Goal: Task Accomplishment & Management: Use online tool/utility

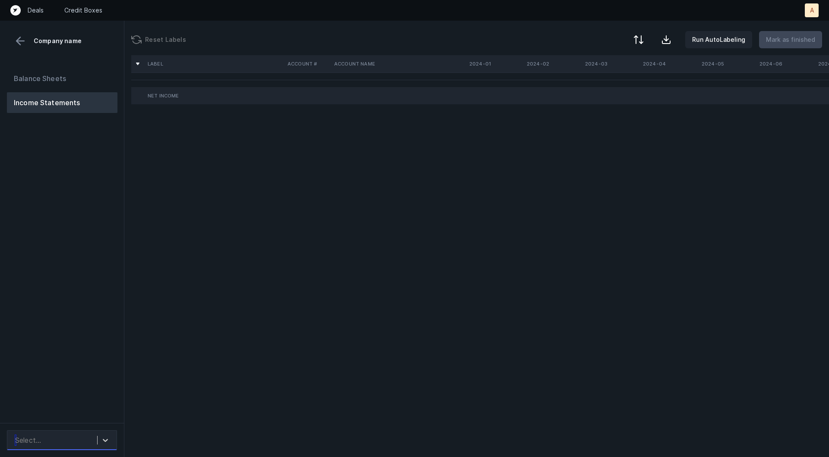
click at [93, 439] on div "Select..." at bounding box center [54, 441] width 86 height 16
click at [69, 404] on div "auto_cleaned_company9519_fileID_32033_tabProfit and Loss.csv" at bounding box center [62, 412] width 110 height 28
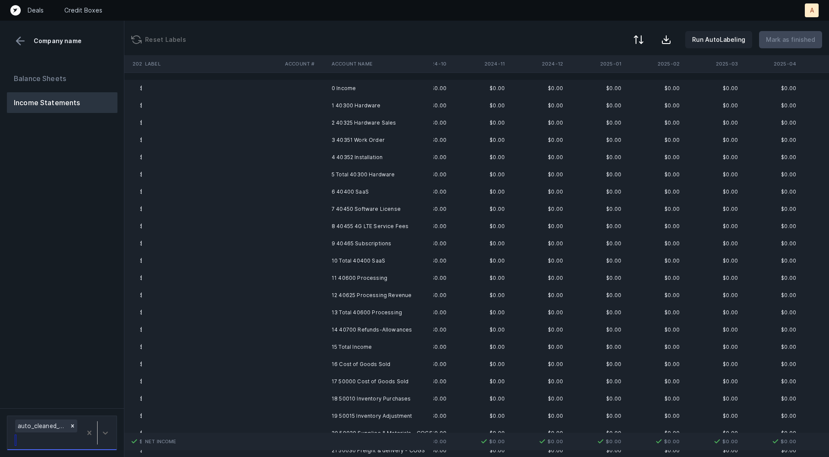
scroll to position [0, 714]
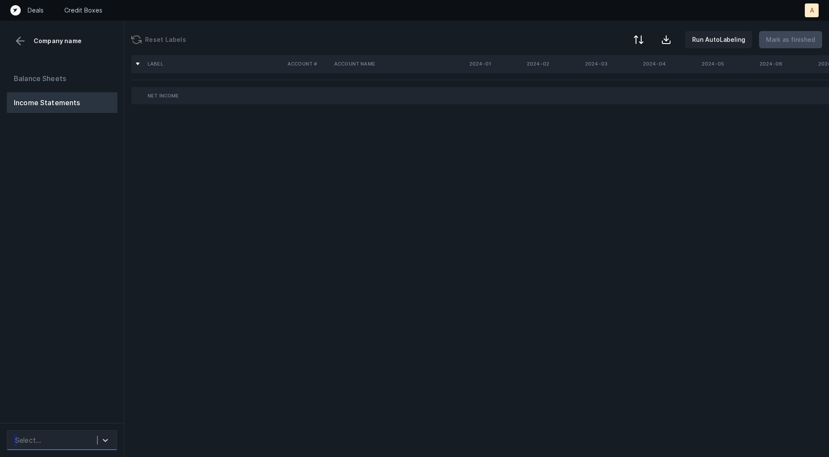
click at [85, 450] on div "Select..." at bounding box center [62, 441] width 110 height 20
click at [90, 412] on div "SmarttabCorp_P&L([DATE]-[DATE])_Cleaned.csv" at bounding box center [62, 412] width 110 height 28
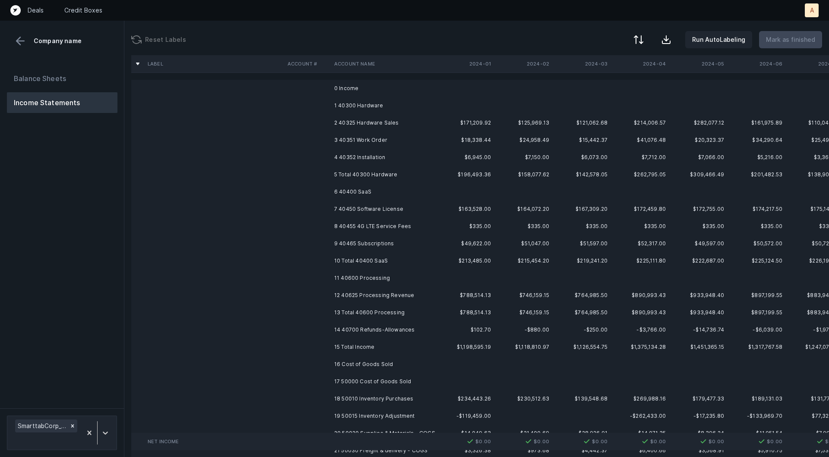
click at [381, 117] on td "2 40325 Hardware Sales" at bounding box center [383, 122] width 105 height 17
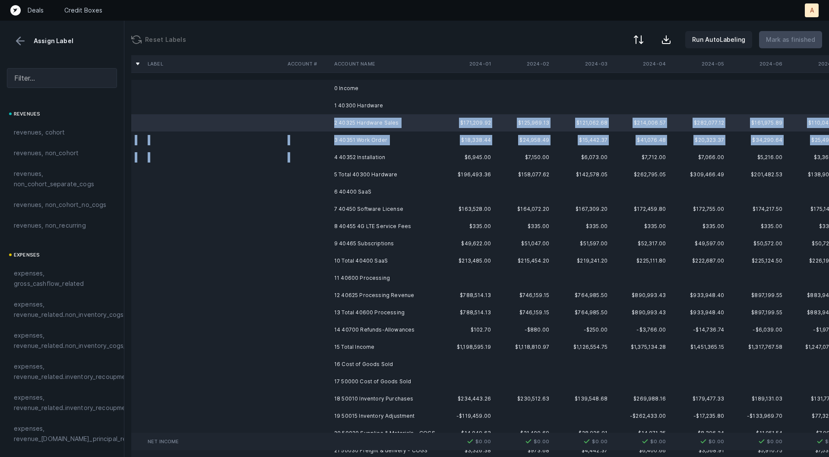
click at [356, 151] on td "4 40352 Installation" at bounding box center [383, 157] width 105 height 17
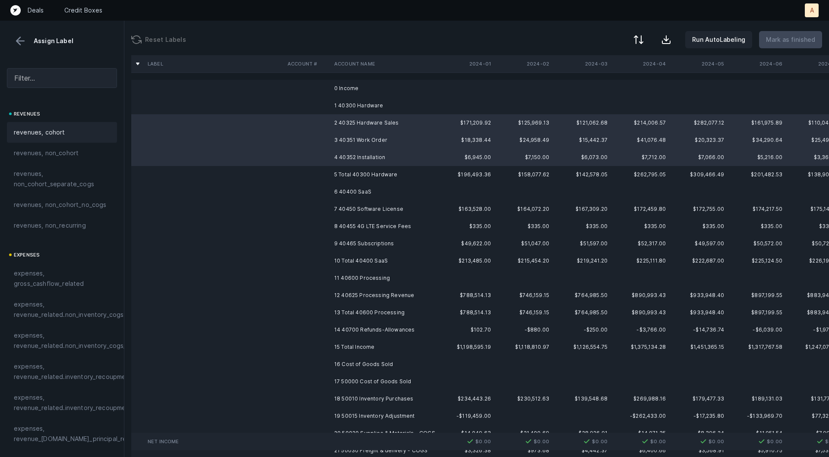
click at [57, 132] on span "revenues, cohort" at bounding box center [39, 132] width 51 height 10
click at [367, 211] on td "7 40450 Software License" at bounding box center [383, 209] width 105 height 17
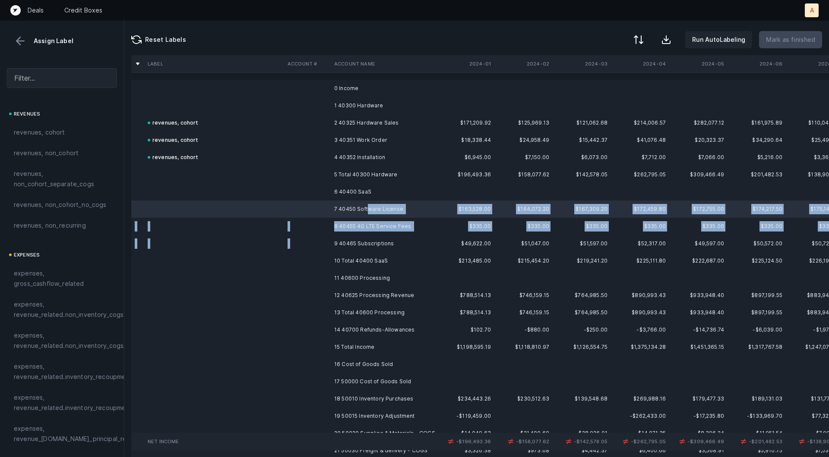
click at [353, 236] on td "9 40465 Subscriptions" at bounding box center [383, 243] width 105 height 17
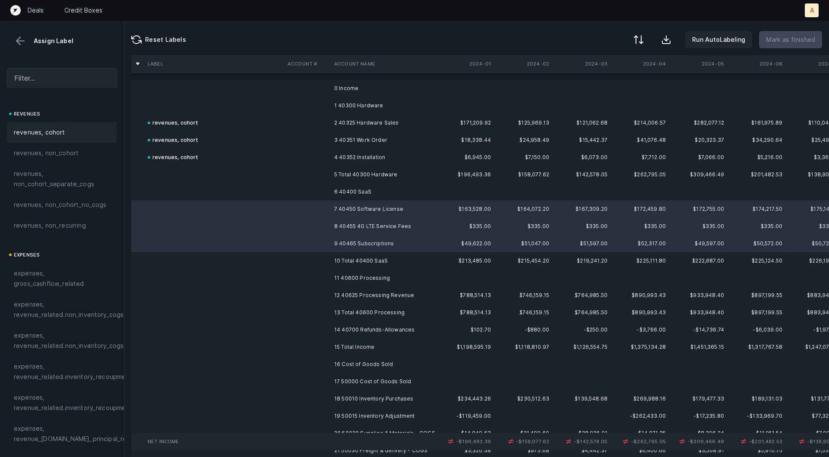
click at [46, 127] on span "revenues, cohort" at bounding box center [39, 132] width 51 height 10
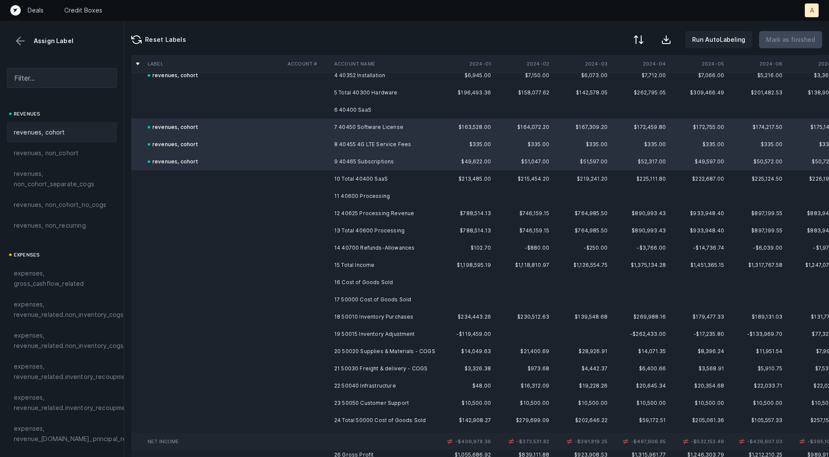
scroll to position [122, 0]
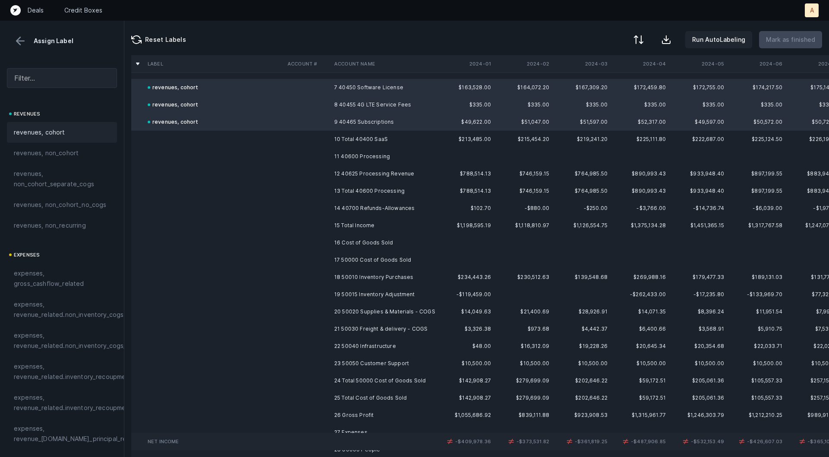
click at [390, 177] on td "12 40625 Processing Revenue" at bounding box center [383, 173] width 105 height 17
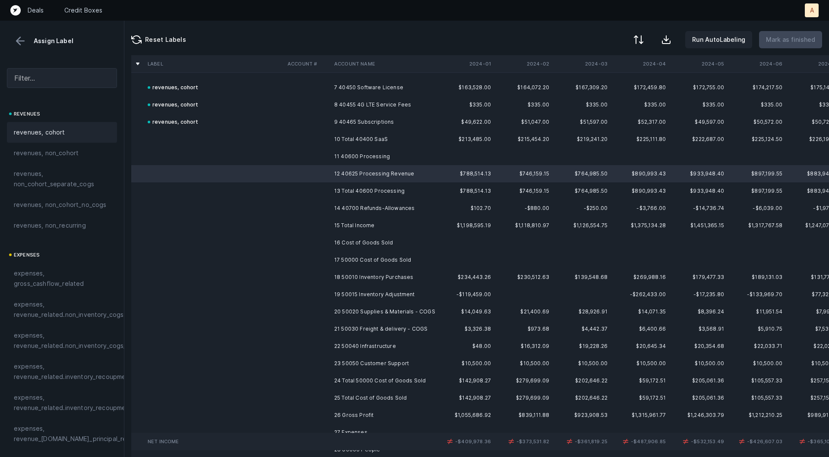
click at [55, 130] on span "revenues, cohort" at bounding box center [39, 132] width 51 height 10
click at [349, 209] on td "14 40700 Refunds-Allowances" at bounding box center [383, 208] width 105 height 17
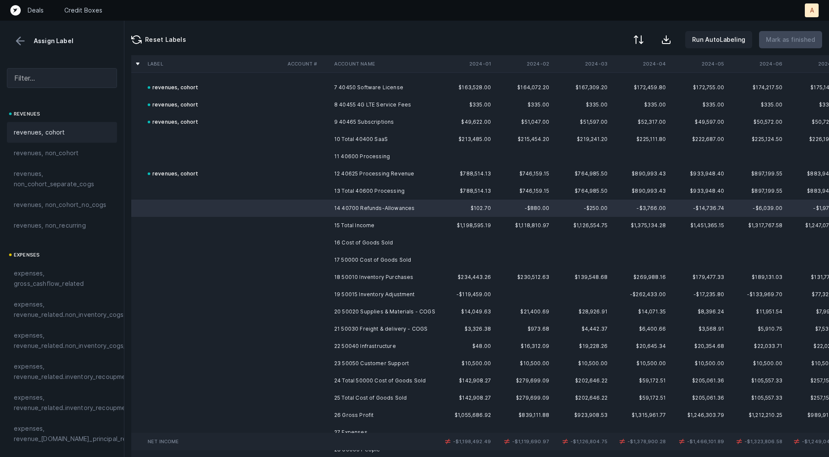
click at [28, 127] on span "revenues, cohort" at bounding box center [39, 132] width 51 height 10
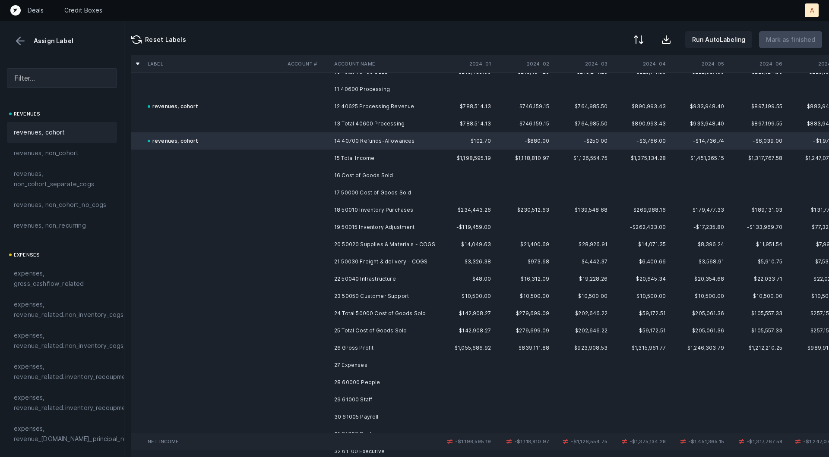
scroll to position [236, 0]
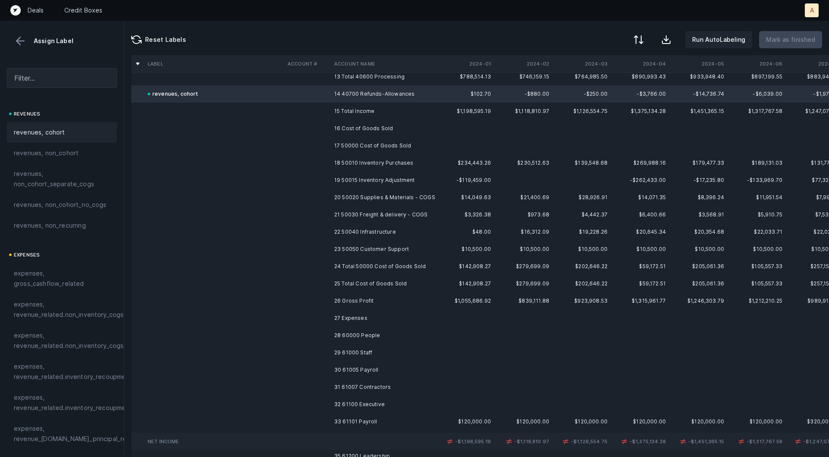
click at [394, 170] on td "18 50010 Inventory Purchases" at bounding box center [383, 162] width 105 height 17
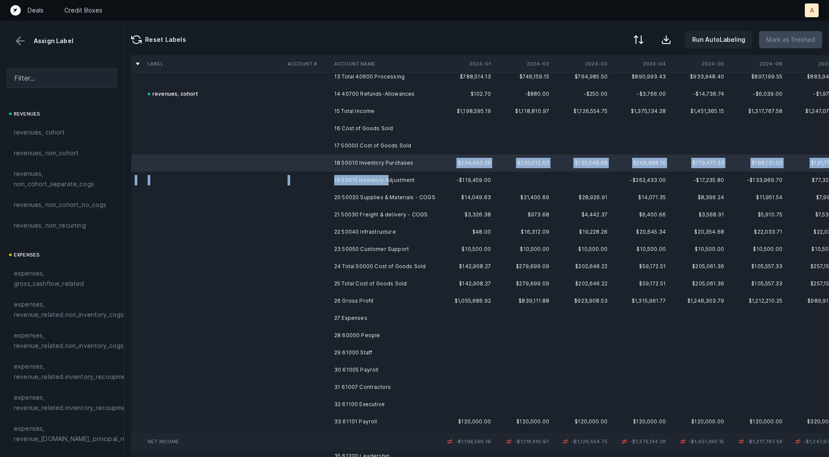
click at [385, 181] on td "19 50015 Inventory Adjustment" at bounding box center [383, 180] width 105 height 17
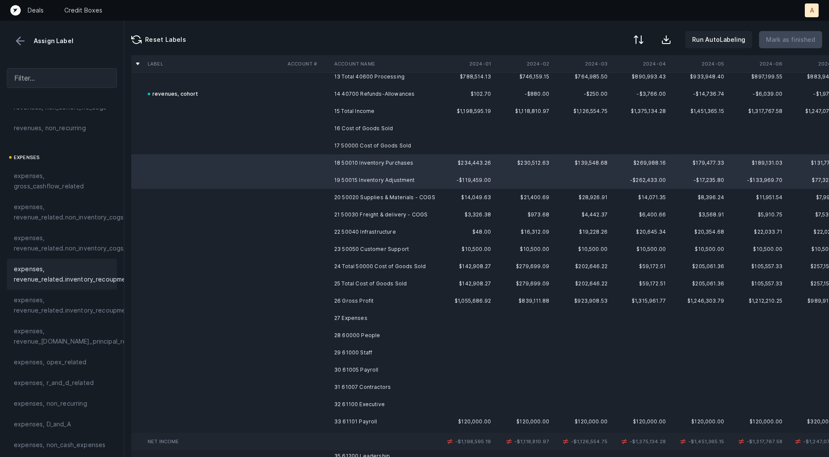
scroll to position [107, 0]
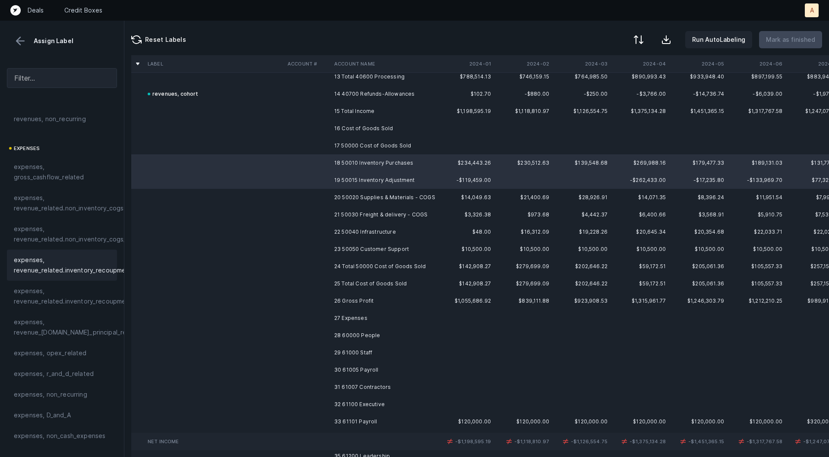
click at [53, 268] on span "expenses, revenue_related.inventory_recoupment" at bounding box center [73, 265] width 118 height 21
click at [365, 195] on td "20 50020 Supplies & Materials - COGS" at bounding box center [383, 197] width 105 height 17
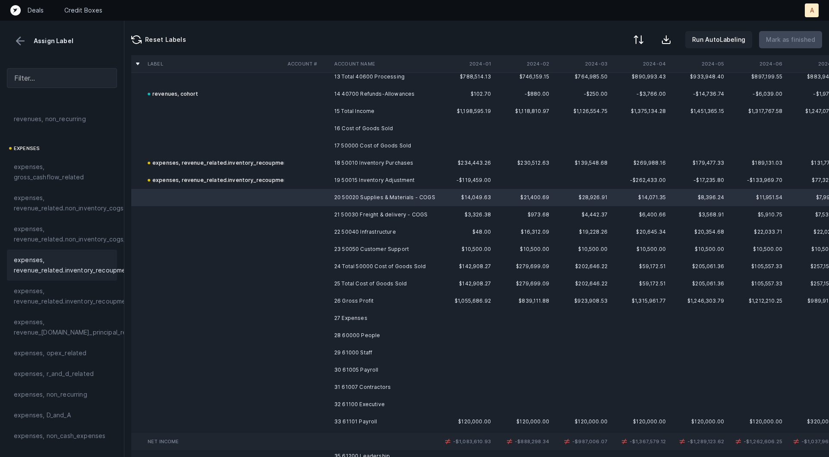
click at [50, 272] on span "expenses, revenue_related.inventory_recoupment" at bounding box center [73, 265] width 118 height 21
click at [347, 213] on td "21 50030 Freight & delivery - COGS" at bounding box center [383, 214] width 105 height 17
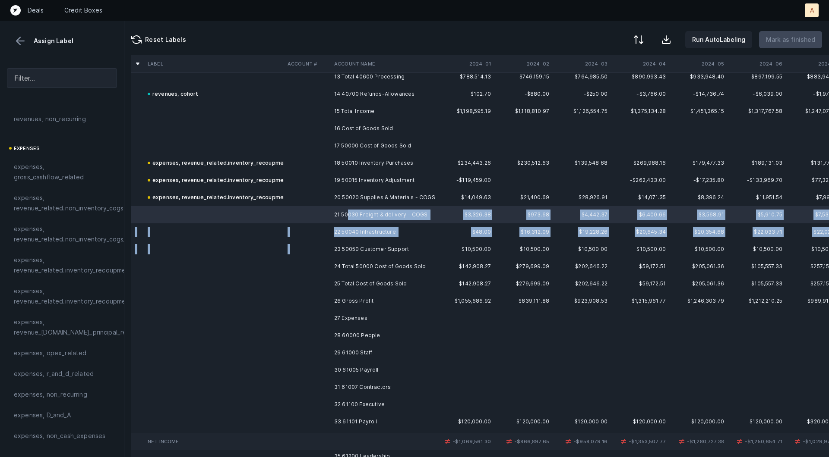
click at [346, 243] on td "23 50050 Customer Support" at bounding box center [383, 249] width 105 height 17
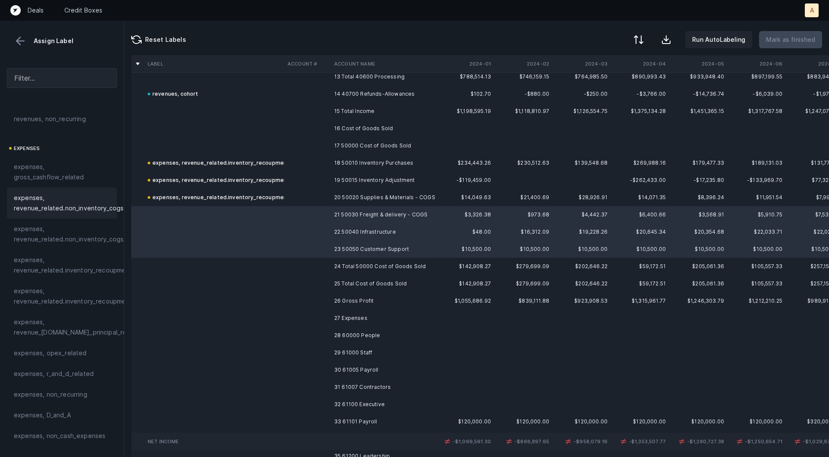
click at [40, 195] on span "expenses, revenue_related.non_inventory_cogs" at bounding box center [69, 203] width 110 height 21
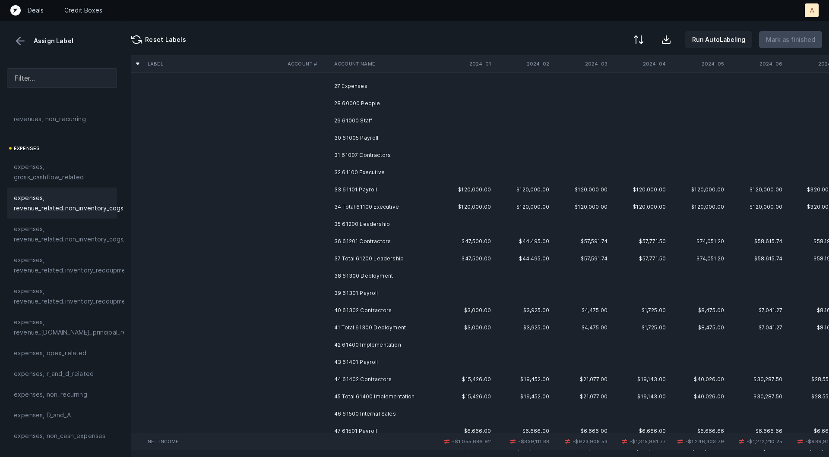
scroll to position [451, 0]
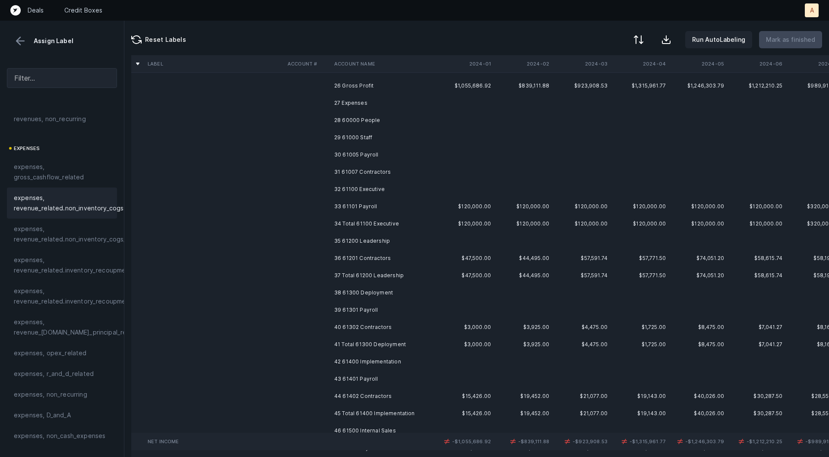
click at [357, 125] on td "28 60000 People" at bounding box center [383, 120] width 105 height 17
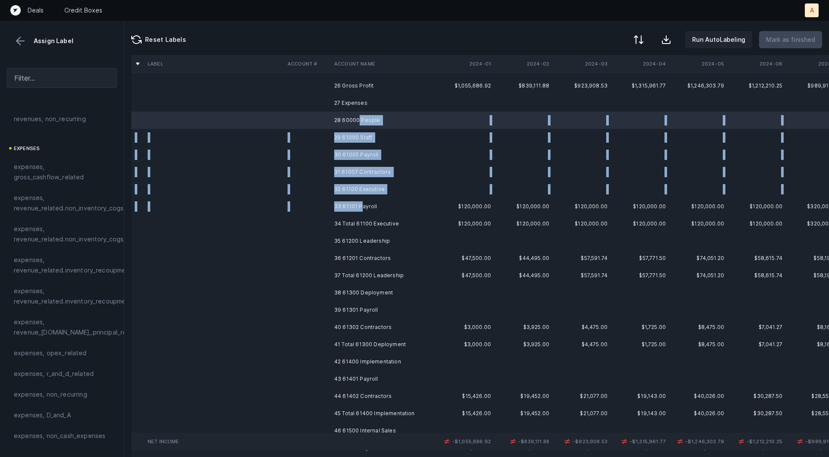
click at [361, 202] on td "33 61101 Payroll" at bounding box center [383, 206] width 105 height 17
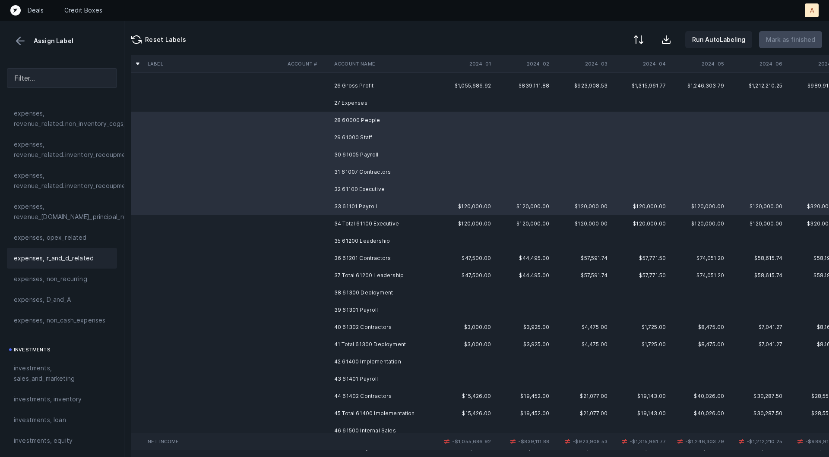
scroll to position [235, 0]
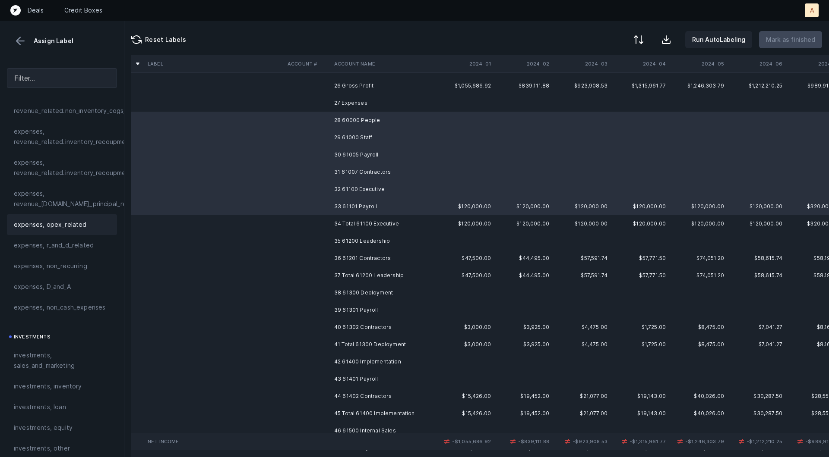
click at [40, 229] on div "expenses, opex_related" at bounding box center [62, 224] width 110 height 21
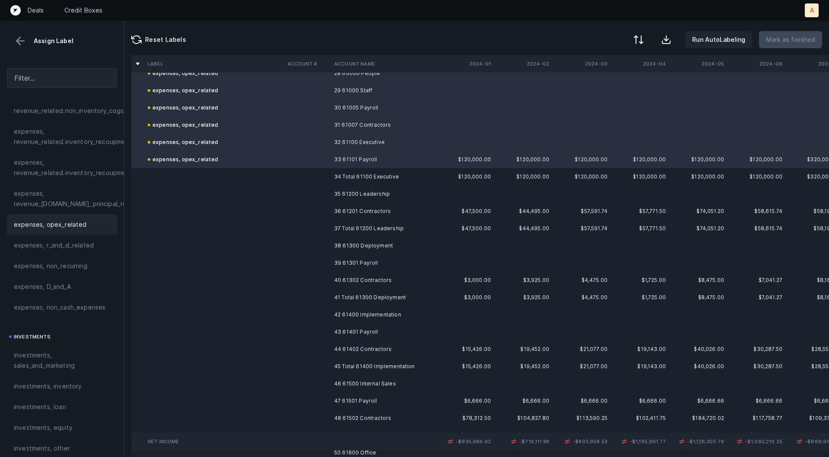
scroll to position [503, 0]
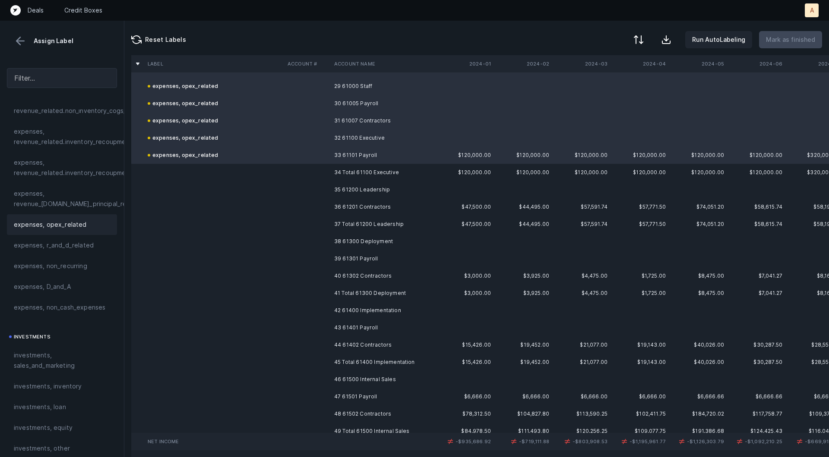
click at [376, 190] on td "35 61200 Leadership" at bounding box center [383, 189] width 105 height 17
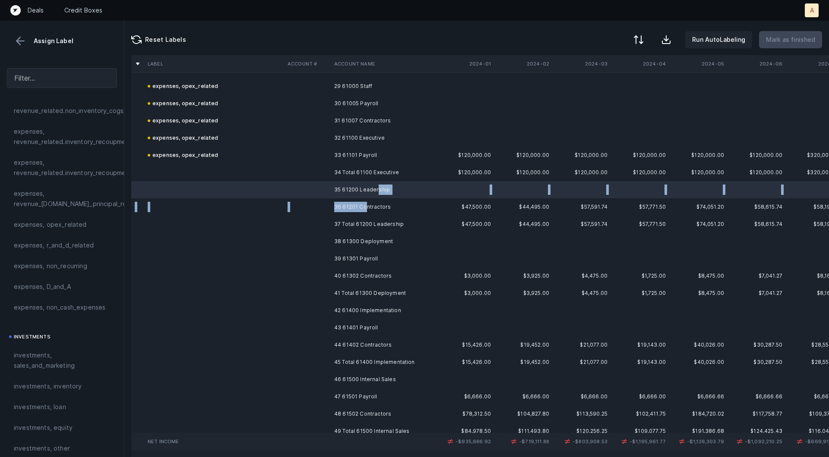
click at [366, 211] on td "36 61201 Contractors" at bounding box center [383, 207] width 105 height 17
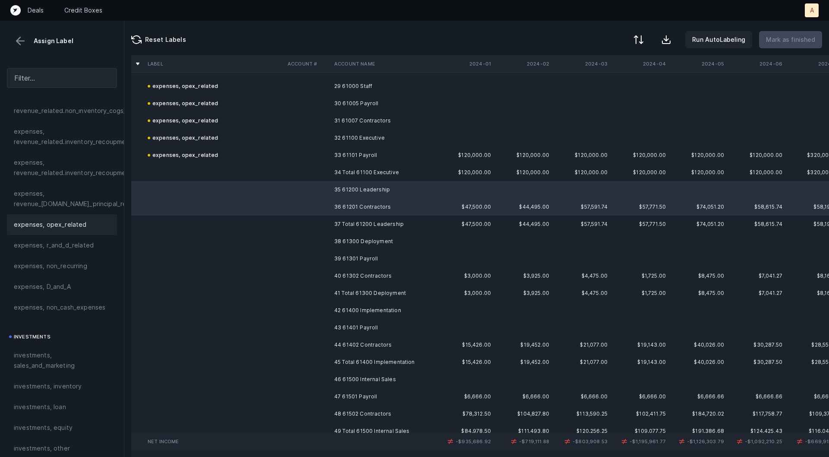
click at [73, 222] on span "expenses, opex_related" at bounding box center [50, 225] width 73 height 10
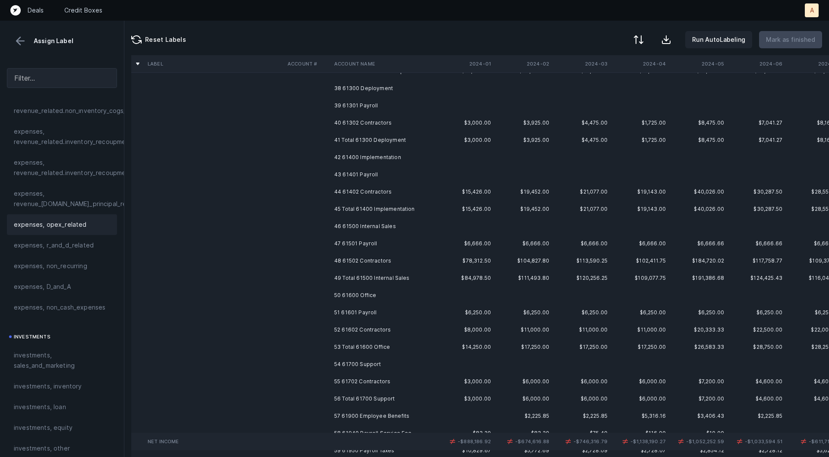
scroll to position [633, 0]
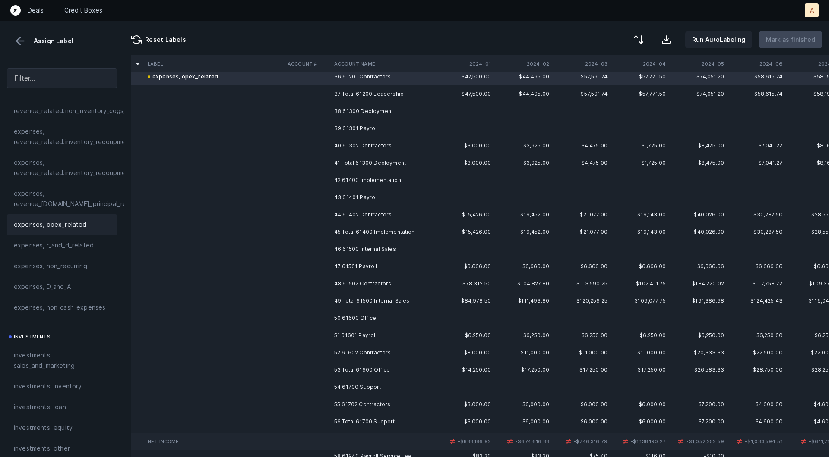
click at [363, 112] on td "38 61300 Deployment" at bounding box center [383, 111] width 105 height 17
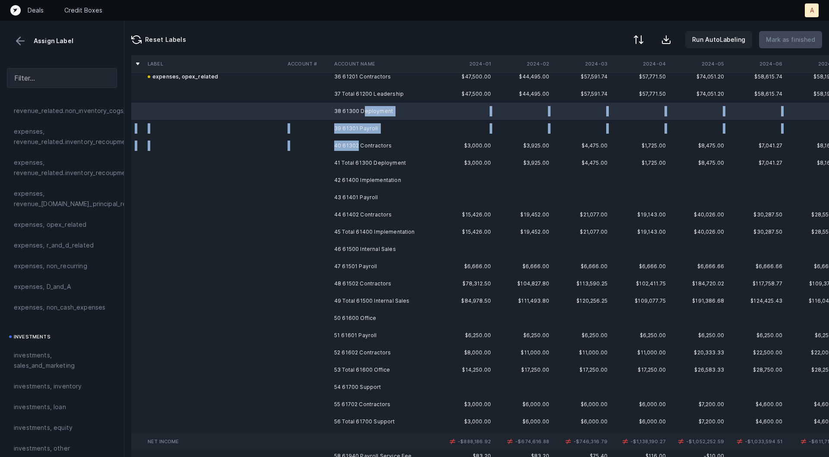
click at [359, 142] on td "40 61302 Contractors" at bounding box center [383, 145] width 105 height 17
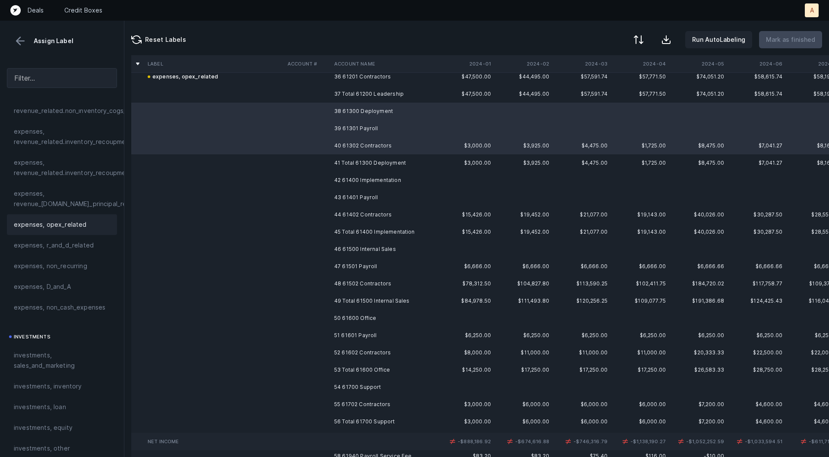
click at [62, 224] on span "expenses, opex_related" at bounding box center [50, 225] width 73 height 10
click at [378, 181] on td "42 61400 Implementation" at bounding box center [383, 180] width 105 height 17
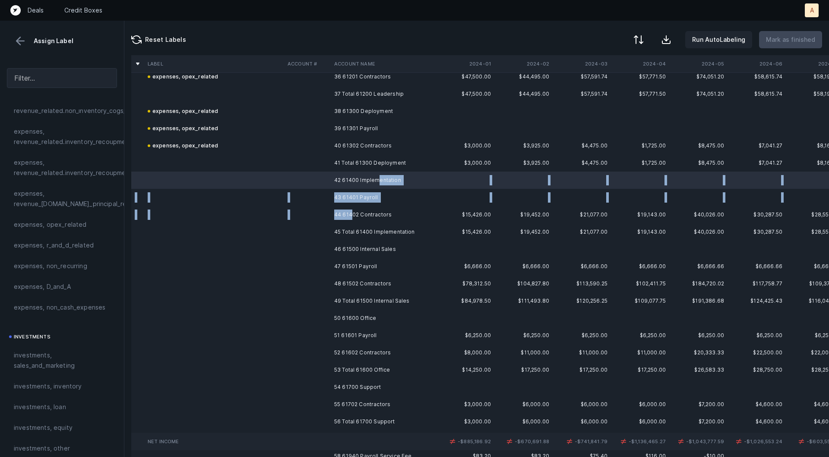
click at [351, 212] on td "44 61402 Contractors" at bounding box center [383, 214] width 105 height 17
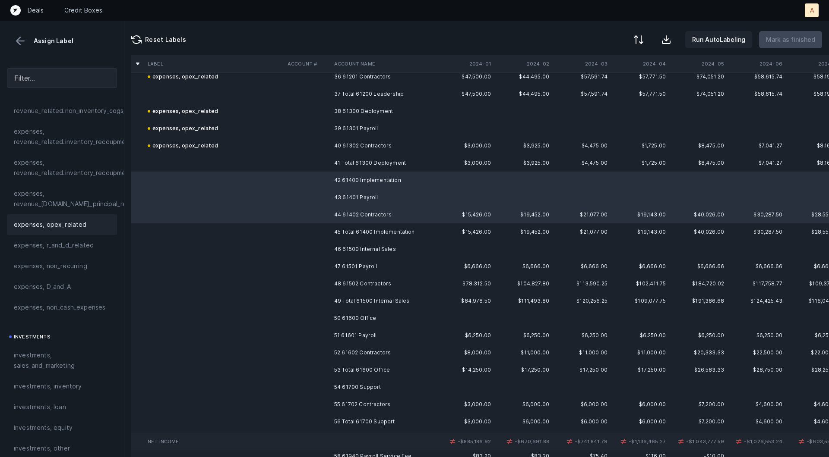
click at [87, 222] on div "expenses, opex_related" at bounding box center [62, 225] width 96 height 10
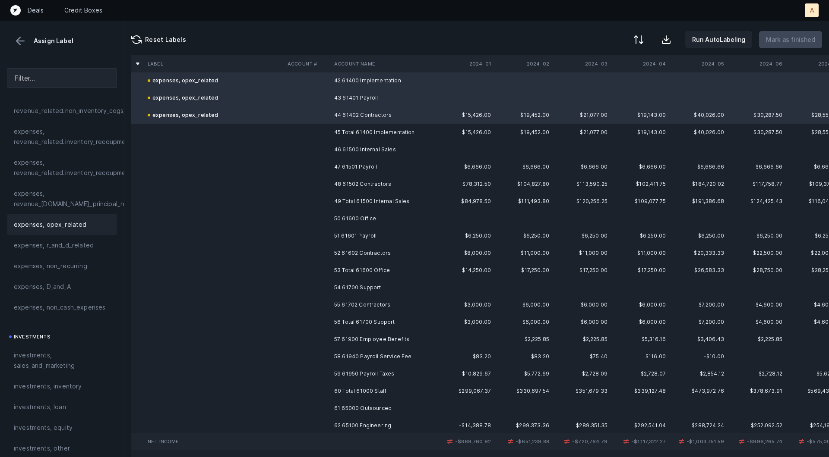
scroll to position [747, 0]
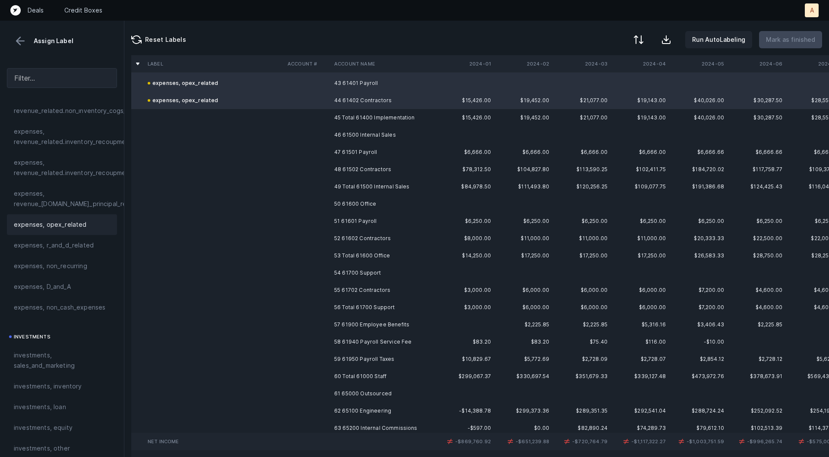
click at [367, 135] on td "46 61500 Internal Sales" at bounding box center [383, 134] width 105 height 17
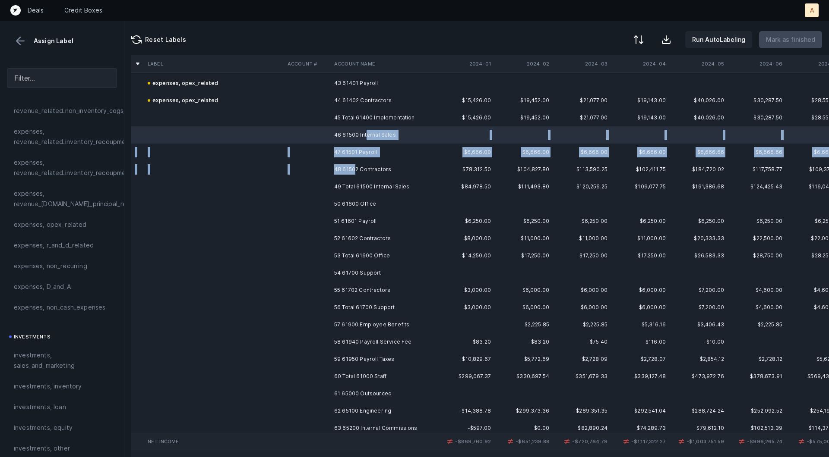
click at [354, 171] on td "48 61502 Contractors" at bounding box center [383, 169] width 105 height 17
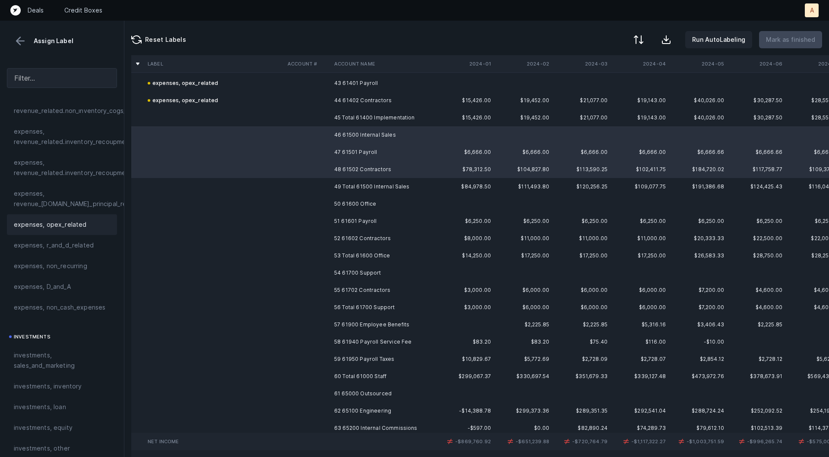
click at [78, 226] on span "expenses, opex_related" at bounding box center [50, 225] width 73 height 10
click at [337, 199] on td "50 61600 Office" at bounding box center [383, 203] width 105 height 17
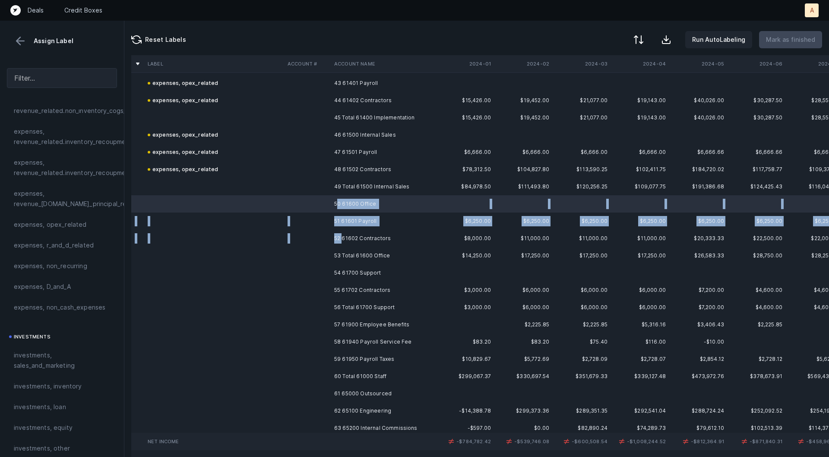
click at [344, 240] on td "52 61602 Contractors" at bounding box center [383, 238] width 105 height 17
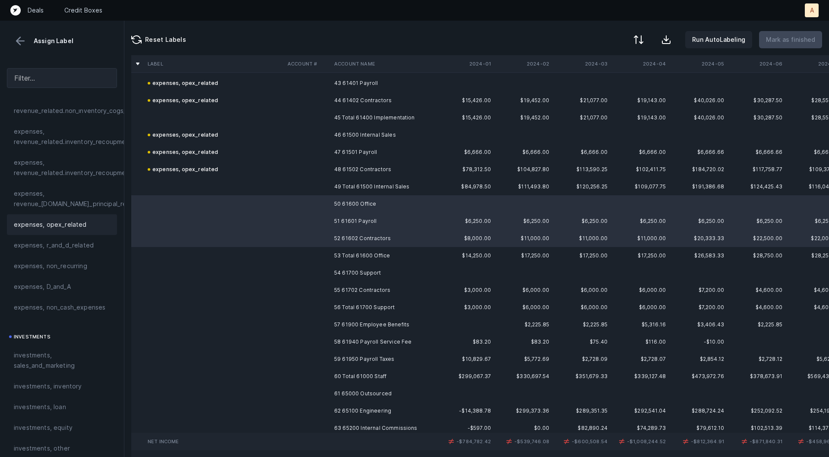
click at [65, 233] on div "expenses, opex_related" at bounding box center [62, 224] width 110 height 21
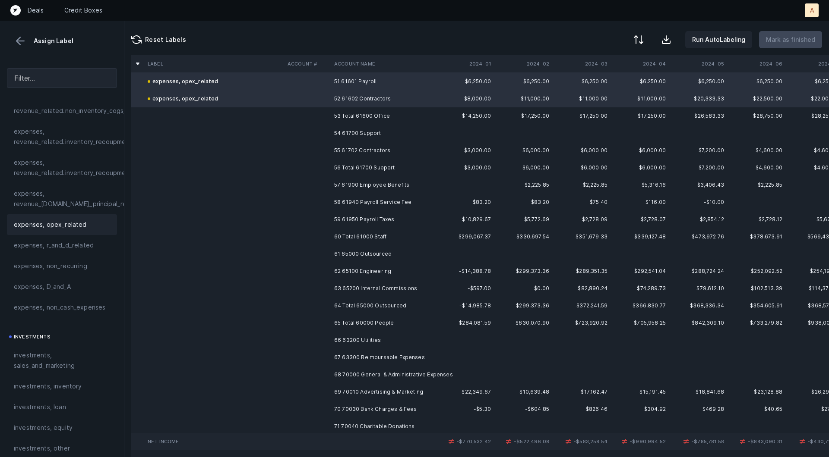
scroll to position [896, 0]
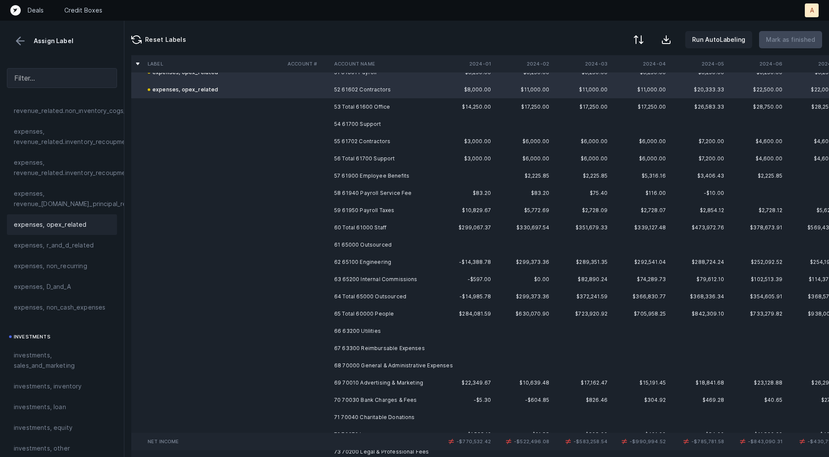
click at [346, 125] on td "54 61700 Support" at bounding box center [383, 124] width 105 height 17
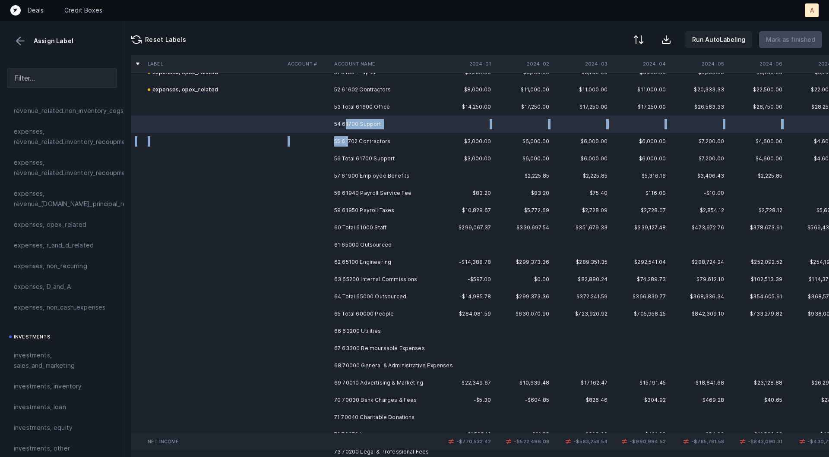
click at [347, 145] on td "55 61702 Contractors" at bounding box center [383, 141] width 105 height 17
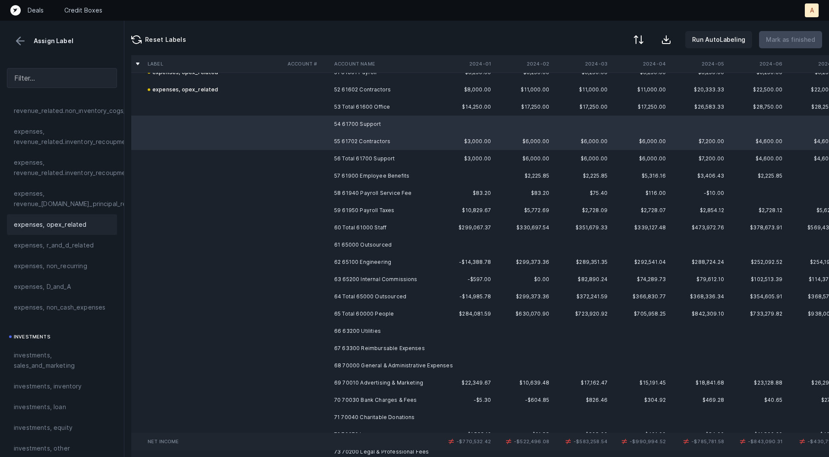
click at [61, 217] on div "expenses, opex_related" at bounding box center [62, 224] width 110 height 21
click at [343, 172] on td "57 61900 Employee Benefits" at bounding box center [383, 175] width 105 height 17
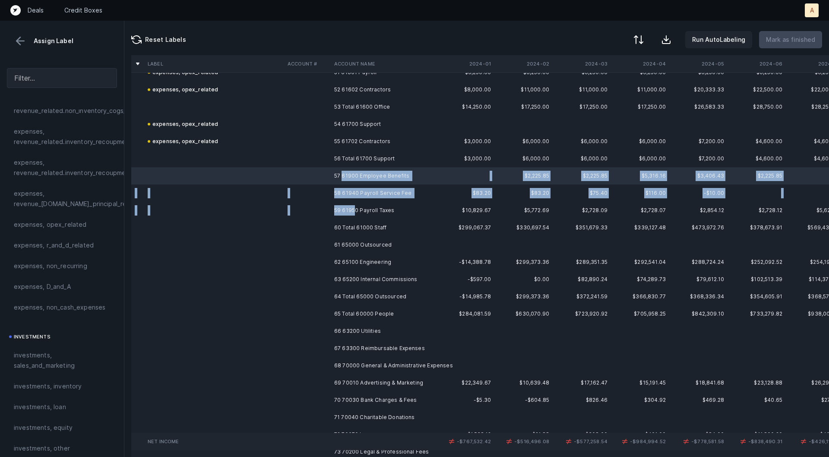
click at [353, 207] on td "59 61950 Payroll Taxes" at bounding box center [383, 210] width 105 height 17
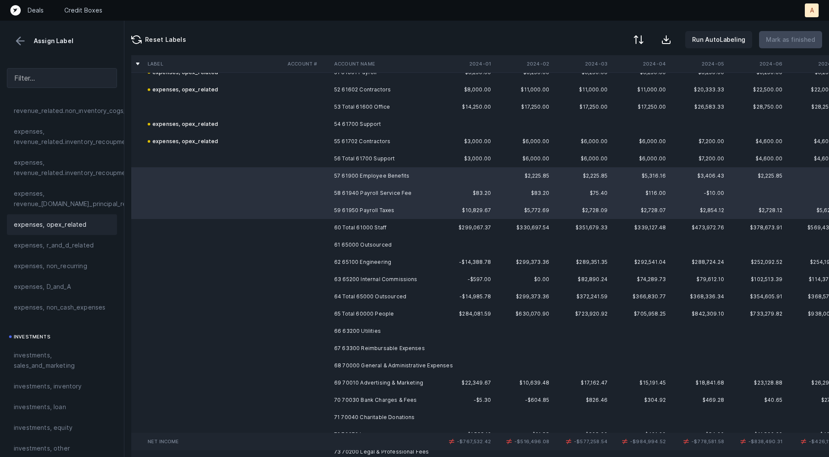
click at [77, 227] on span "expenses, opex_related" at bounding box center [50, 225] width 73 height 10
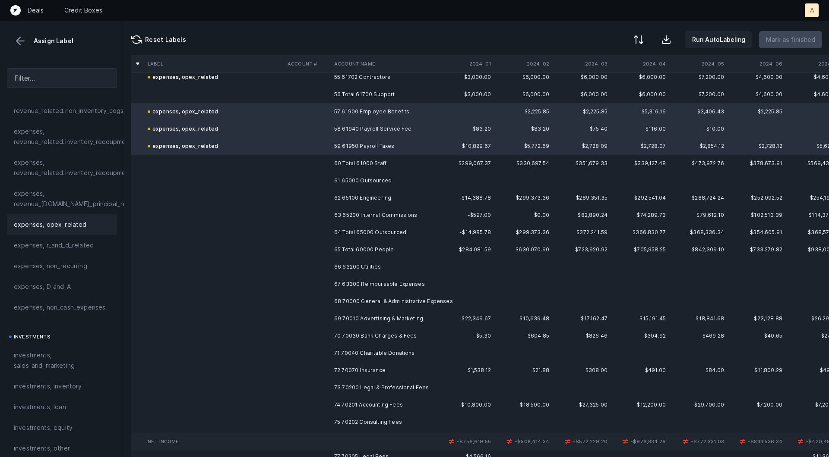
click at [363, 181] on td "61 65000 Outsourced" at bounding box center [383, 180] width 105 height 17
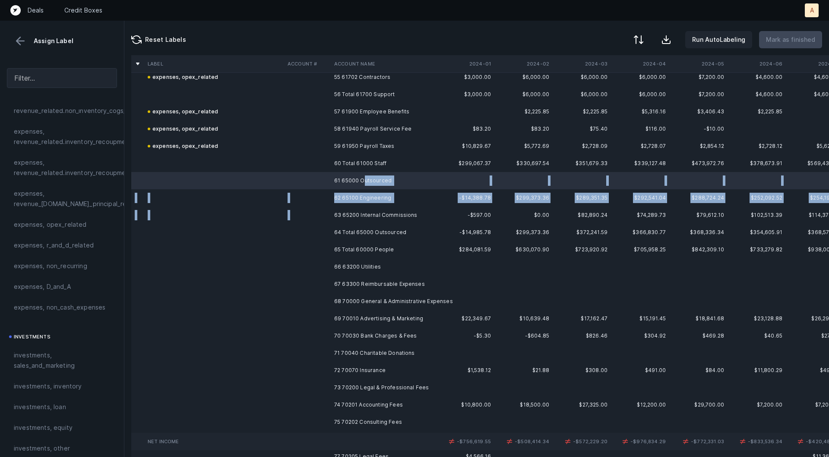
click at [354, 209] on td "63 65200 Internal Commissions" at bounding box center [383, 215] width 105 height 17
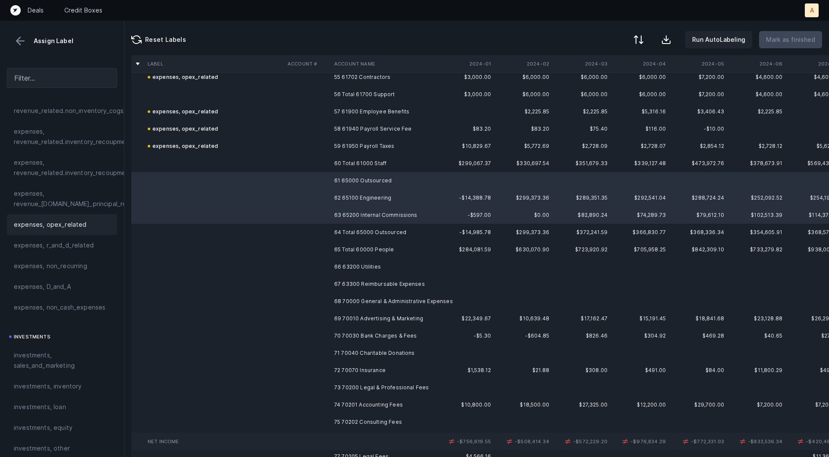
click at [77, 216] on div "expenses, opex_related" at bounding box center [62, 224] width 110 height 21
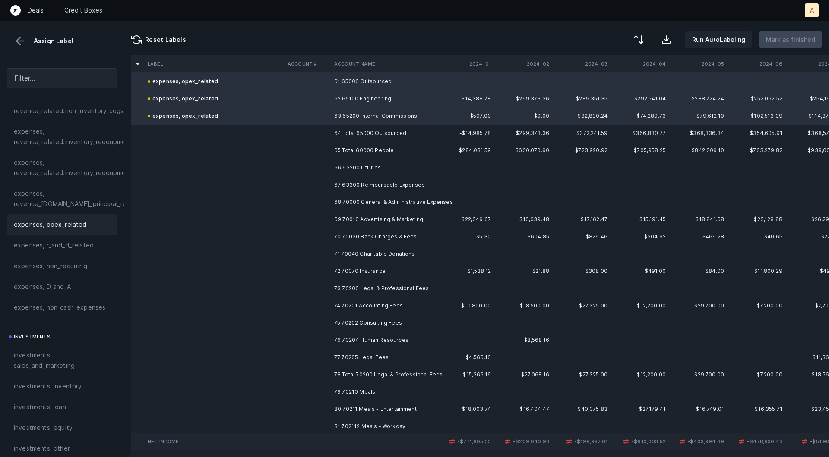
scroll to position [1064, 0]
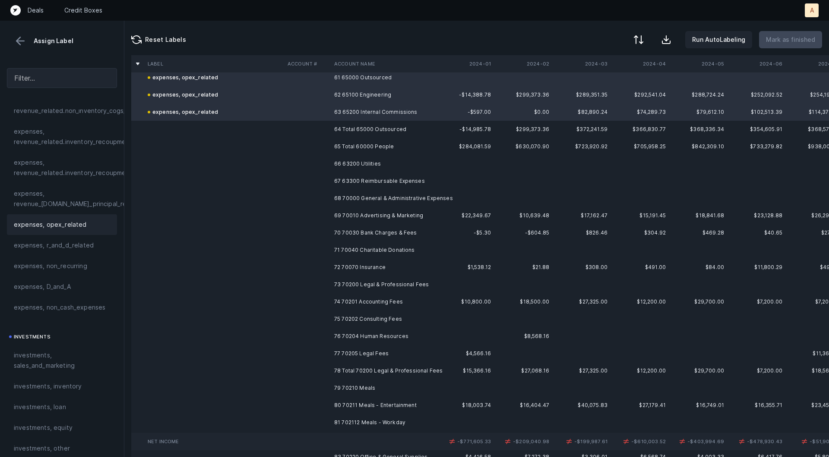
click at [352, 174] on td "67 63300 Reimbursable Expenses" at bounding box center [383, 181] width 105 height 17
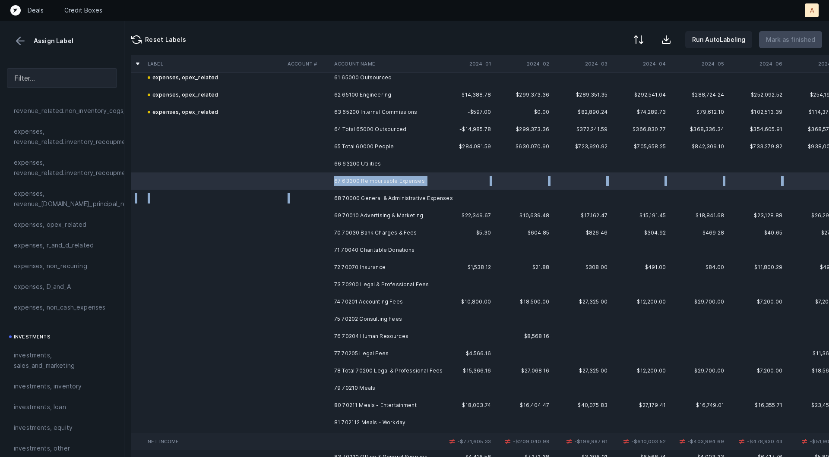
click at [353, 193] on td "68 70000 General & Administrative Expenses" at bounding box center [383, 198] width 105 height 17
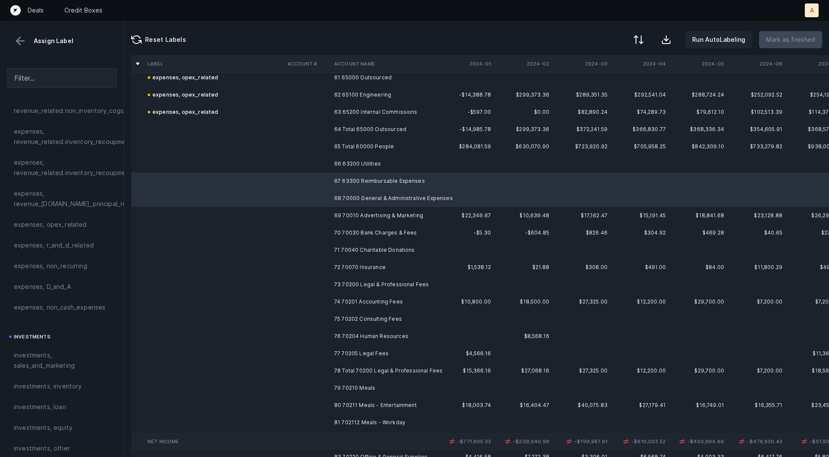
click at [353, 168] on td "66 63200 Utilities" at bounding box center [383, 163] width 105 height 17
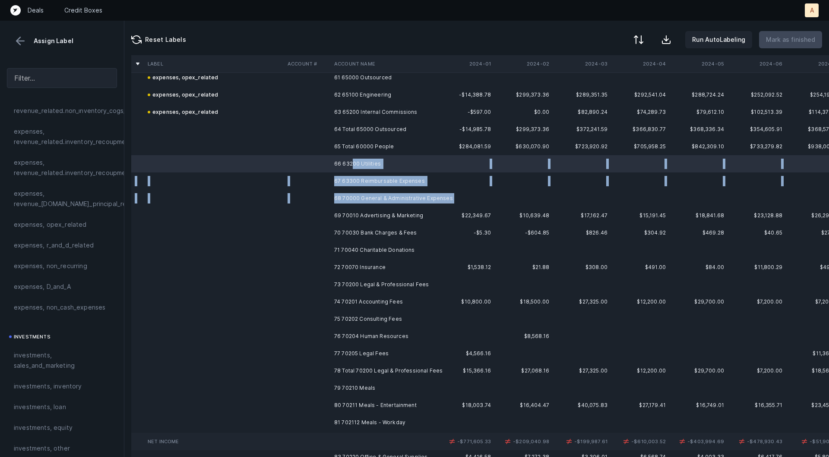
click at [353, 205] on td "68 70000 General & Administrative Expenses" at bounding box center [383, 198] width 105 height 17
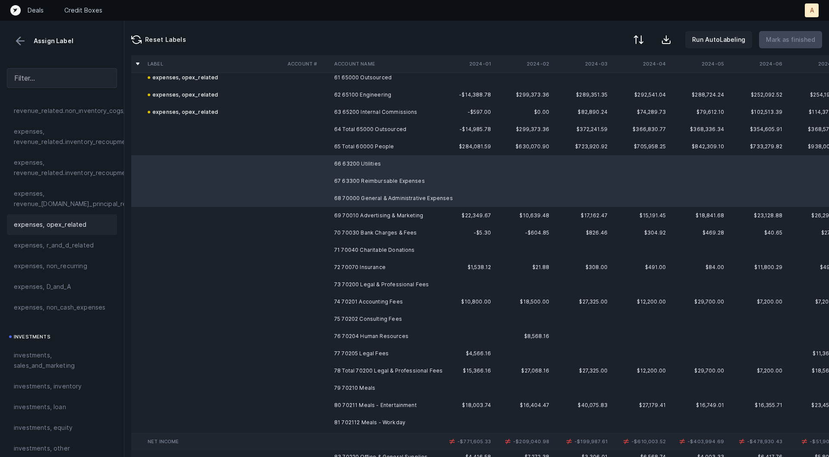
click at [73, 231] on div "expenses, opex_related" at bounding box center [62, 224] width 110 height 21
click at [249, 214] on td at bounding box center [214, 215] width 140 height 17
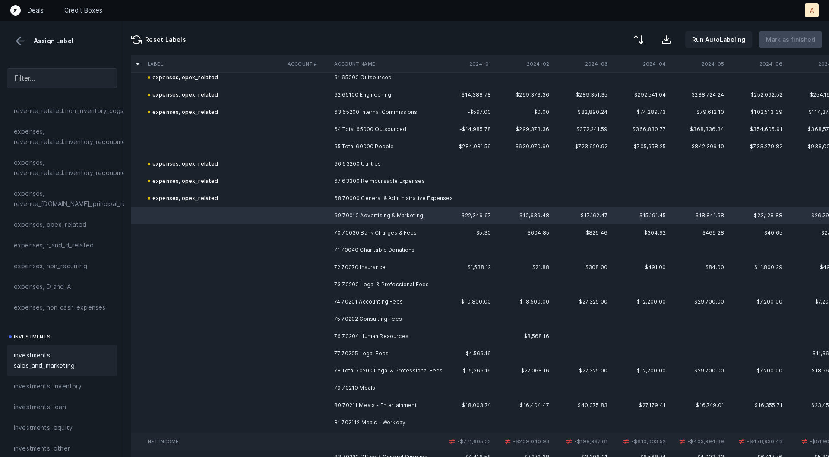
click at [35, 348] on div "investments, sales_and_marketing" at bounding box center [62, 360] width 110 height 31
click at [309, 240] on td at bounding box center [307, 232] width 47 height 17
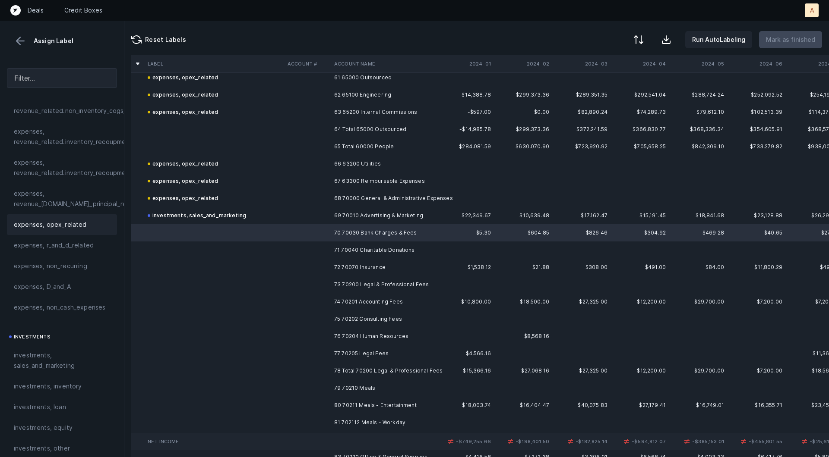
click at [83, 224] on div "expenses, opex_related" at bounding box center [62, 225] width 96 height 10
click at [321, 249] on td at bounding box center [307, 250] width 47 height 17
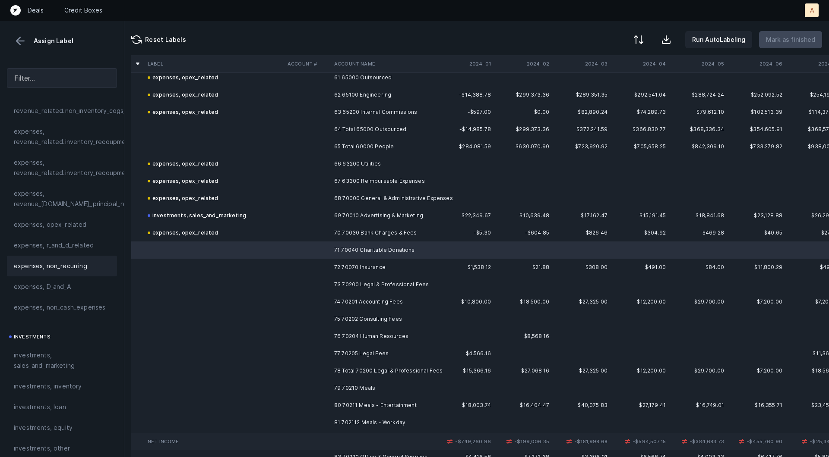
click at [68, 256] on div "expenses, non_recurring" at bounding box center [62, 266] width 110 height 21
click at [296, 267] on td at bounding box center [307, 267] width 47 height 17
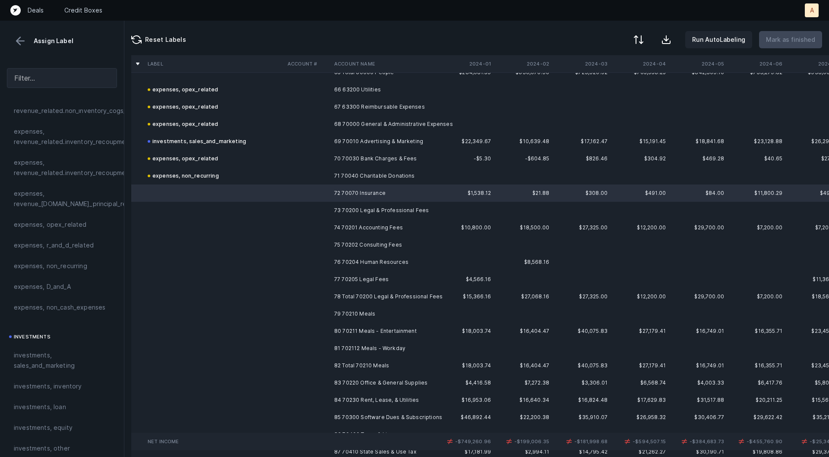
scroll to position [1163, 0]
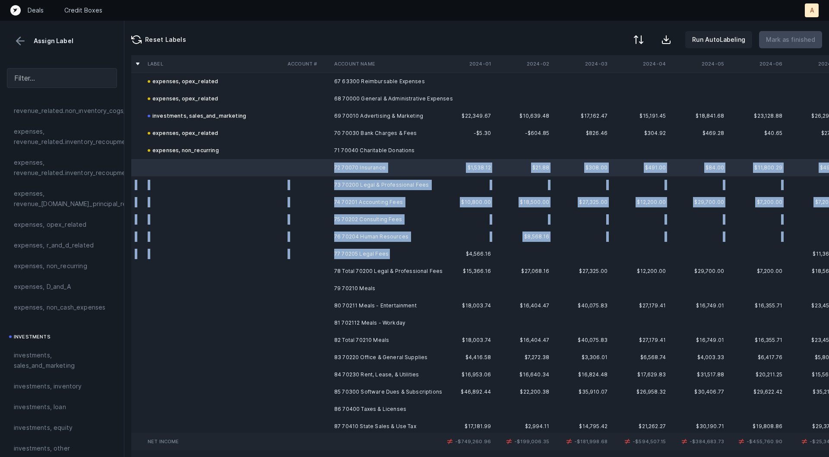
click at [370, 260] on td "77 70205 Legal Fees" at bounding box center [383, 254] width 105 height 17
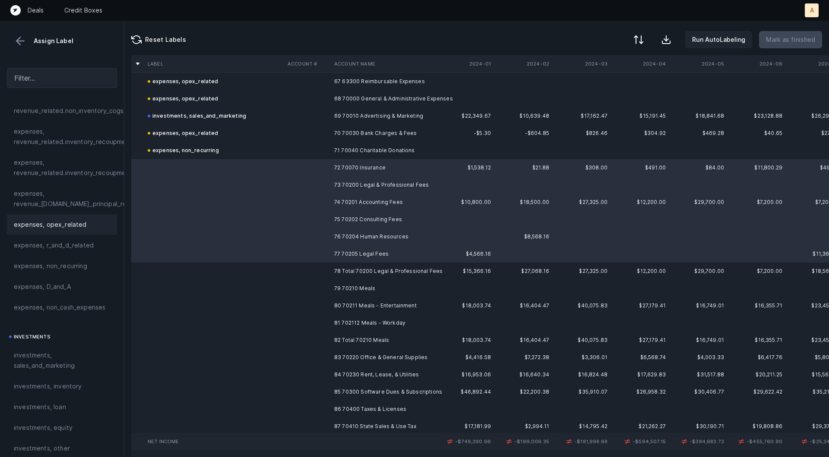
click at [62, 224] on span "expenses, opex_related" at bounding box center [50, 225] width 73 height 10
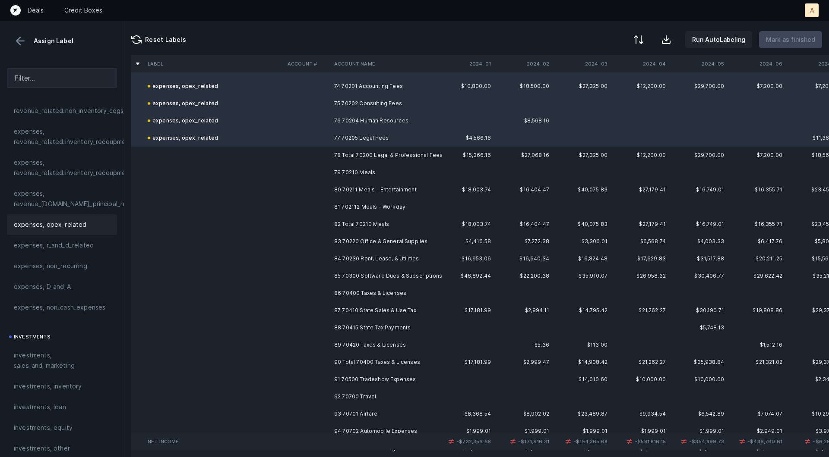
click at [343, 167] on td "79 70210 Meals" at bounding box center [383, 172] width 105 height 17
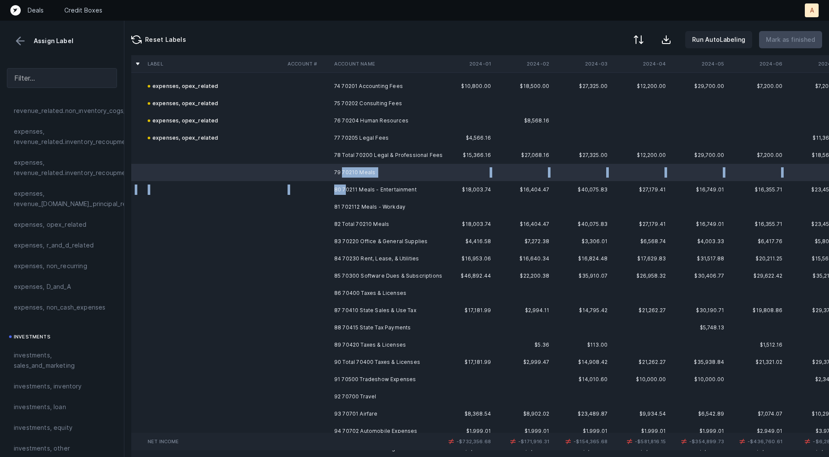
click at [346, 191] on td "80 70211 Meals - Entertainment" at bounding box center [383, 189] width 105 height 17
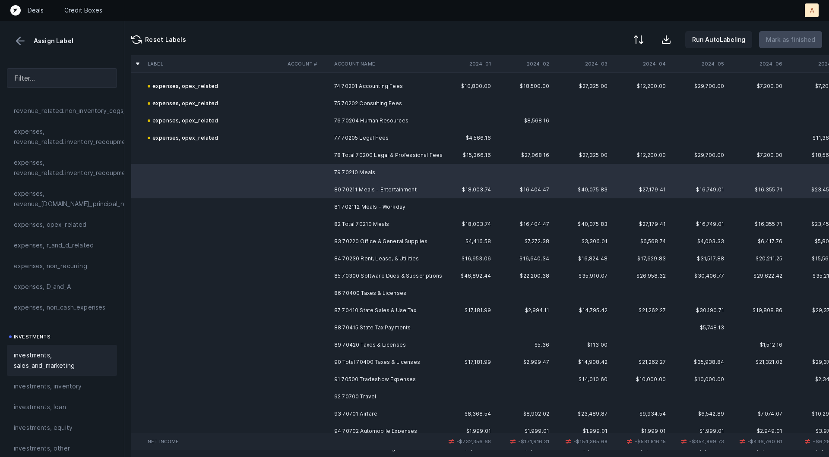
click at [30, 349] on div "investments, sales_and_marketing" at bounding box center [62, 360] width 110 height 31
click at [310, 213] on td at bounding box center [307, 207] width 47 height 17
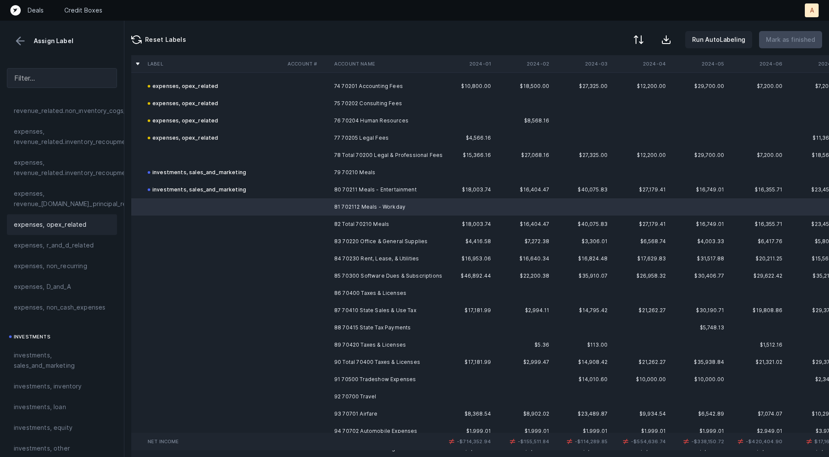
click at [73, 230] on div "expenses, opex_related" at bounding box center [62, 224] width 110 height 21
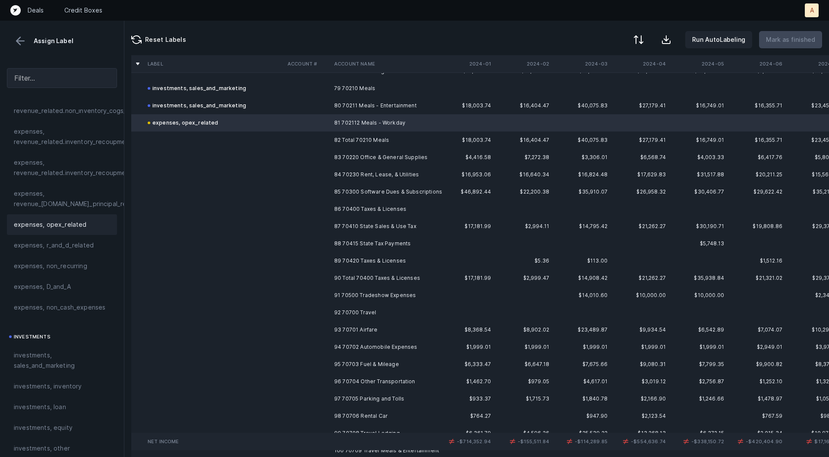
click at [364, 158] on td "83 70220 Office & General Supplies" at bounding box center [383, 157] width 105 height 17
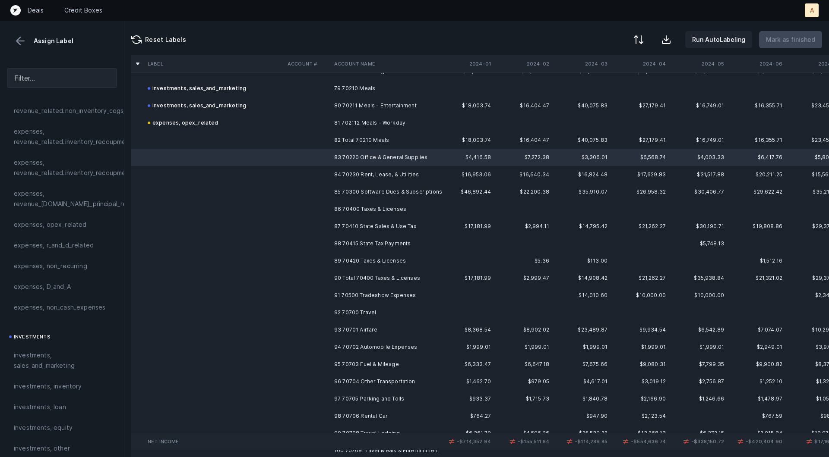
click at [383, 264] on td "89 70420 Taxes & Licenses" at bounding box center [383, 260] width 105 height 17
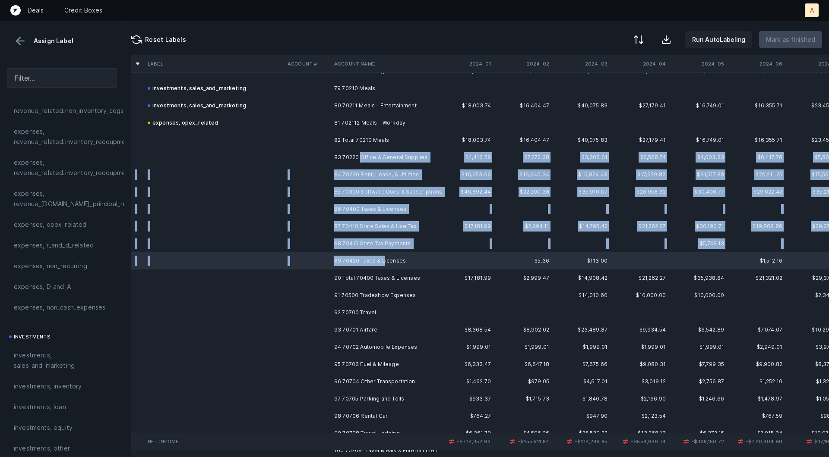
click at [361, 159] on td "83 70220 Office & General Supplies" at bounding box center [383, 157] width 105 height 17
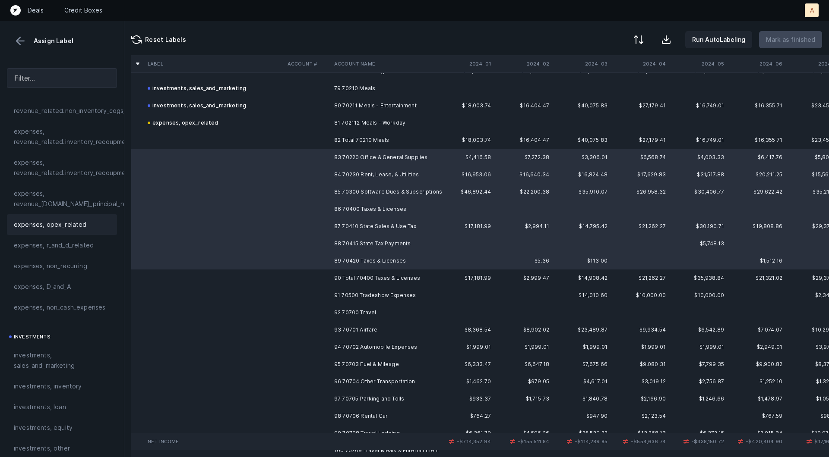
click at [44, 230] on div "expenses, opex_related" at bounding box center [62, 224] width 110 height 21
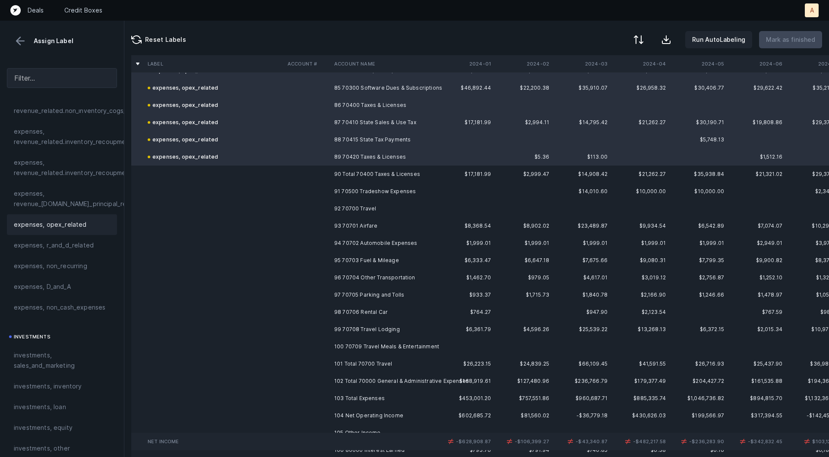
scroll to position [1513, 0]
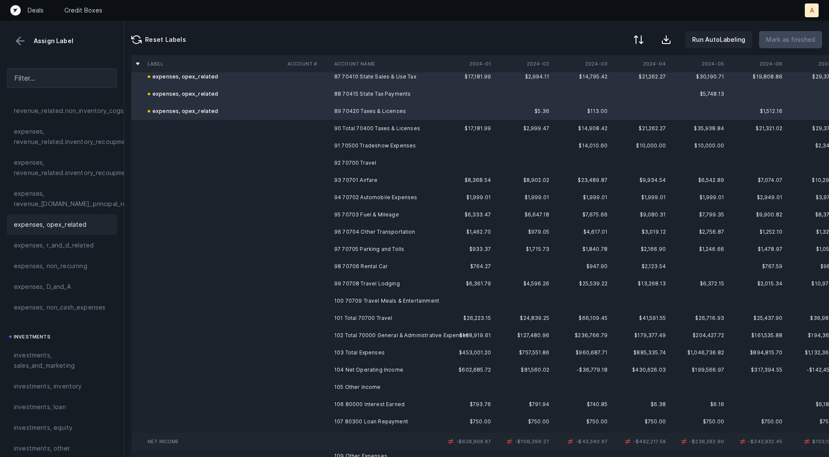
click at [369, 151] on td "91 70500 Tradeshow Expenses" at bounding box center [383, 145] width 105 height 17
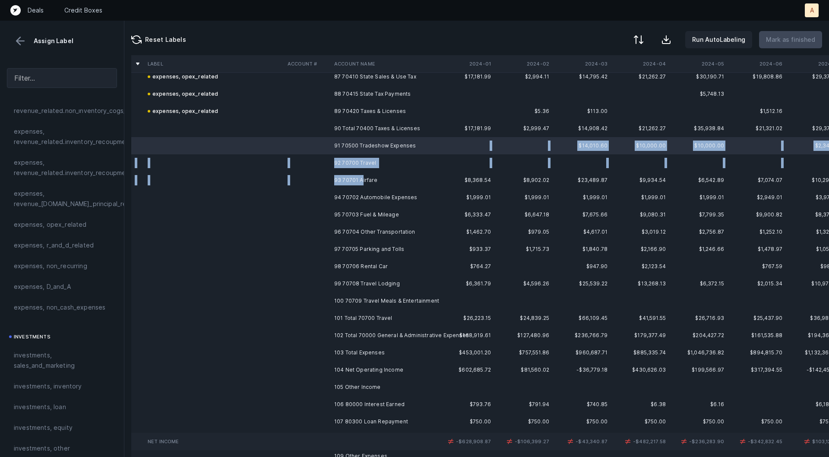
click at [361, 179] on td "93 70701 Airfare" at bounding box center [383, 180] width 105 height 17
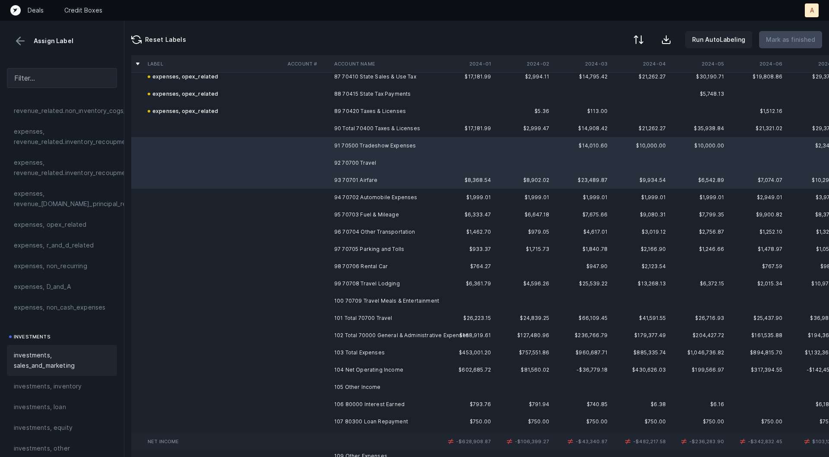
click at [56, 349] on div "investments, sales_and_marketing" at bounding box center [62, 360] width 110 height 31
click at [322, 195] on td at bounding box center [307, 197] width 47 height 17
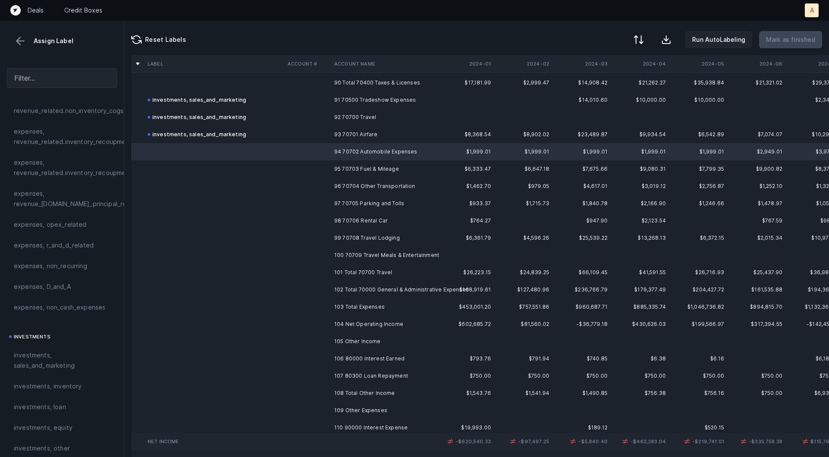
scroll to position [1561, 0]
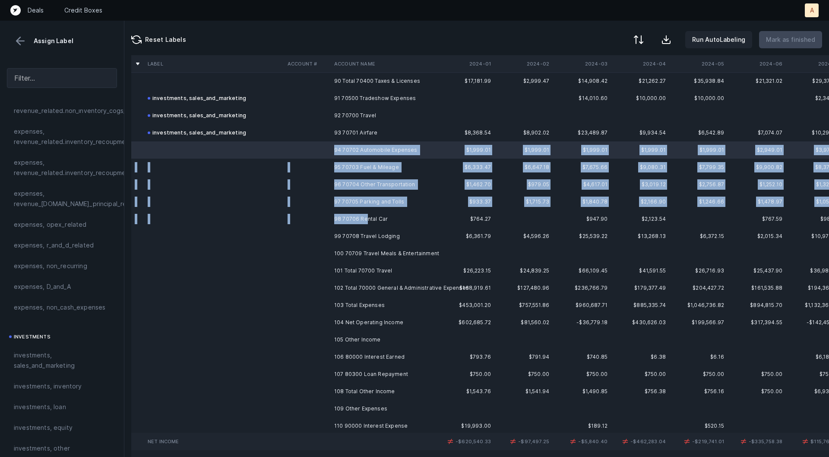
click at [365, 218] on td "98 70706 Rental Car" at bounding box center [383, 219] width 105 height 17
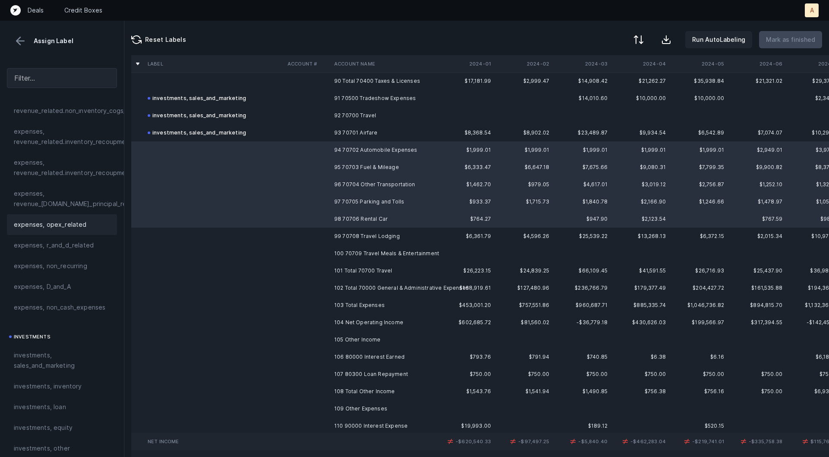
click at [68, 227] on span "expenses, opex_related" at bounding box center [50, 225] width 73 height 10
click at [345, 235] on td "99 70708 Travel Lodging" at bounding box center [383, 236] width 105 height 17
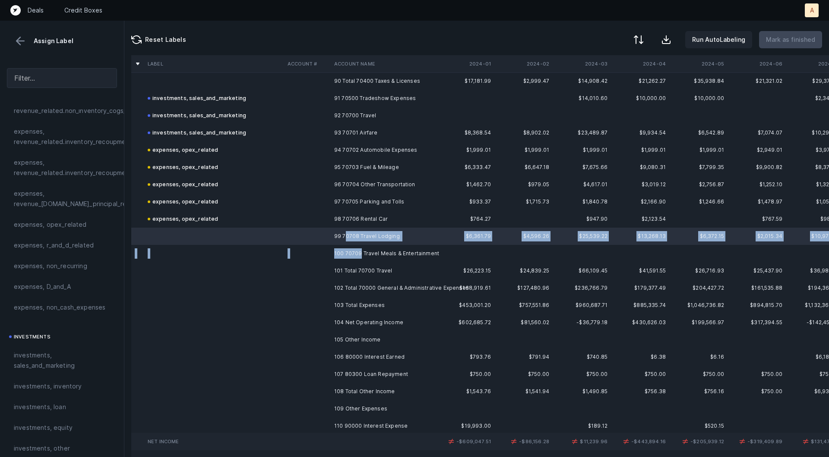
click at [359, 253] on td "100 70709 Travel Meals & Entertainment" at bounding box center [383, 253] width 105 height 17
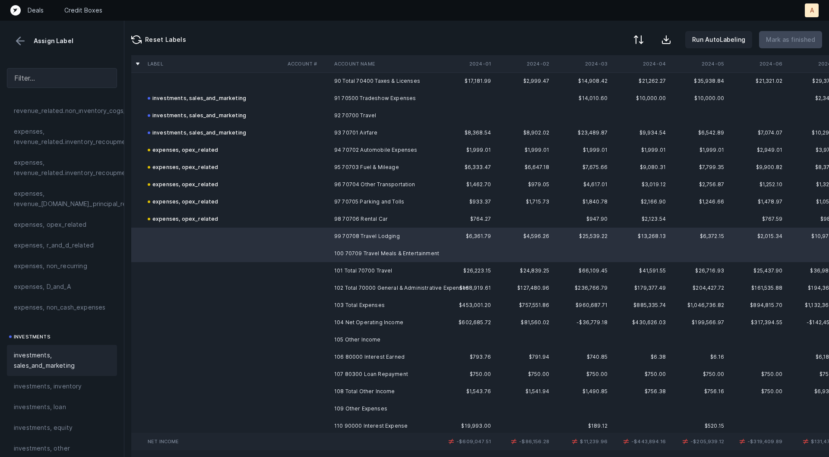
click at [22, 350] on span "investments, sales_and_marketing" at bounding box center [62, 360] width 96 height 21
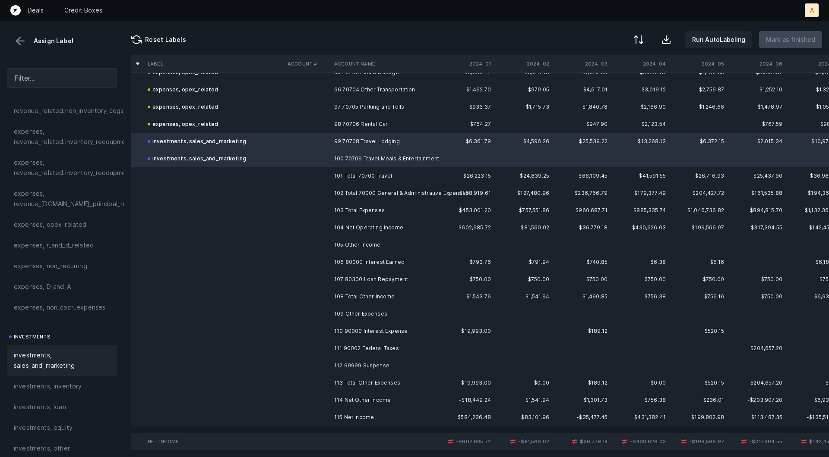
click at [356, 260] on td "106 80000 Interest Earned" at bounding box center [383, 262] width 105 height 17
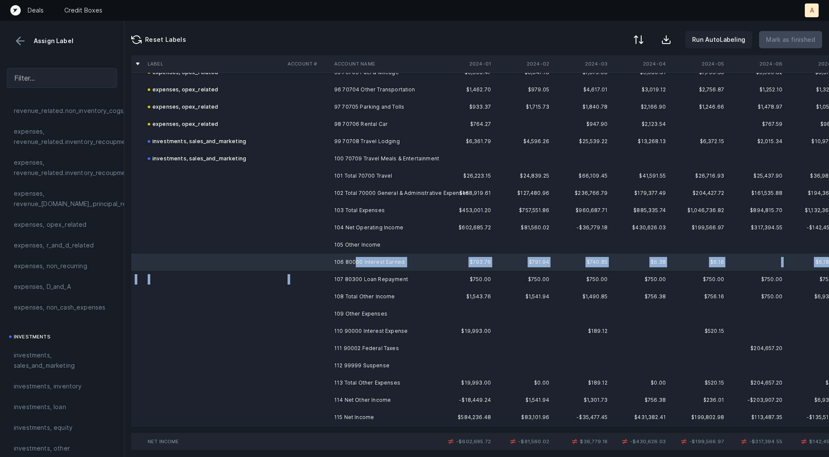
click at [366, 272] on td "107 80300 Loan Repayment" at bounding box center [383, 279] width 105 height 17
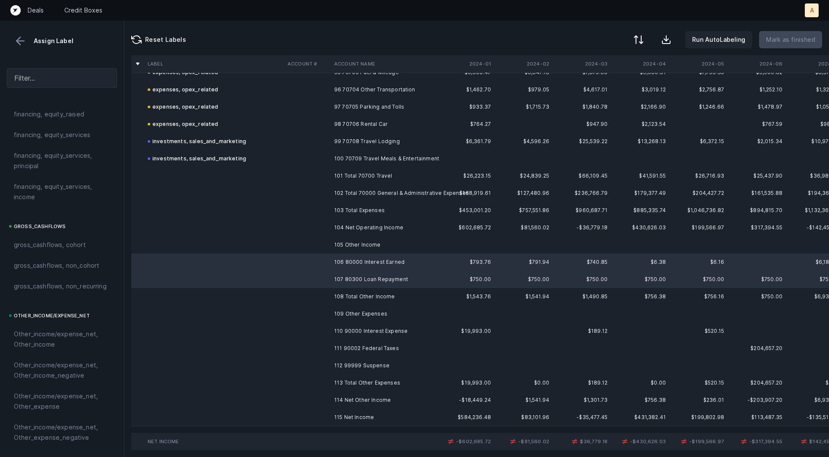
scroll to position [966, 0]
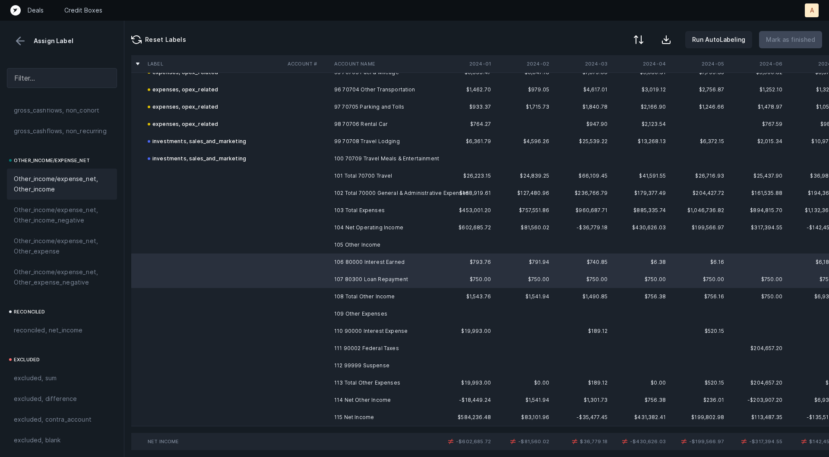
click at [52, 182] on span "Other_income/expense_net, Other_income" at bounding box center [62, 184] width 96 height 21
click at [375, 334] on td "110 90000 Interest Expense" at bounding box center [383, 331] width 105 height 17
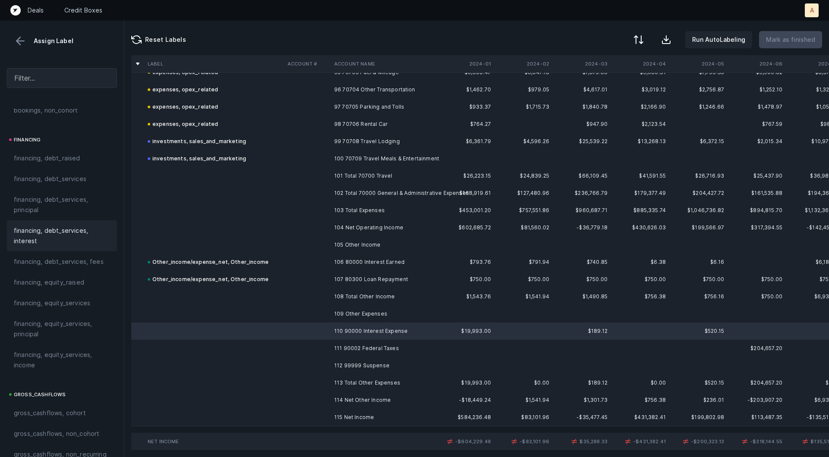
scroll to position [636, 0]
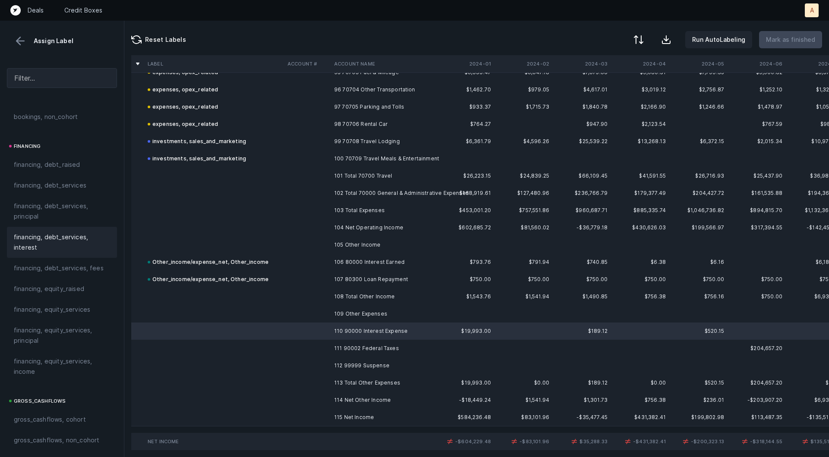
click at [51, 227] on div "financing, debt_services, interest" at bounding box center [62, 242] width 110 height 31
click at [364, 343] on td "111 90002 Federal Taxes" at bounding box center [383, 348] width 105 height 17
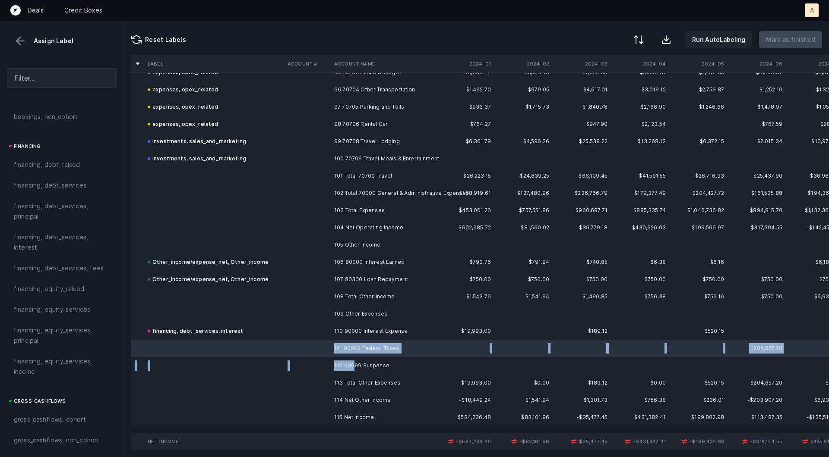
click at [353, 363] on td "112 99999 Suspense" at bounding box center [383, 365] width 105 height 17
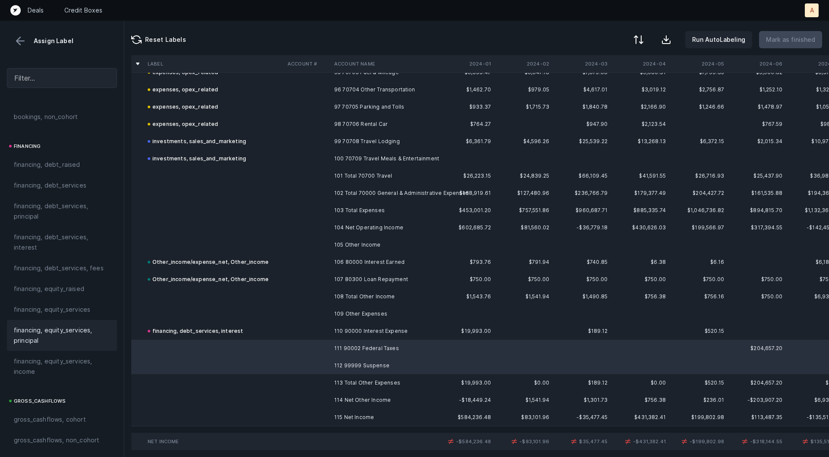
scroll to position [966, 0]
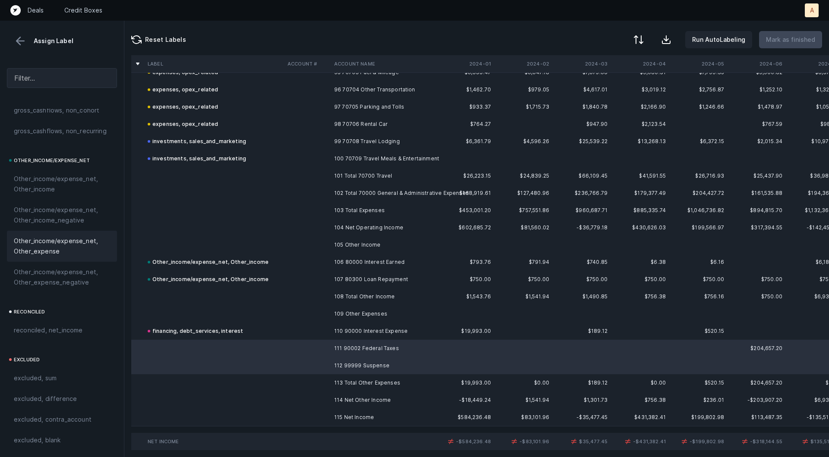
click at [55, 249] on span "Other_income/expense_net, Other_expense" at bounding box center [62, 246] width 96 height 21
click at [259, 410] on td at bounding box center [214, 417] width 140 height 17
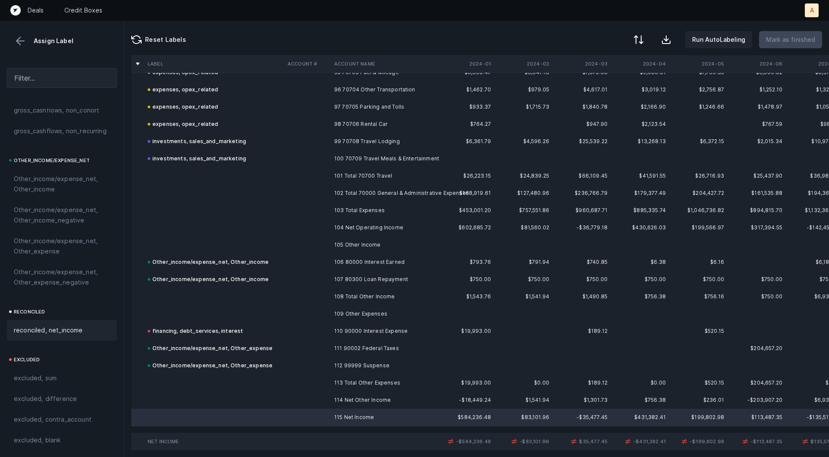
click at [69, 336] on div "reconciled, net_income" at bounding box center [62, 330] width 110 height 21
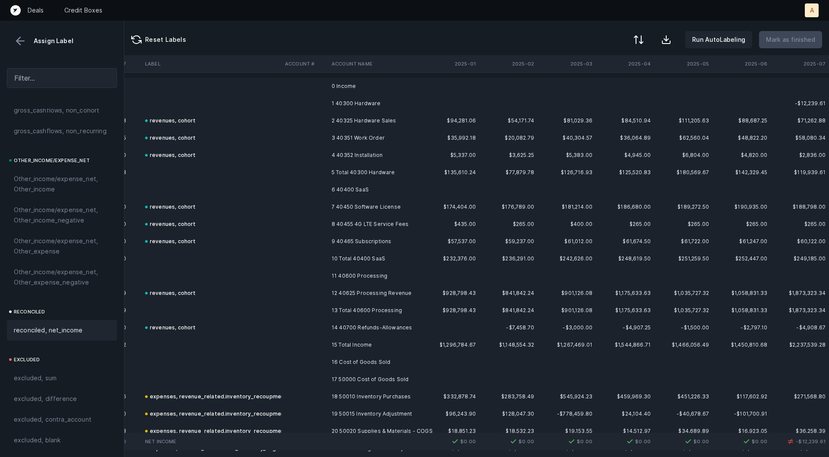
scroll to position [0, 714]
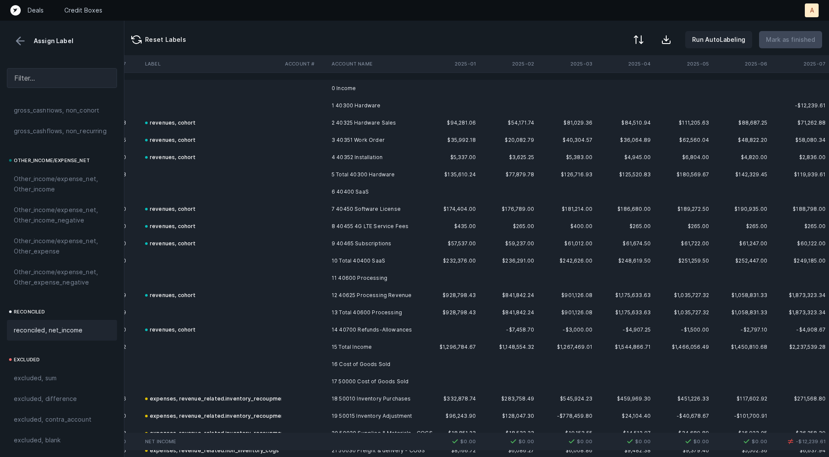
click at [322, 116] on td at bounding box center [304, 122] width 47 height 17
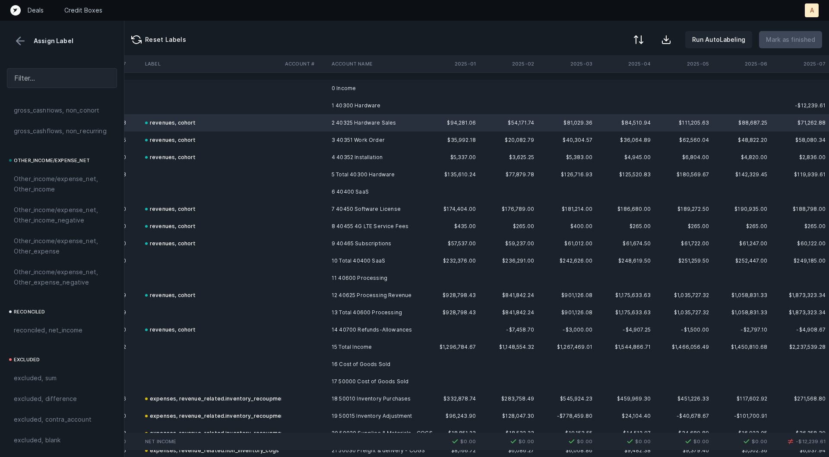
click at [155, 95] on td at bounding box center [212, 88] width 140 height 17
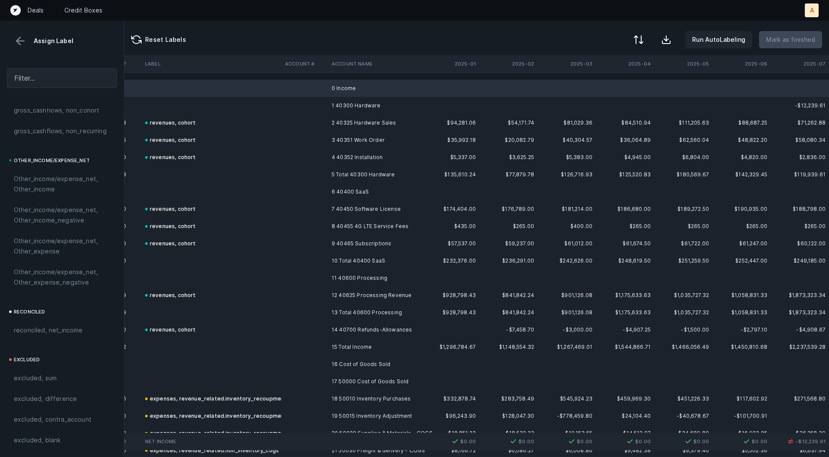
click at [153, 103] on td at bounding box center [212, 105] width 140 height 17
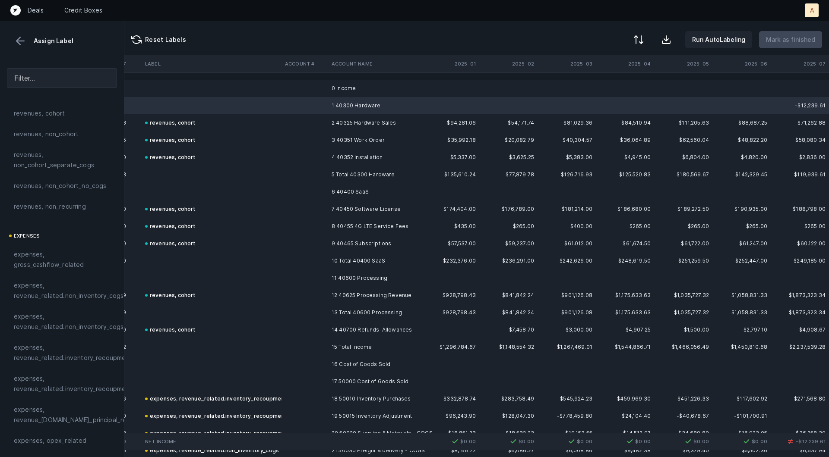
scroll to position [0, 0]
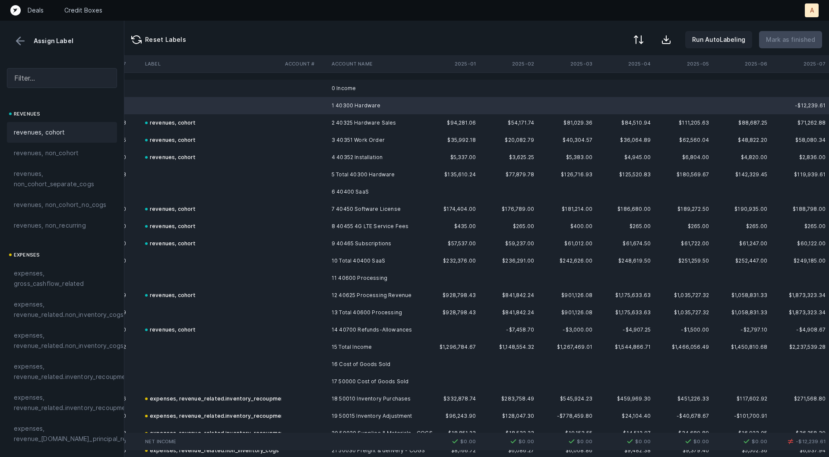
click at [47, 133] on span "revenues, cohort" at bounding box center [39, 132] width 51 height 10
click at [640, 40] on div at bounding box center [637, 40] width 10 height 10
click at [596, 90] on div "By Hum label" at bounding box center [583, 91] width 38 height 10
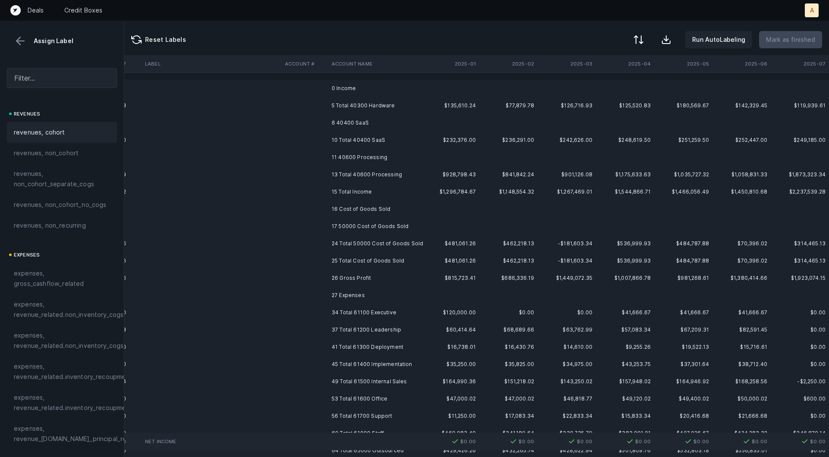
click at [441, 90] on td at bounding box center [450, 88] width 58 height 17
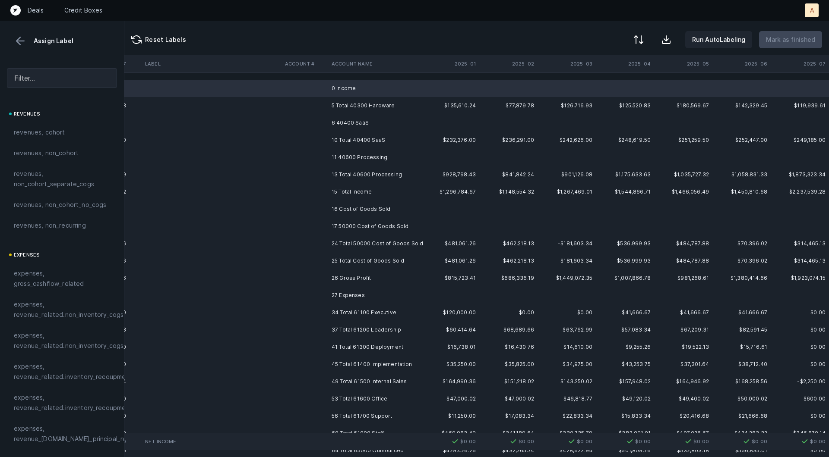
click at [396, 123] on td "6 40400 SaaS" at bounding box center [380, 122] width 105 height 17
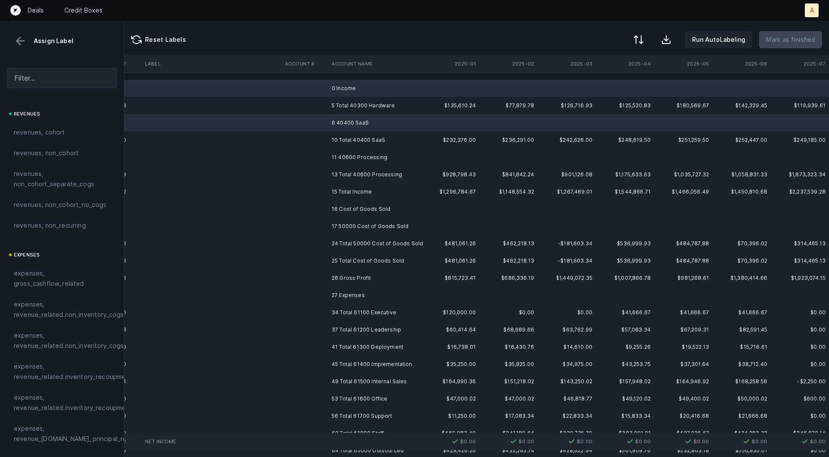
click at [364, 155] on td "11 40600 Processing" at bounding box center [380, 157] width 105 height 17
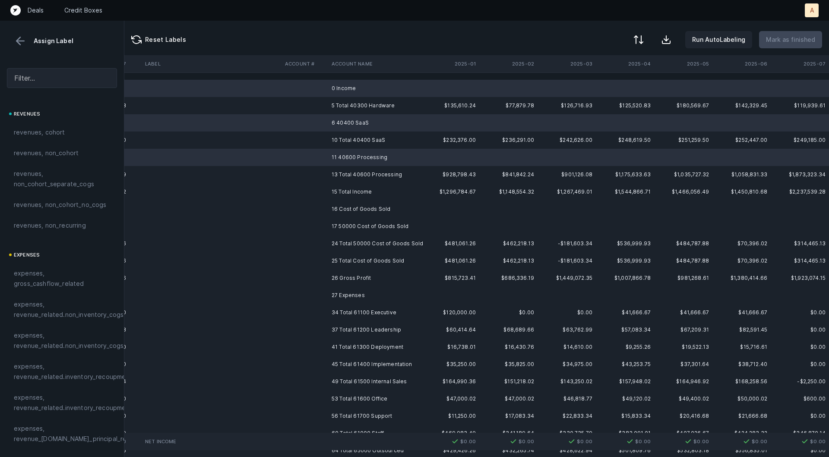
click at [342, 205] on td "16 Cost of Goods Sold" at bounding box center [380, 209] width 105 height 17
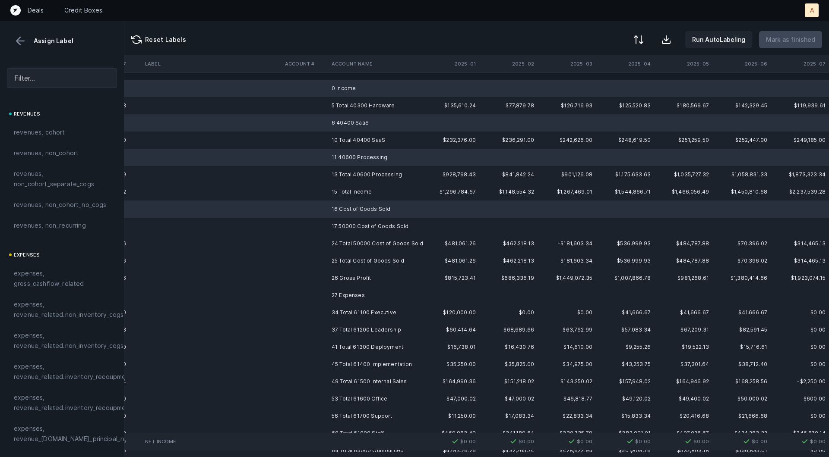
click at [329, 223] on td "17 50000 Cost of Goods Sold" at bounding box center [380, 226] width 105 height 17
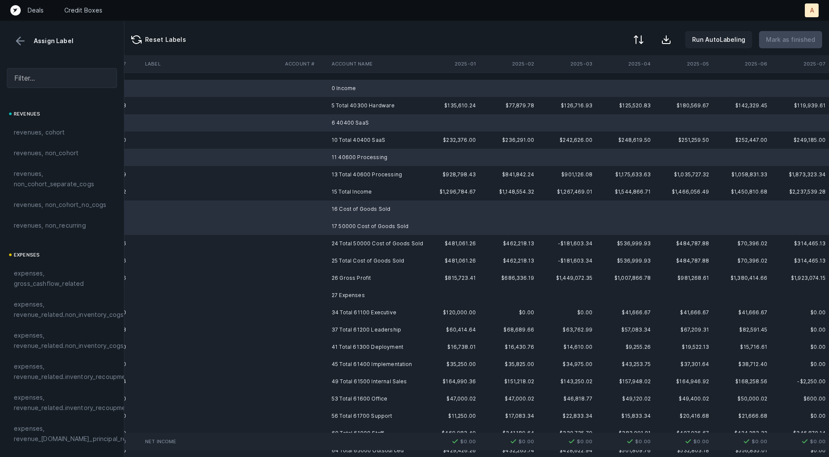
click at [318, 291] on td at bounding box center [304, 295] width 47 height 17
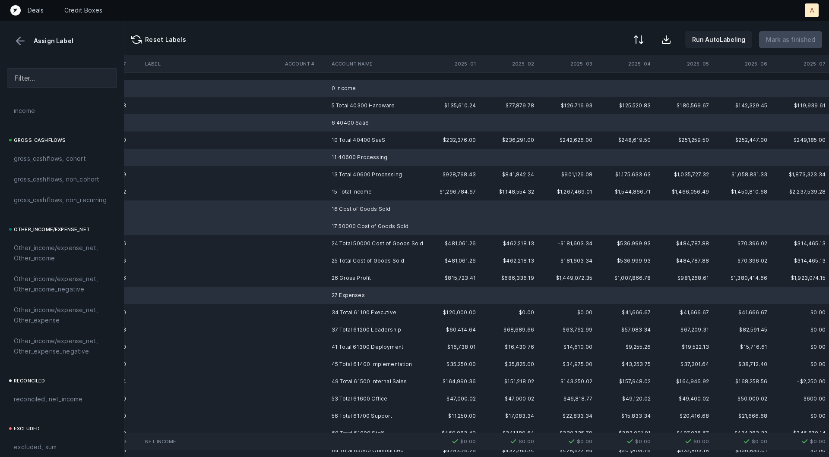
scroll to position [966, 0]
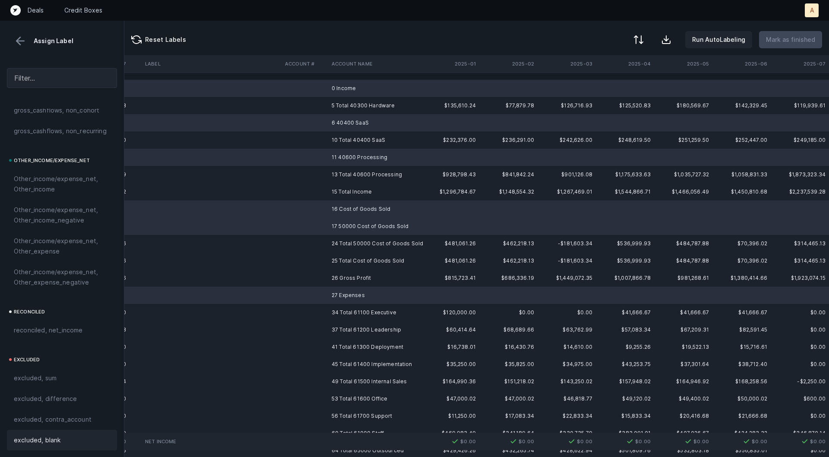
click at [63, 443] on div "excluded, blank" at bounding box center [62, 440] width 96 height 10
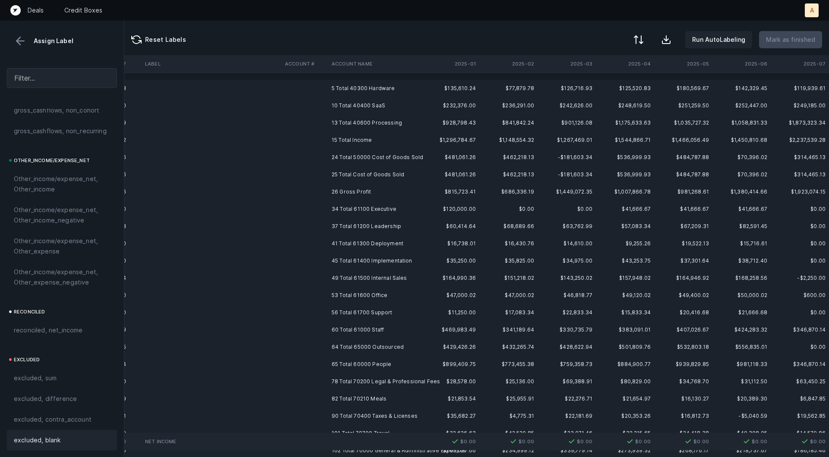
click at [341, 189] on td "26 Gross Profit" at bounding box center [380, 191] width 105 height 17
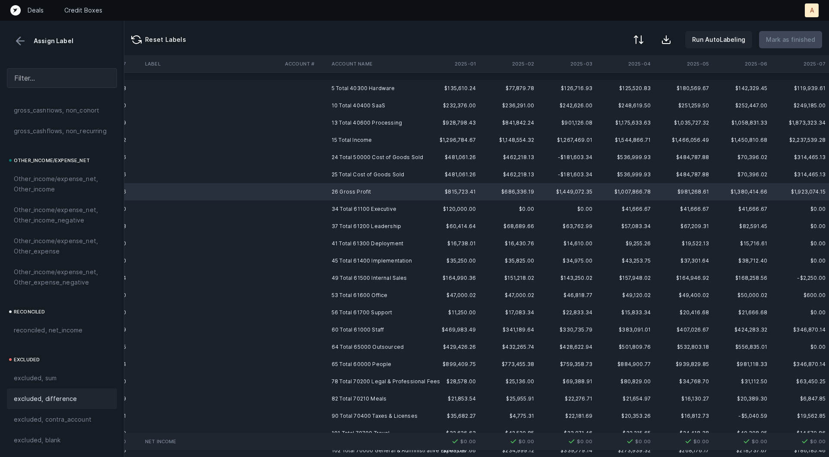
click at [52, 405] on div "excluded, difference" at bounding box center [62, 399] width 110 height 21
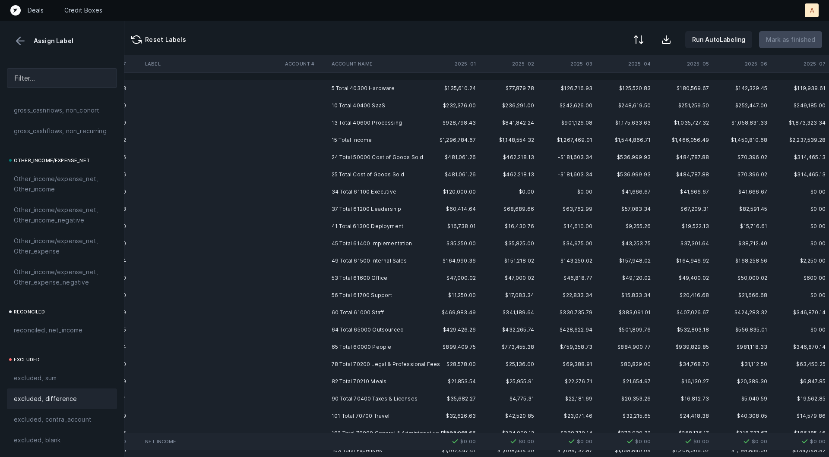
click at [352, 94] on td "5 Total 40300 Hardware" at bounding box center [380, 88] width 105 height 17
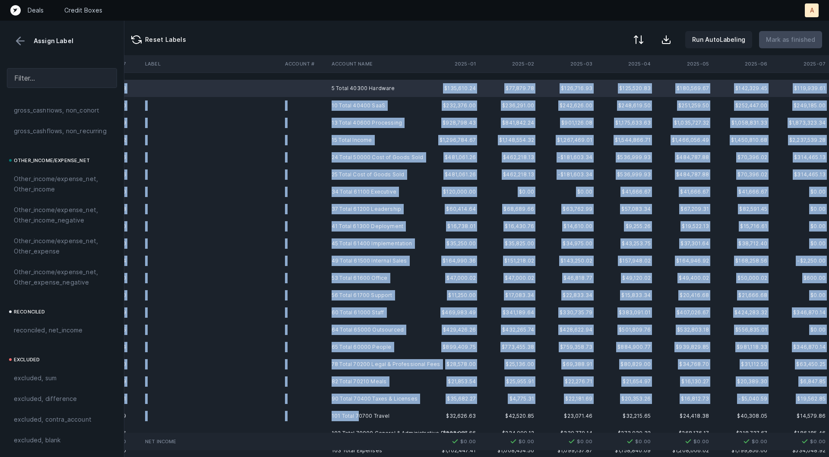
click at [358, 417] on td "101 Total 70700 Travel" at bounding box center [380, 416] width 105 height 17
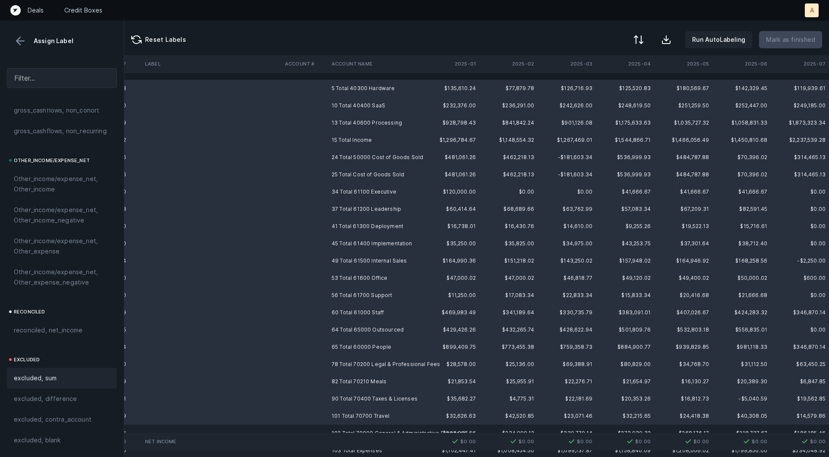
click at [76, 374] on div "excluded, sum" at bounding box center [62, 378] width 96 height 10
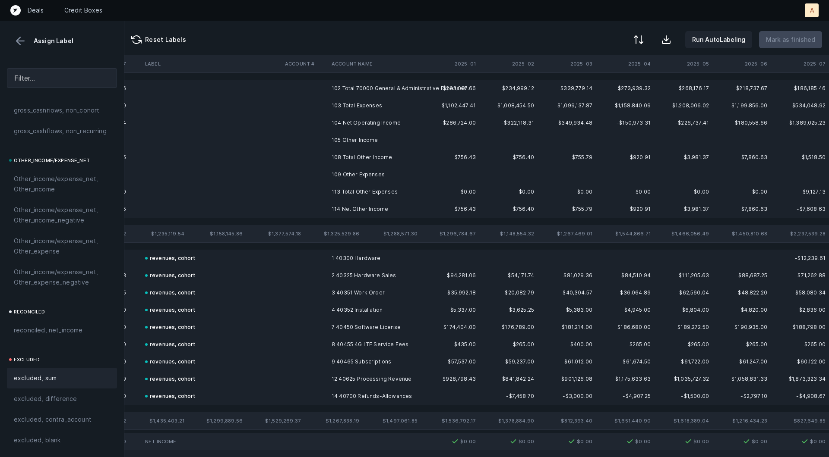
click at [352, 140] on td "105 Other Income" at bounding box center [380, 140] width 105 height 17
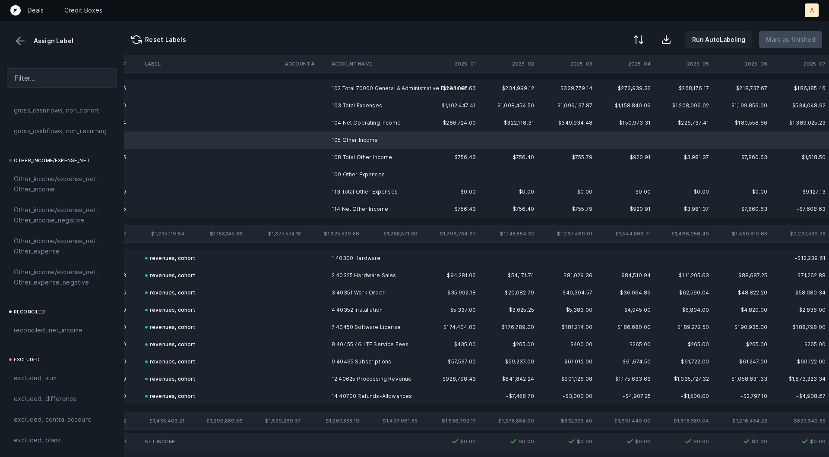
click at [331, 173] on td "109 Other Expenses" at bounding box center [380, 174] width 105 height 17
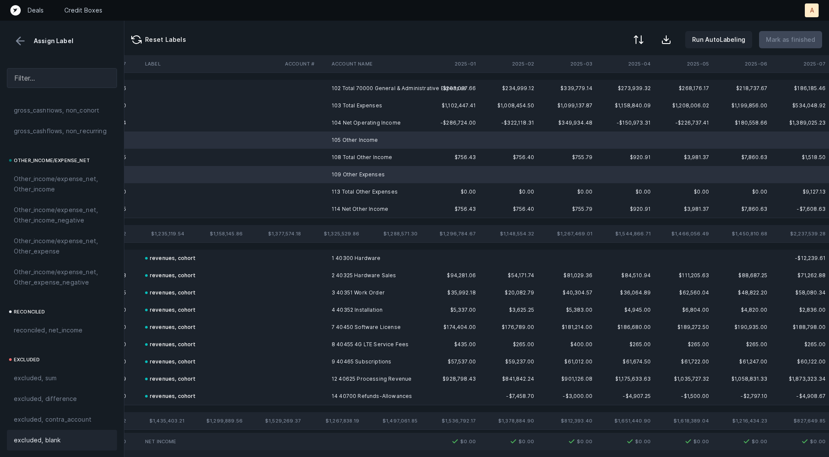
click at [50, 439] on span "excluded, blank" at bounding box center [37, 440] width 47 height 10
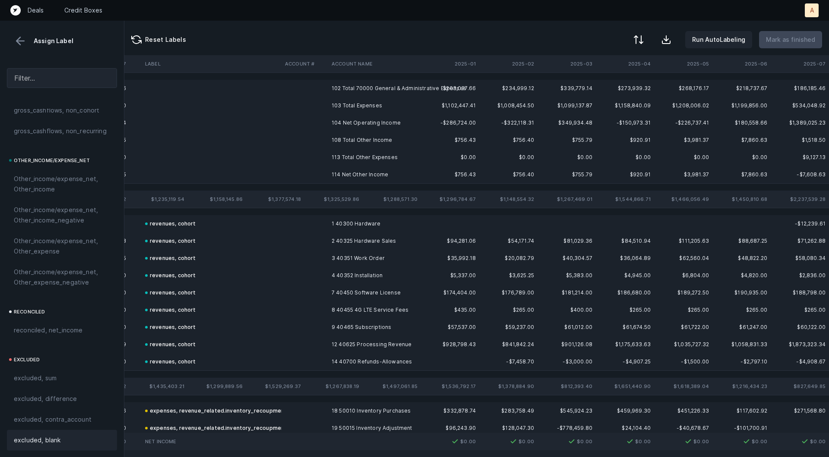
click at [335, 124] on td "104 Net Operating Income" at bounding box center [380, 122] width 105 height 17
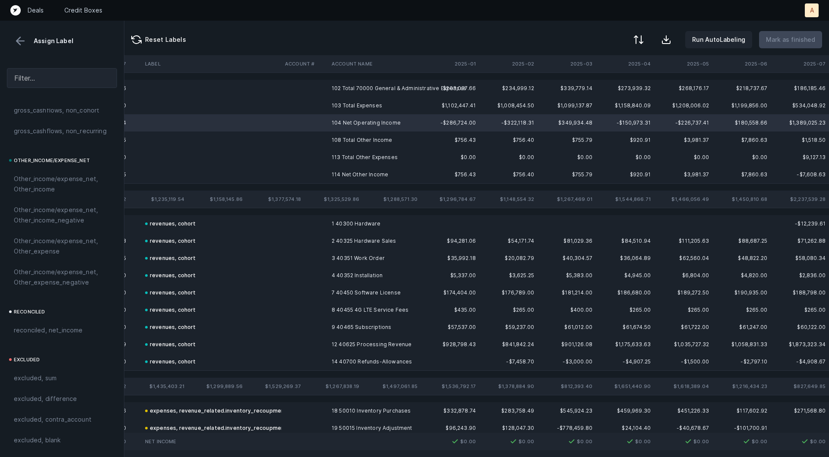
click at [322, 172] on td at bounding box center [304, 174] width 47 height 17
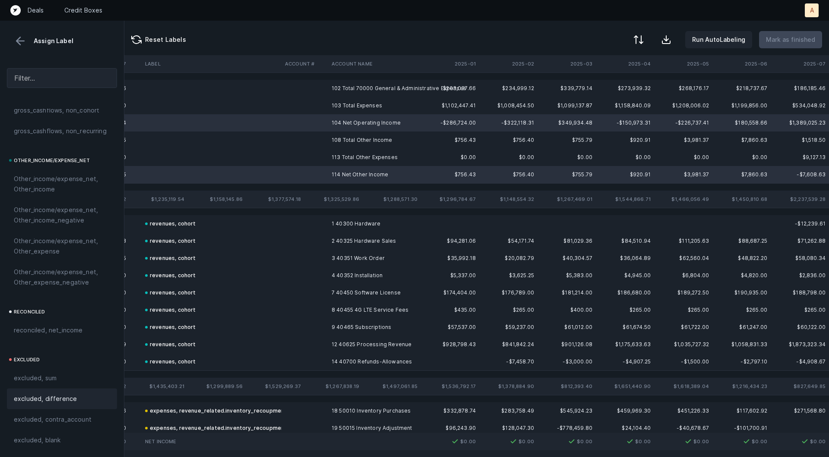
click at [74, 406] on div "excluded, difference" at bounding box center [62, 399] width 110 height 21
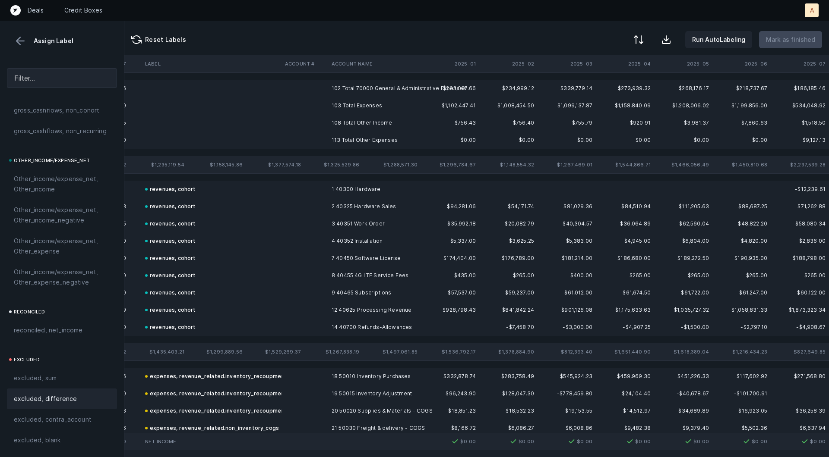
click at [346, 92] on td "102 Total 70000 General & Administrative Expenses" at bounding box center [380, 88] width 105 height 17
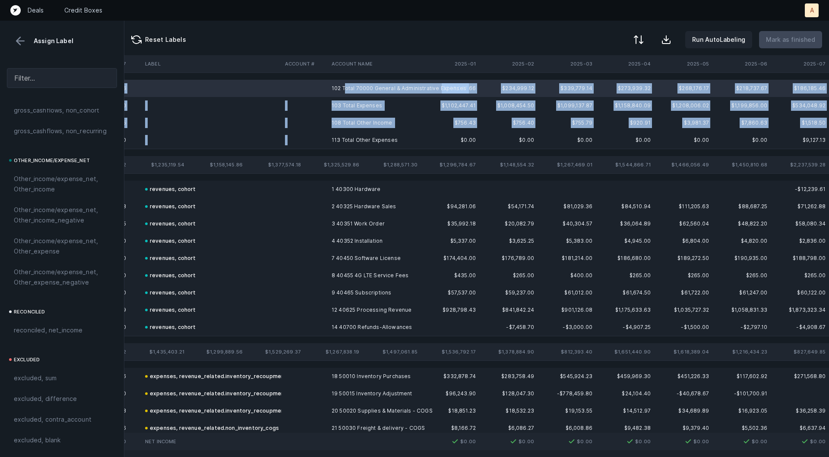
click at [330, 142] on td "113 Total Other Expenses" at bounding box center [380, 140] width 105 height 17
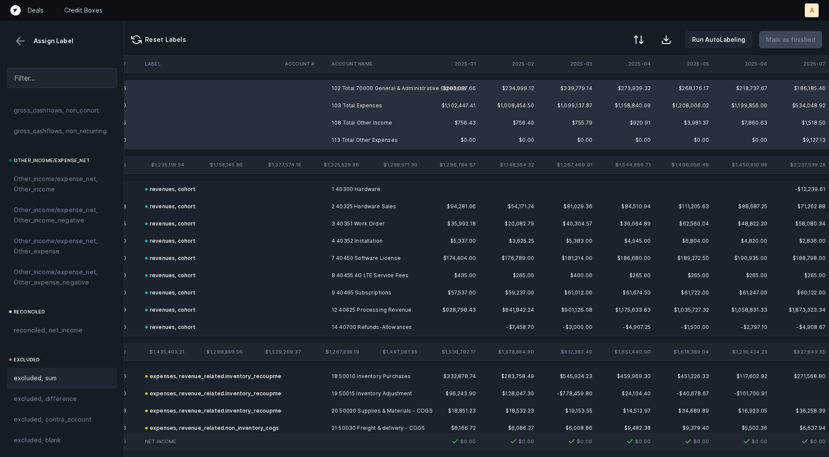
click at [44, 380] on span "excluded, sum" at bounding box center [35, 378] width 43 height 10
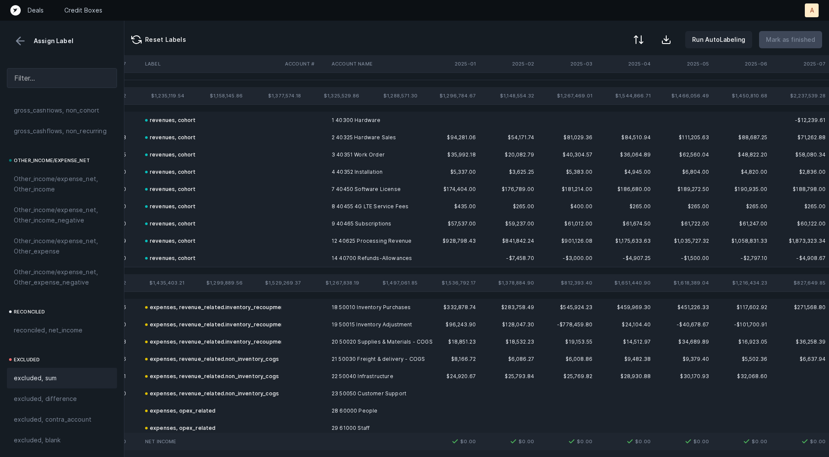
click at [16, 36] on button at bounding box center [20, 41] width 13 height 13
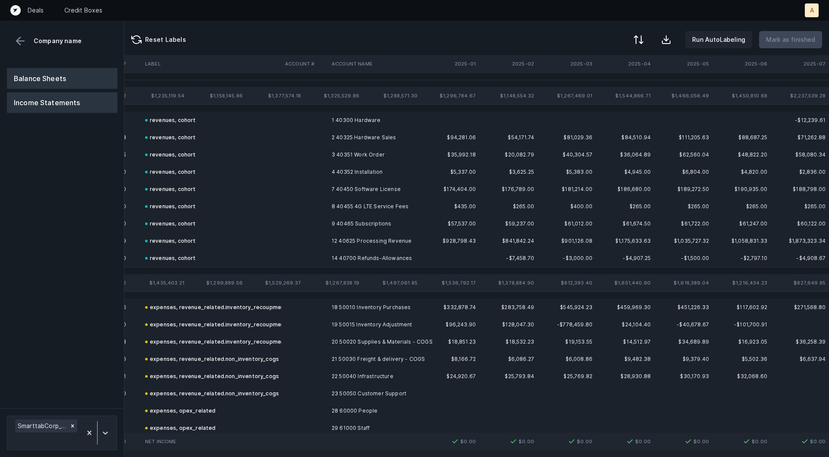
click at [30, 68] on div "Balance Sheets Income Statements" at bounding box center [62, 90] width 110 height 45
click at [30, 67] on div "Balance Sheets Income Statements" at bounding box center [62, 234] width 124 height 347
click at [43, 78] on button "Balance Sheets" at bounding box center [62, 78] width 110 height 21
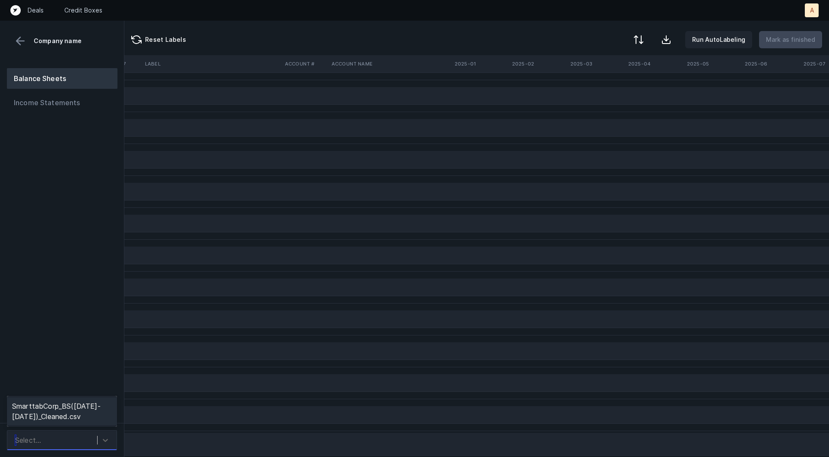
click at [52, 440] on div "Select..." at bounding box center [54, 441] width 86 height 16
click at [54, 418] on div "SmarttabCorp_BS([DATE]-[DATE])_Cleaned.csv" at bounding box center [62, 412] width 110 height 28
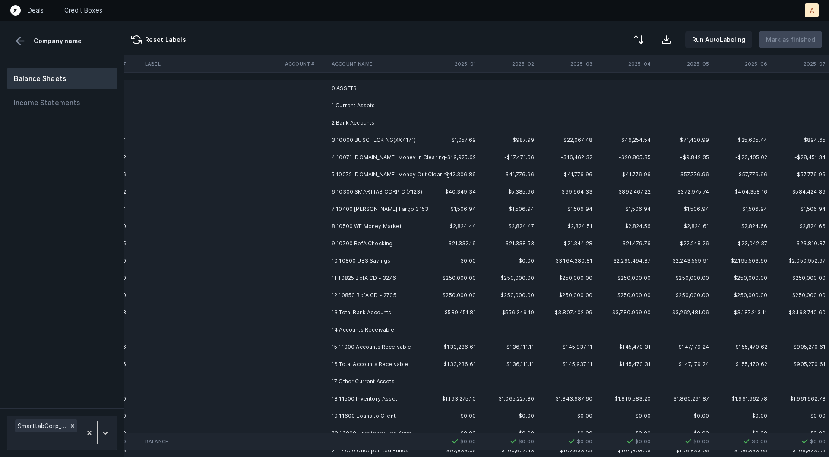
click at [349, 142] on td "3 10000 BUSCHECKING(XX4171)" at bounding box center [380, 140] width 105 height 17
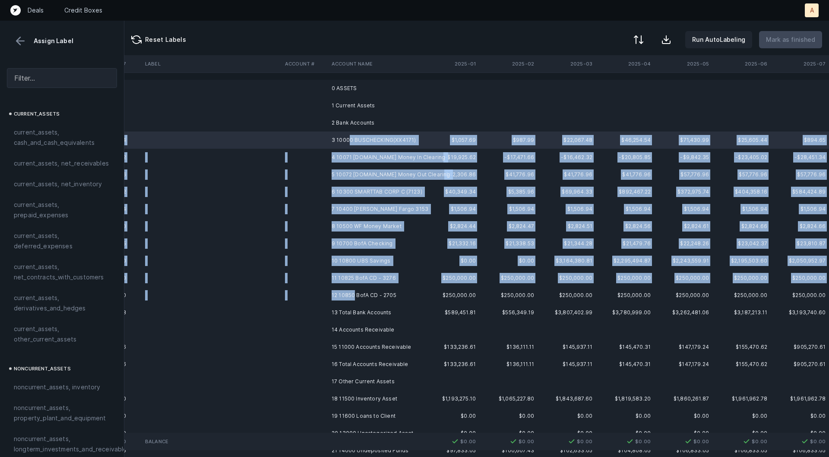
click at [354, 296] on td "12 10850 BofA CD - 2705" at bounding box center [380, 295] width 105 height 17
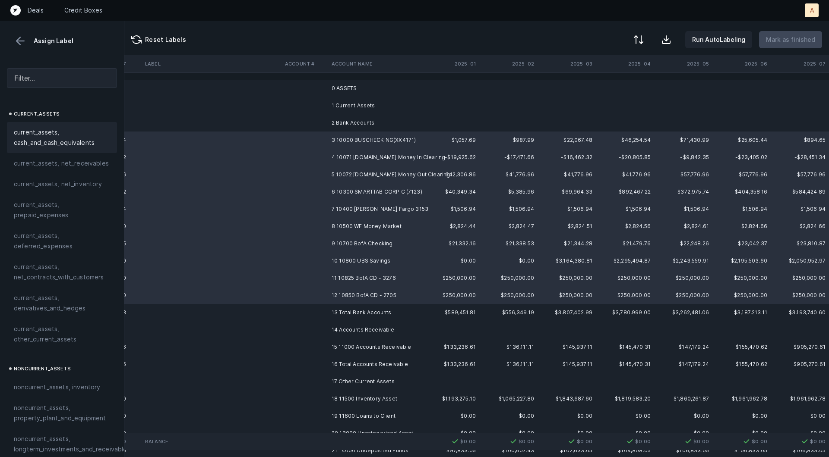
click at [49, 133] on span "current_assets, cash_and_cash_equivalents" at bounding box center [62, 137] width 96 height 21
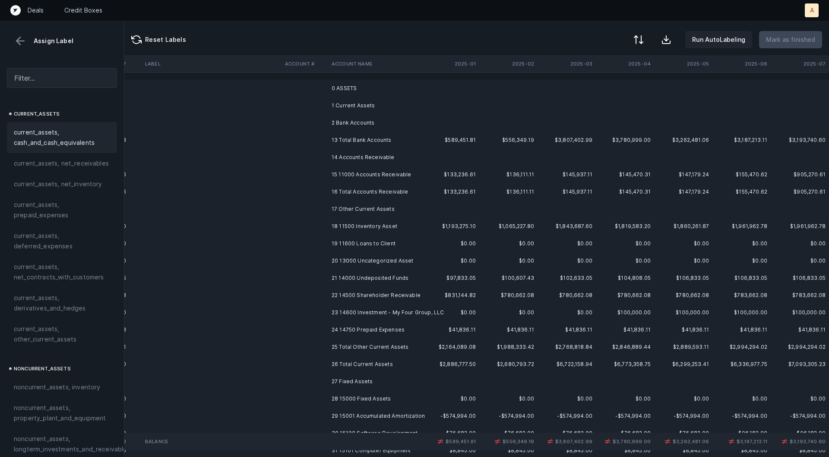
click at [325, 180] on td at bounding box center [304, 174] width 47 height 17
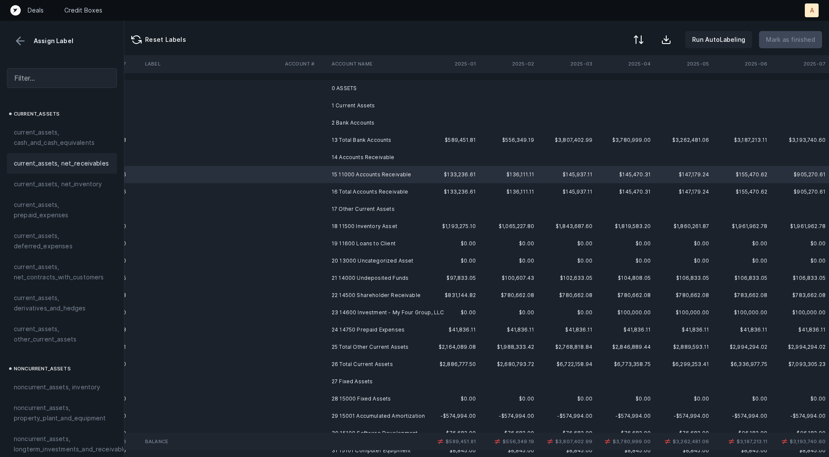
click at [101, 165] on span "current_assets, net_receivables" at bounding box center [61, 163] width 95 height 10
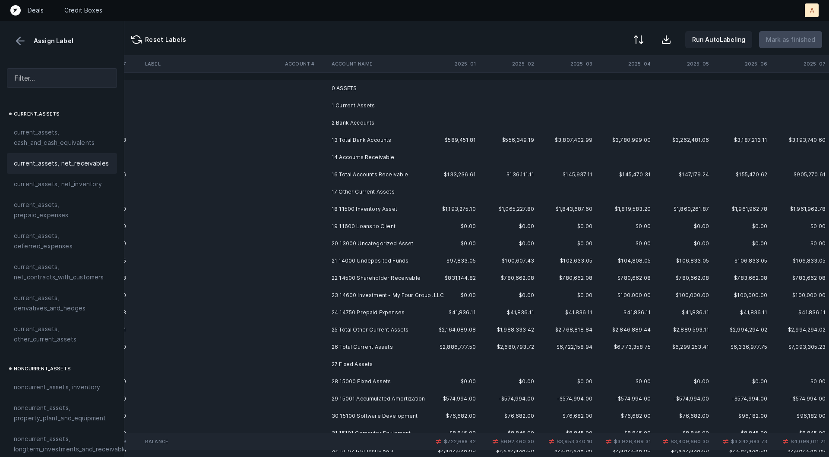
click at [369, 214] on td "18 11500 Inventory Asset" at bounding box center [380, 209] width 105 height 17
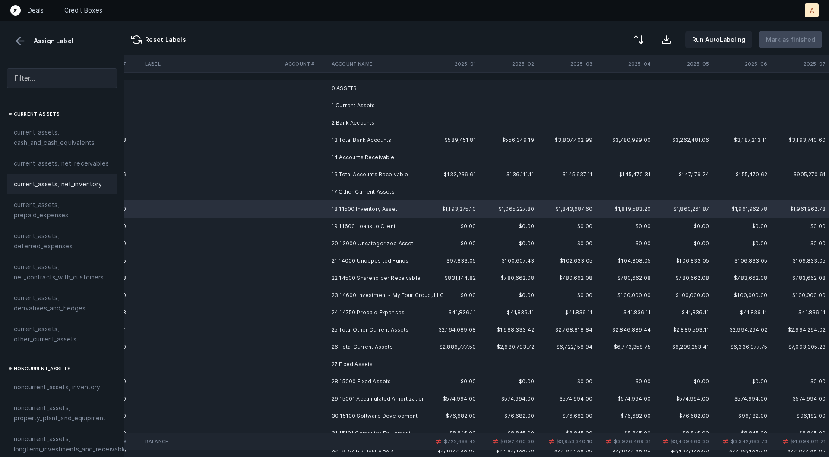
click at [89, 180] on span "current_assets, net_inventory" at bounding box center [58, 184] width 88 height 10
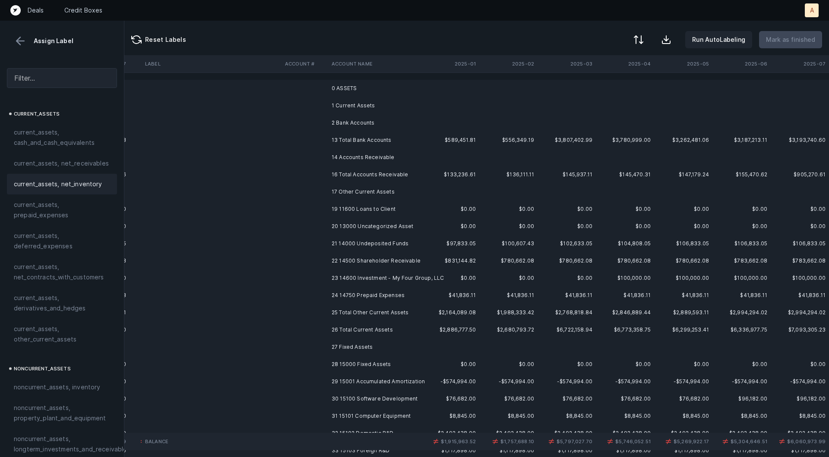
click at [359, 211] on td "19 11600 Loans to Client" at bounding box center [380, 209] width 105 height 17
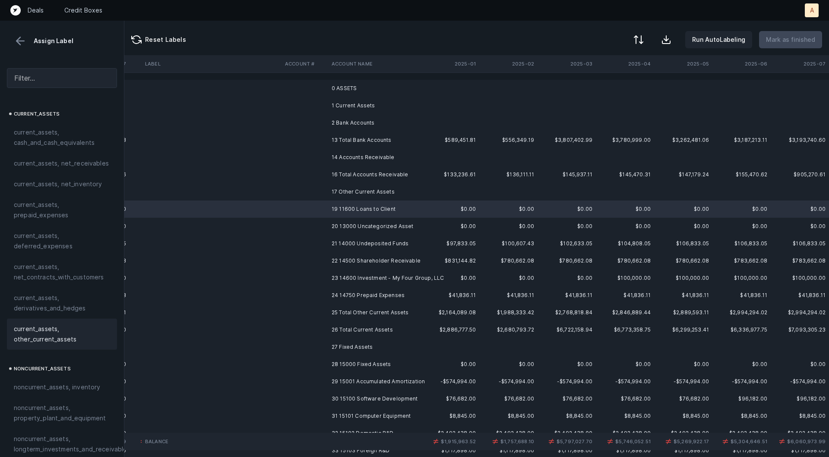
click at [28, 333] on span "current_assets, other_current_assets" at bounding box center [62, 334] width 96 height 21
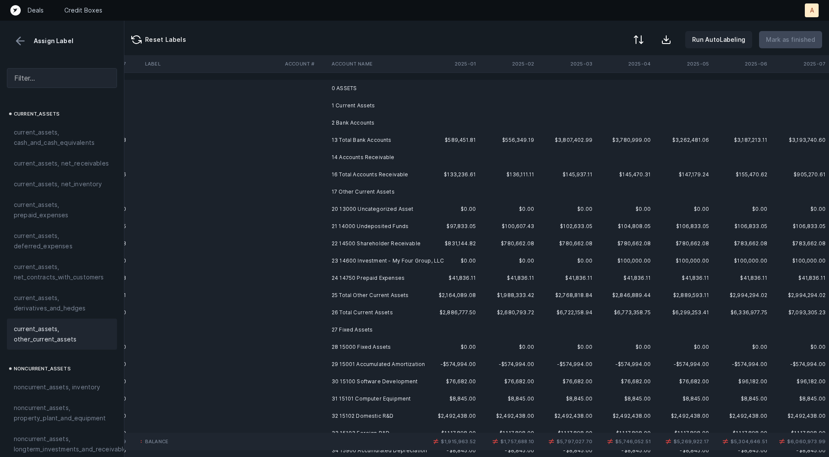
click at [345, 212] on td "20 13000 Uncategorized Asset" at bounding box center [380, 209] width 105 height 17
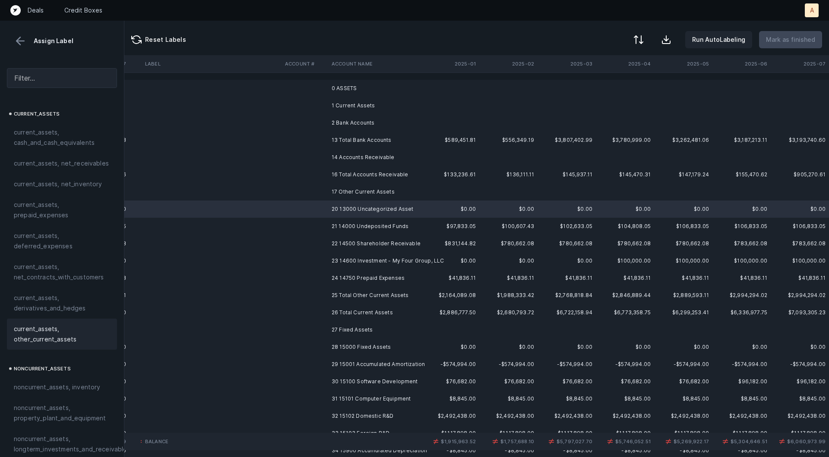
click at [53, 326] on span "current_assets, other_current_assets" at bounding box center [62, 334] width 96 height 21
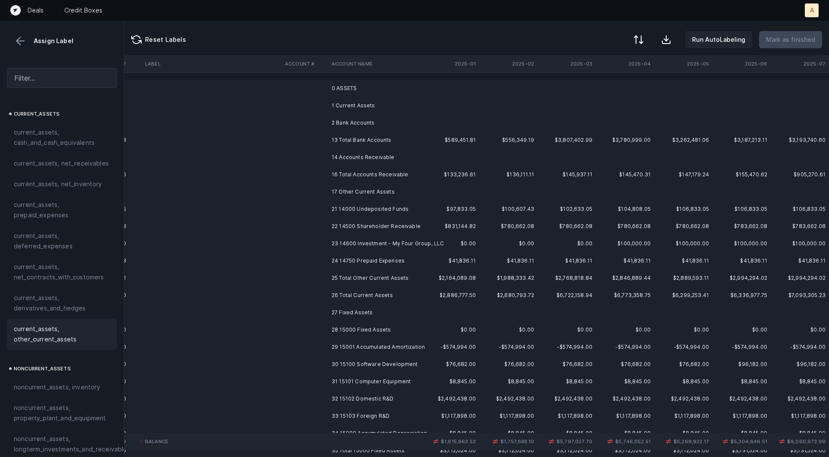
click at [325, 208] on td at bounding box center [304, 209] width 47 height 17
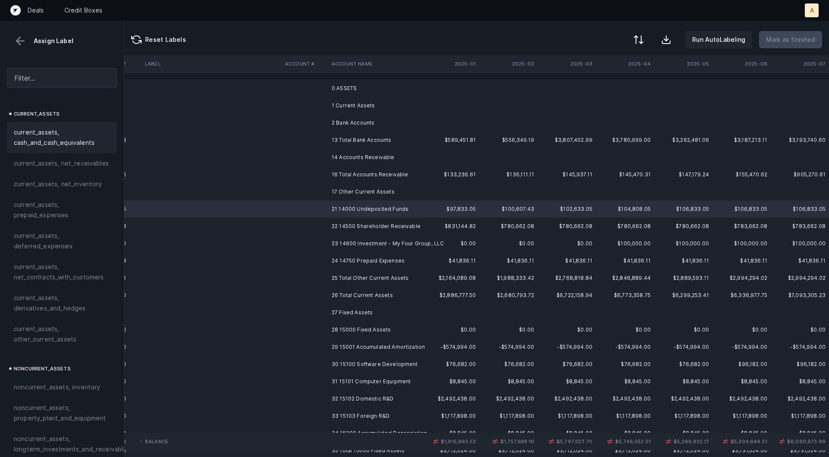
click at [82, 139] on span "current_assets, cash_and_cash_equivalents" at bounding box center [62, 137] width 96 height 21
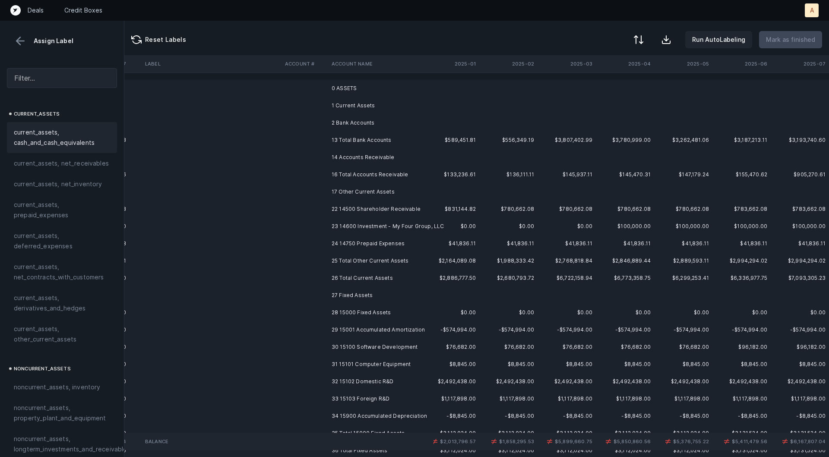
click at [357, 209] on td "22 14500 Shareholder Receivable" at bounding box center [380, 209] width 105 height 17
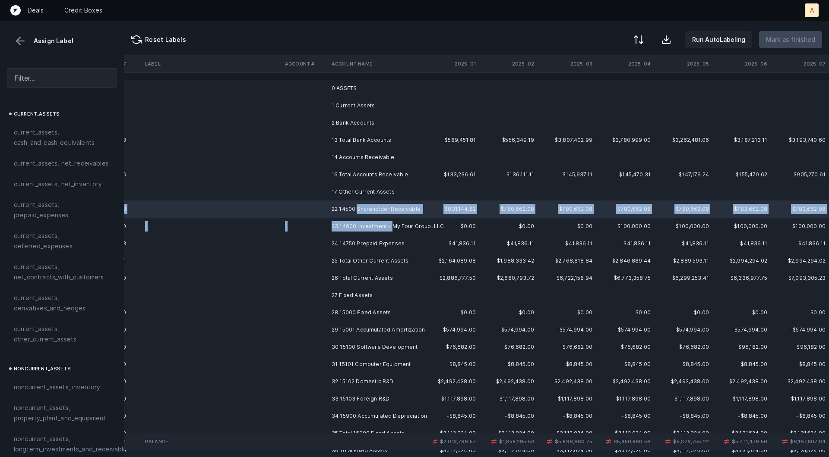
click at [391, 225] on td "23 14600 Investment - My Four Group, LLC" at bounding box center [380, 226] width 105 height 17
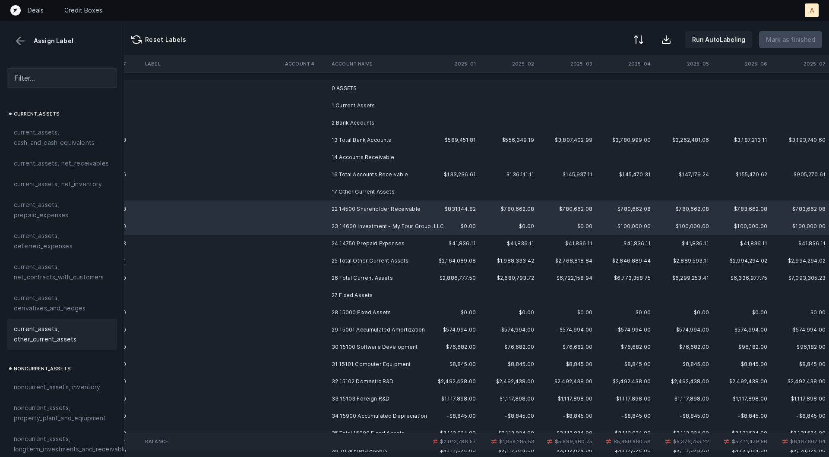
click at [57, 327] on span "current_assets, other_current_assets" at bounding box center [62, 334] width 96 height 21
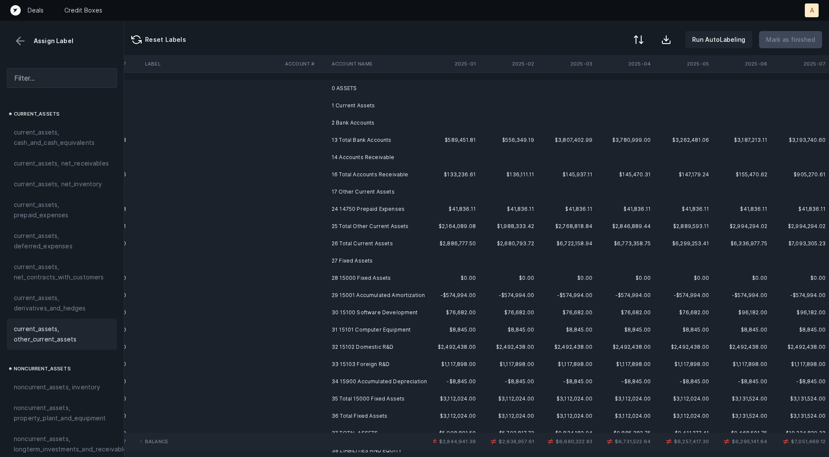
click at [359, 206] on td "24 14750 Prepaid Expenses" at bounding box center [380, 209] width 105 height 17
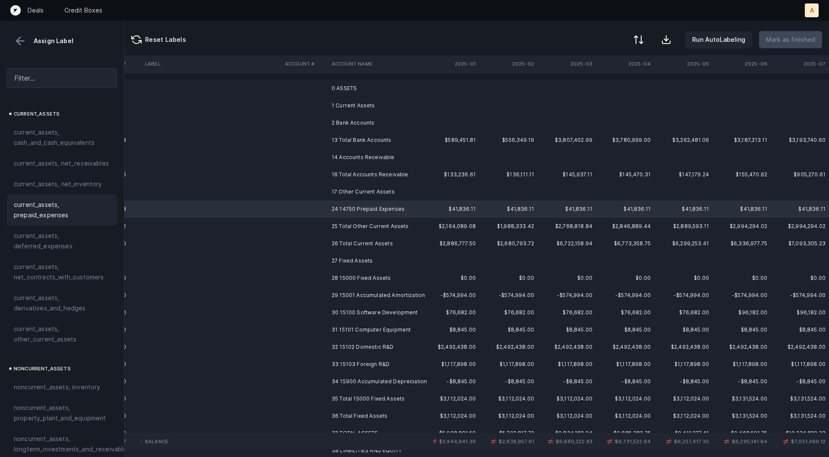
click at [48, 204] on span "current_assets, prepaid_expenses" at bounding box center [62, 210] width 96 height 21
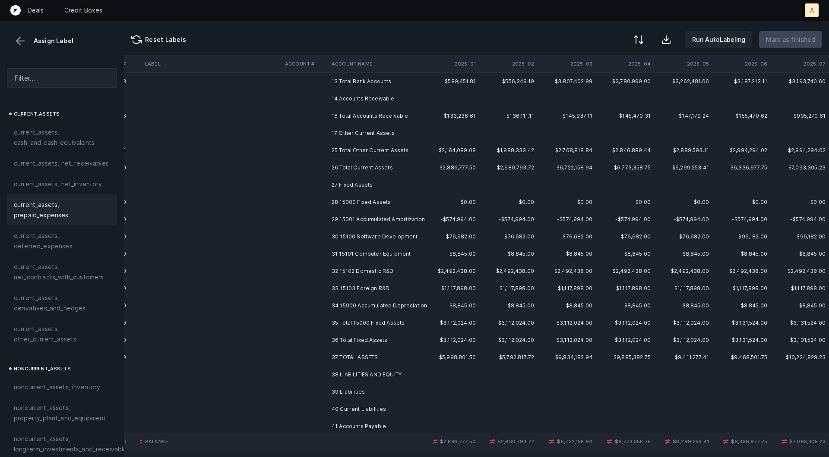
scroll to position [79, 714]
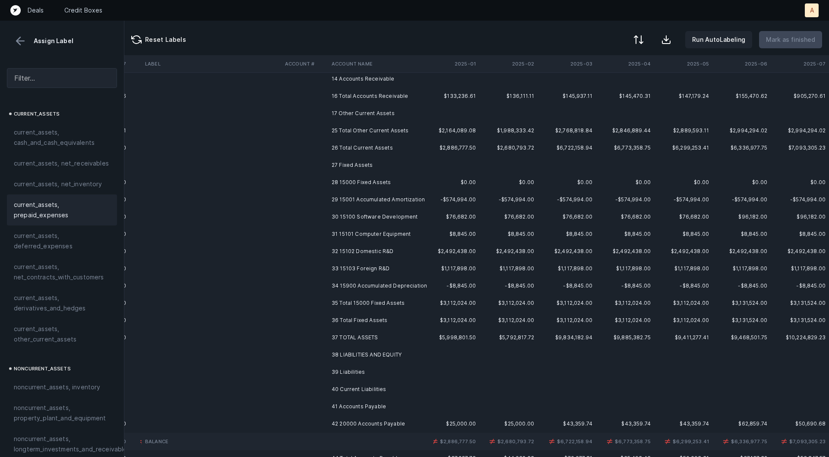
click at [383, 195] on td "29 15001 Accumulated Amortization" at bounding box center [380, 199] width 105 height 17
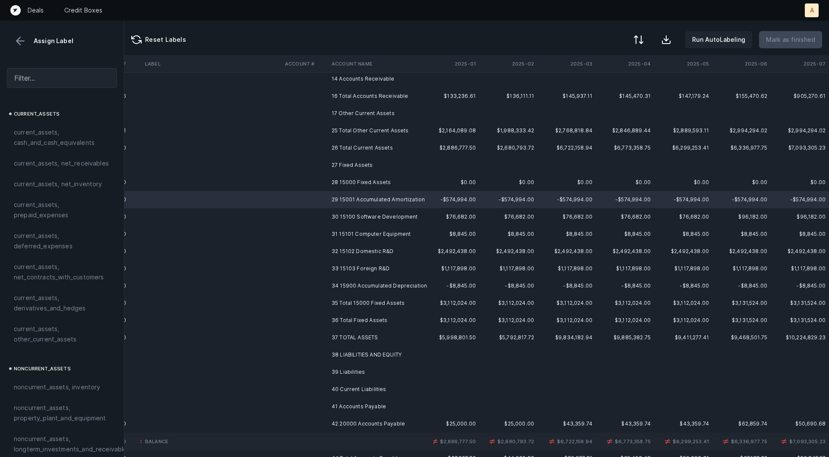
click at [380, 185] on td "28 15000 Fixed Assets" at bounding box center [380, 182] width 105 height 17
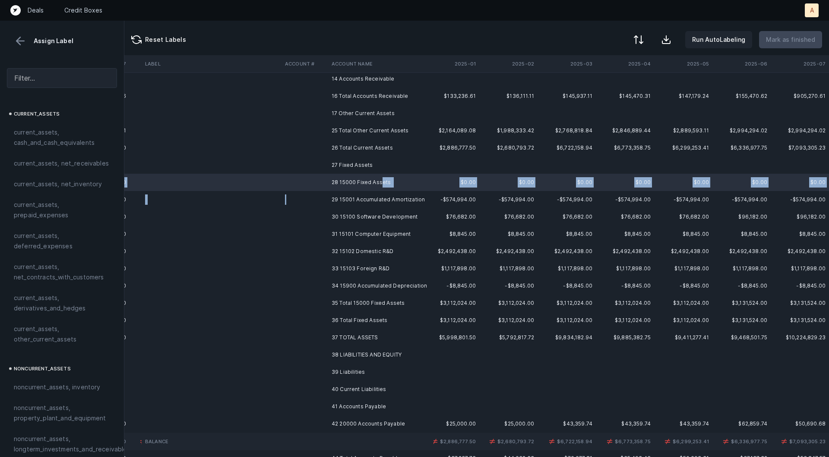
click at [327, 195] on td at bounding box center [304, 199] width 47 height 17
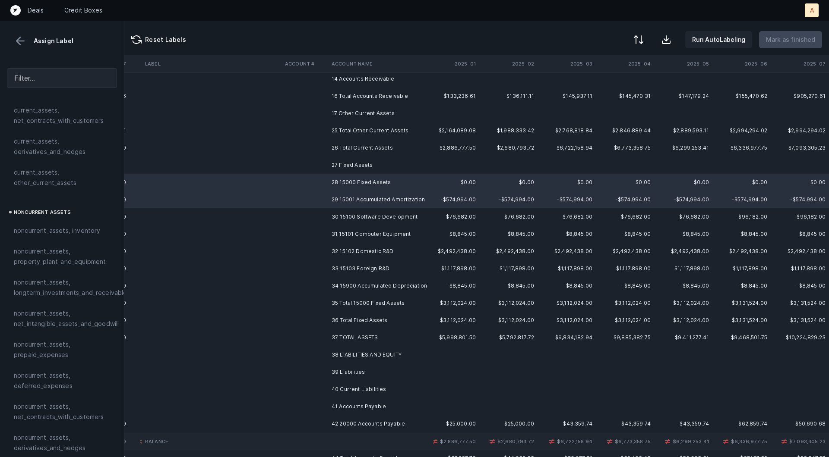
scroll to position [164, 0]
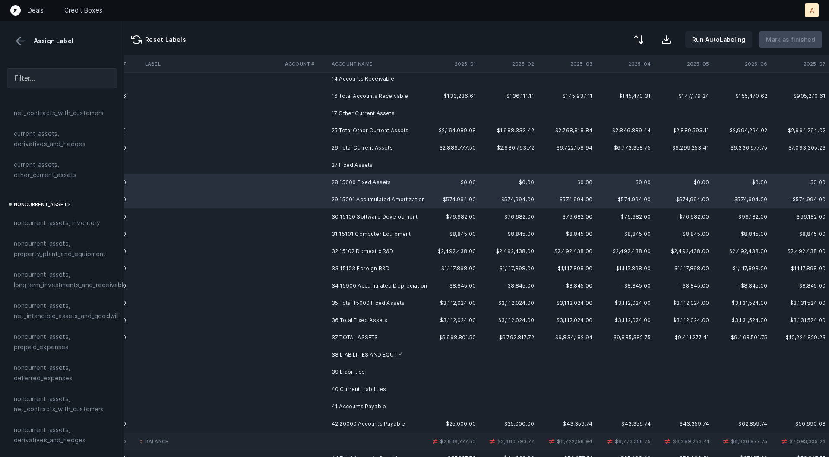
click at [324, 186] on td at bounding box center [304, 182] width 47 height 17
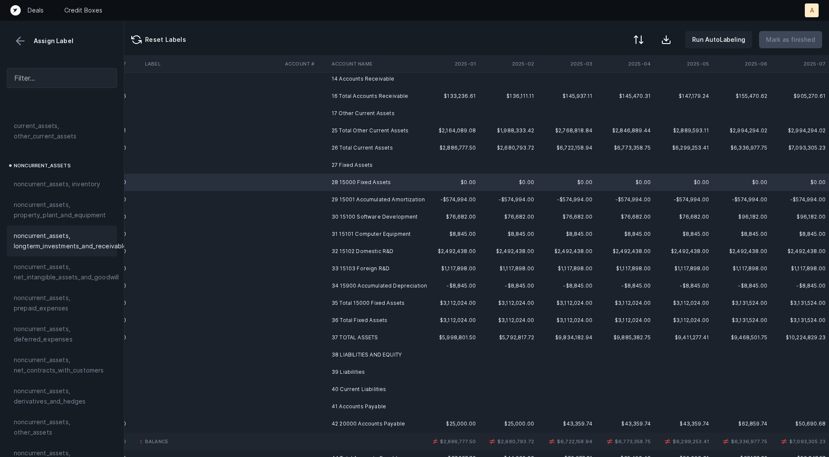
scroll to position [217, 0]
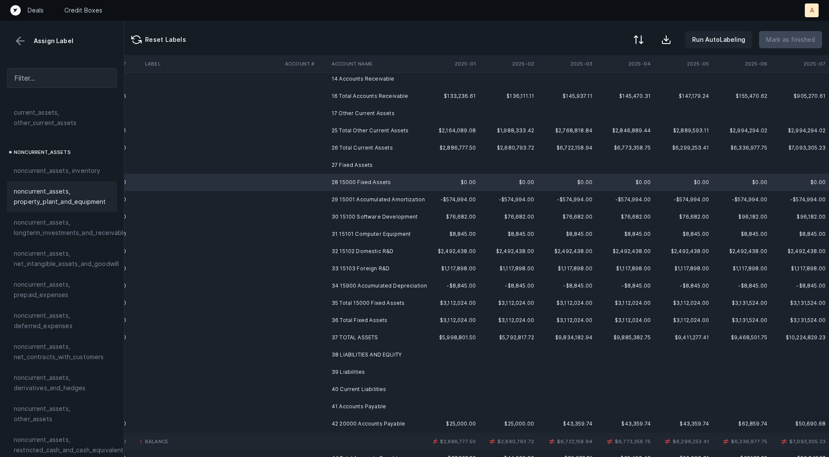
click at [52, 191] on span "noncurrent_assets, property_plant_and_equipment" at bounding box center [62, 196] width 96 height 21
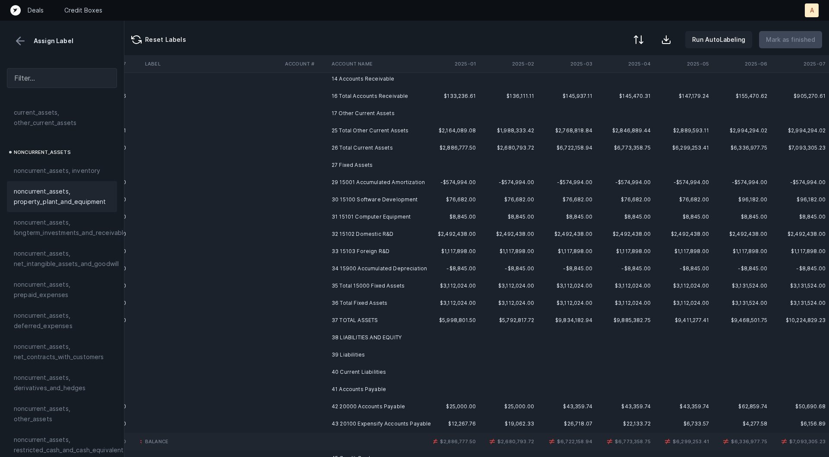
click at [345, 177] on td "29 15001 Accumulated Amortization" at bounding box center [380, 182] width 105 height 17
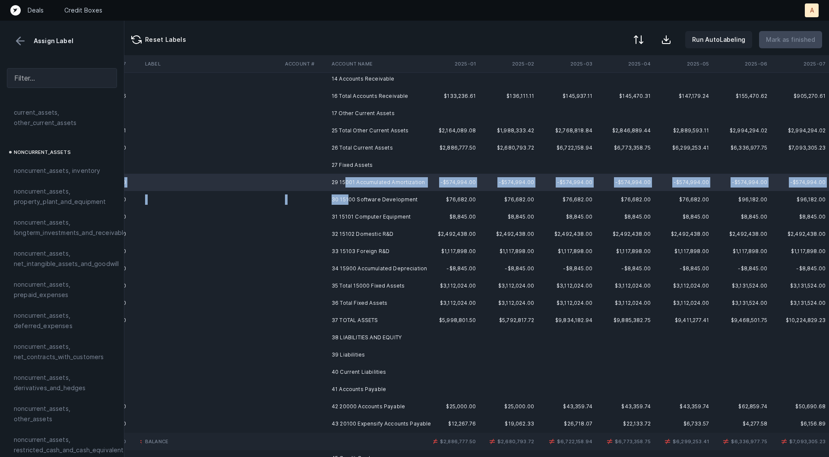
click at [348, 200] on td "30 15100 Software Development" at bounding box center [380, 199] width 105 height 17
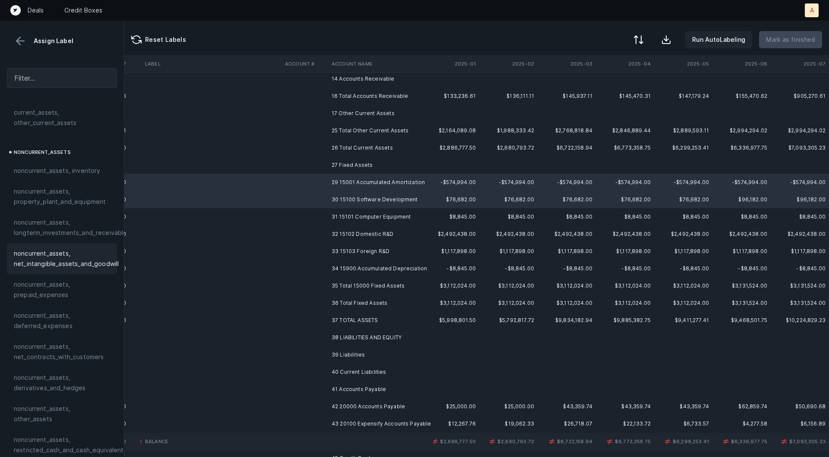
click at [55, 253] on span "noncurrent_assets, net_intangible_assets_and_goodwill" at bounding box center [66, 259] width 105 height 21
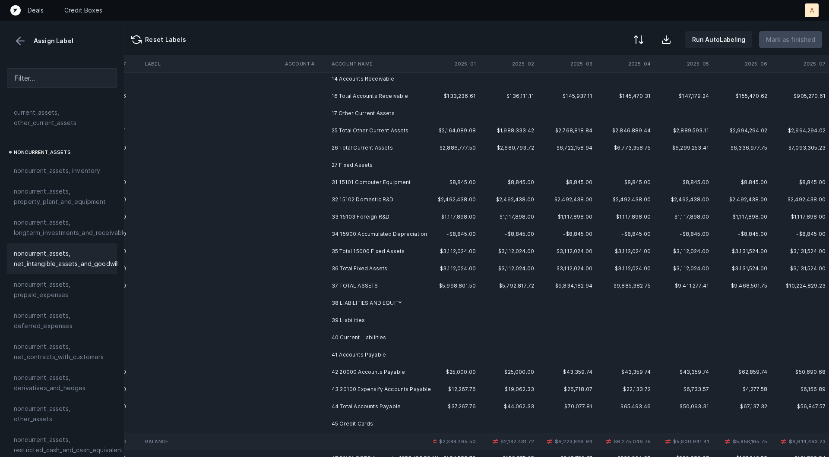
click at [330, 185] on td "31 15101 Computer Equipment" at bounding box center [380, 182] width 105 height 17
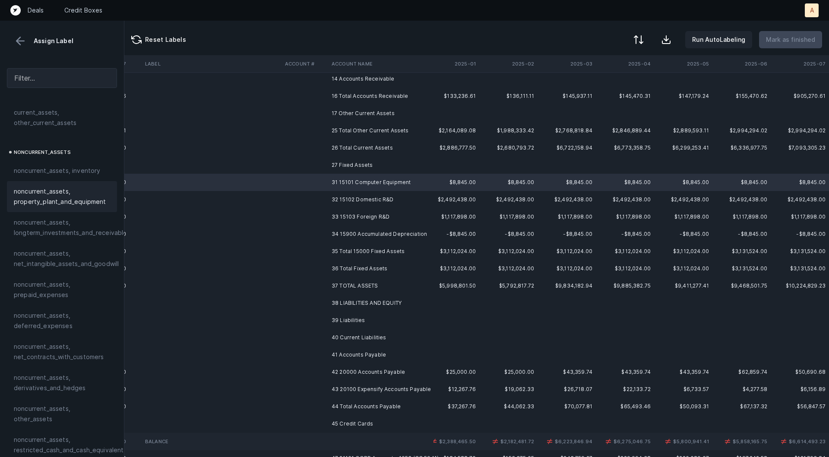
click at [70, 207] on div "noncurrent_assets, property_plant_and_equipment" at bounding box center [62, 196] width 110 height 31
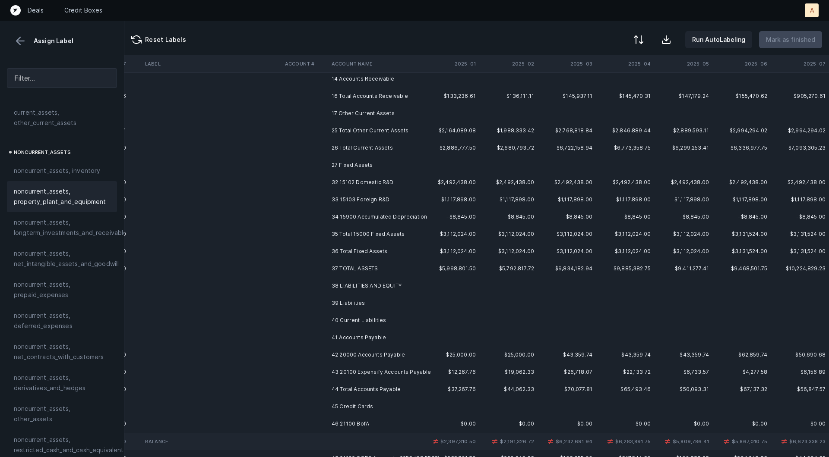
click at [353, 179] on td "32 15102 Domestic R&D" at bounding box center [380, 182] width 105 height 17
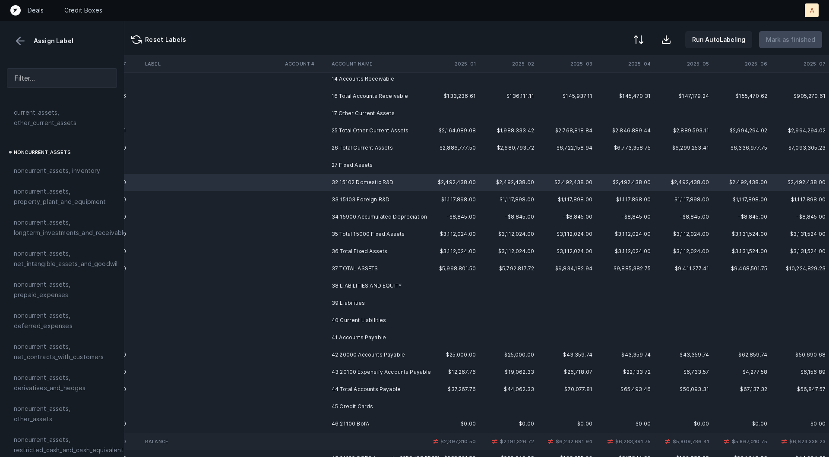
click at [287, 197] on td at bounding box center [304, 199] width 47 height 17
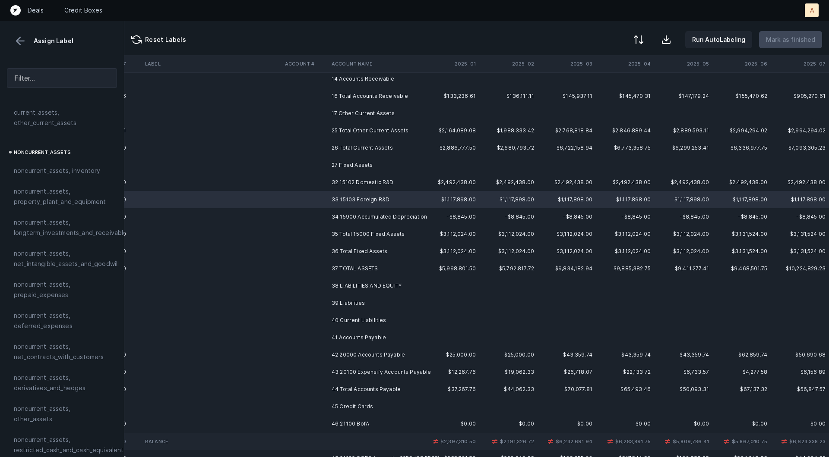
click at [286, 210] on td at bounding box center [304, 216] width 47 height 17
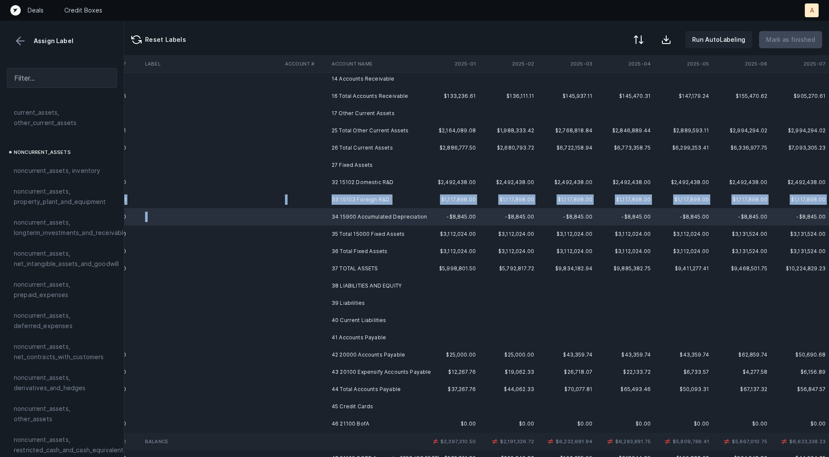
click at [288, 193] on td at bounding box center [304, 199] width 47 height 17
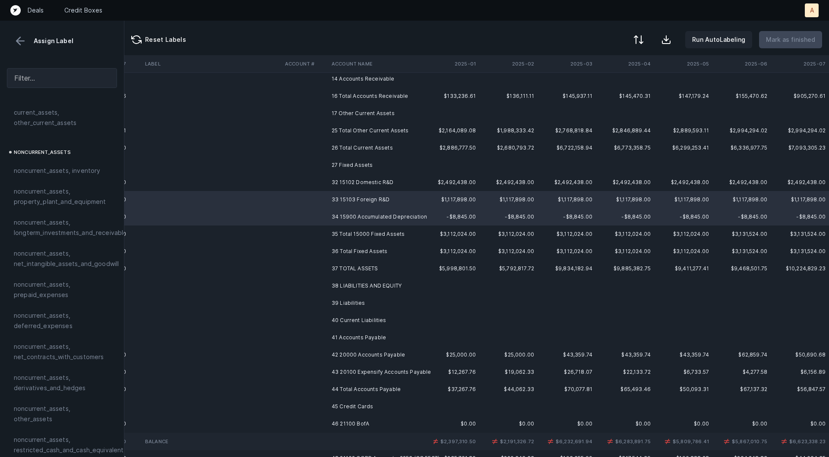
click at [288, 188] on td at bounding box center [304, 182] width 47 height 17
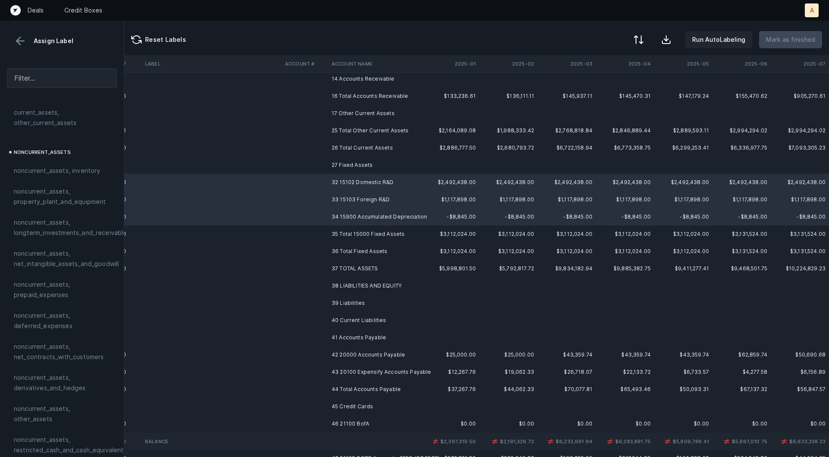
click at [288, 188] on td at bounding box center [304, 182] width 47 height 17
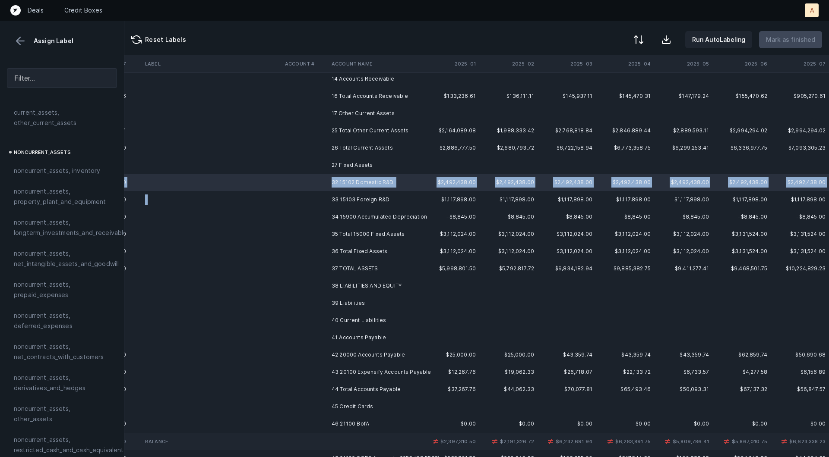
click at [285, 202] on td at bounding box center [304, 199] width 47 height 17
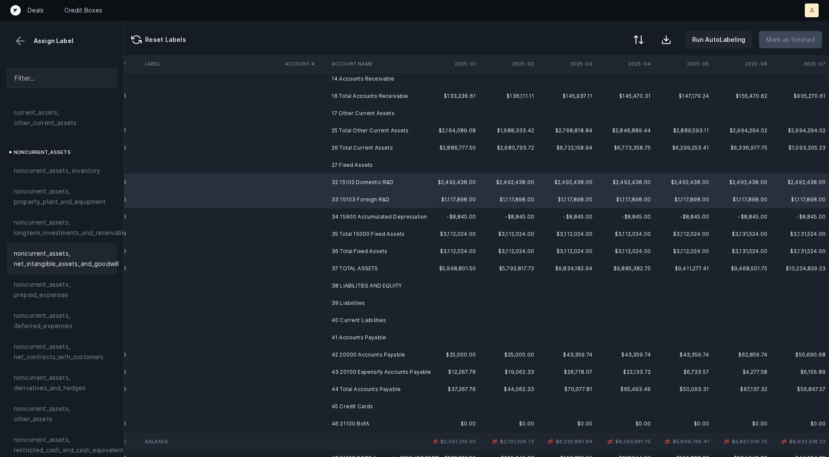
click at [64, 251] on span "noncurrent_assets, net_intangible_assets_and_goodwill" at bounding box center [66, 259] width 105 height 21
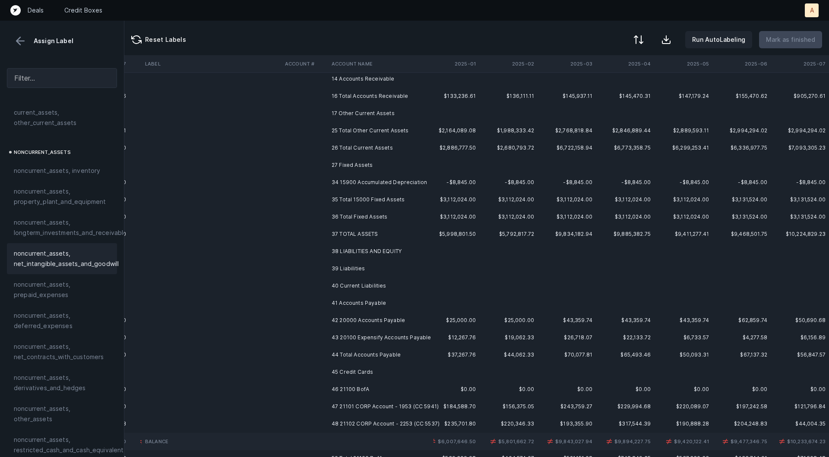
click at [332, 181] on td "34 15900 Accumulated Depreciation" at bounding box center [380, 182] width 105 height 17
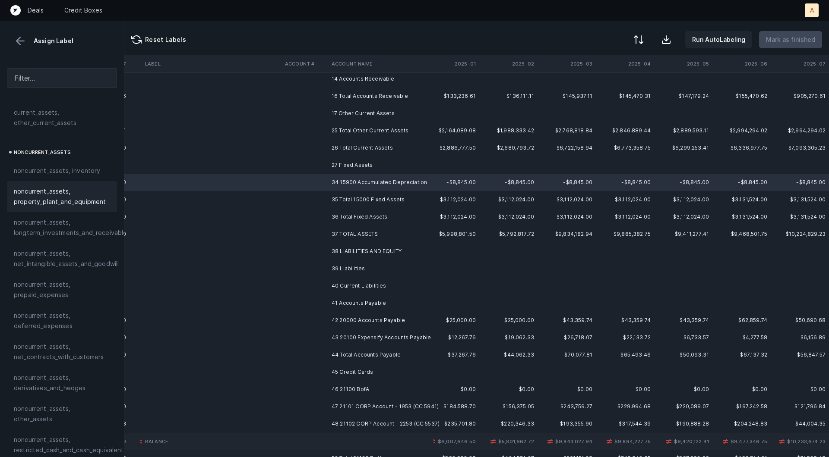
click at [67, 202] on span "noncurrent_assets, property_plant_and_equipment" at bounding box center [62, 196] width 96 height 21
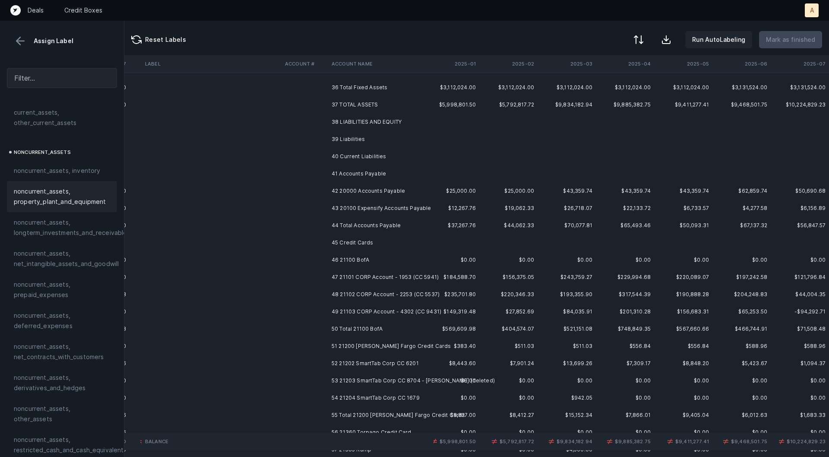
scroll to position [197, 714]
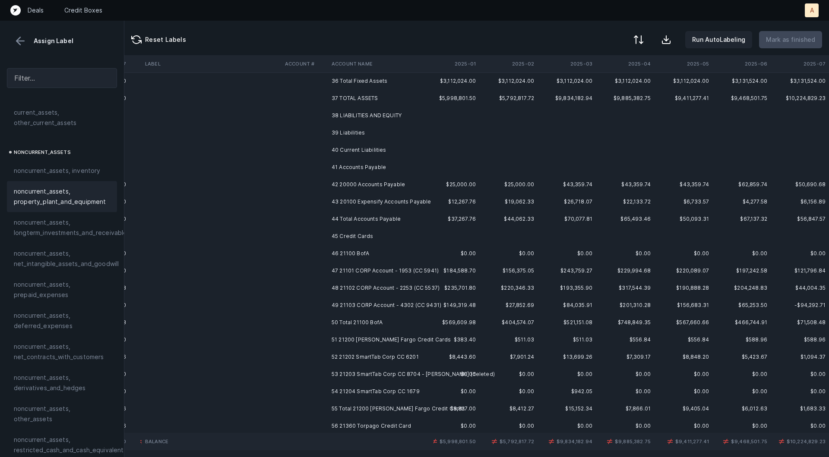
click at [378, 200] on td "43 20100 Expensify Accounts Payable" at bounding box center [380, 201] width 105 height 17
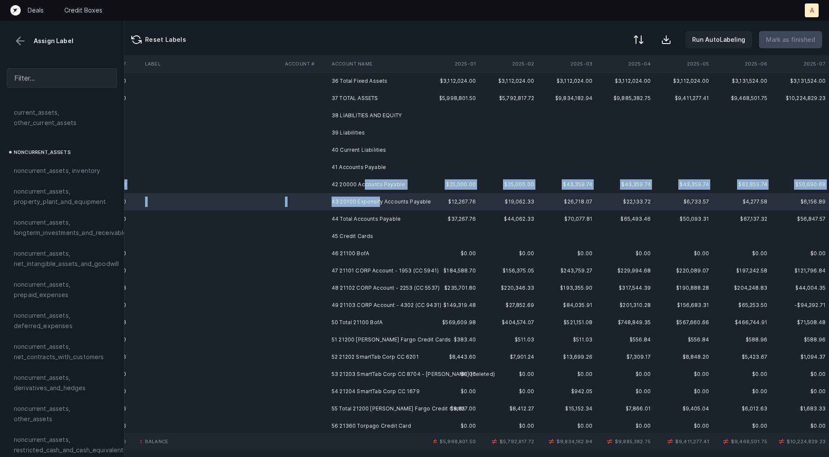
click at [363, 185] on td "42 20000 Accounts Payable" at bounding box center [380, 184] width 105 height 17
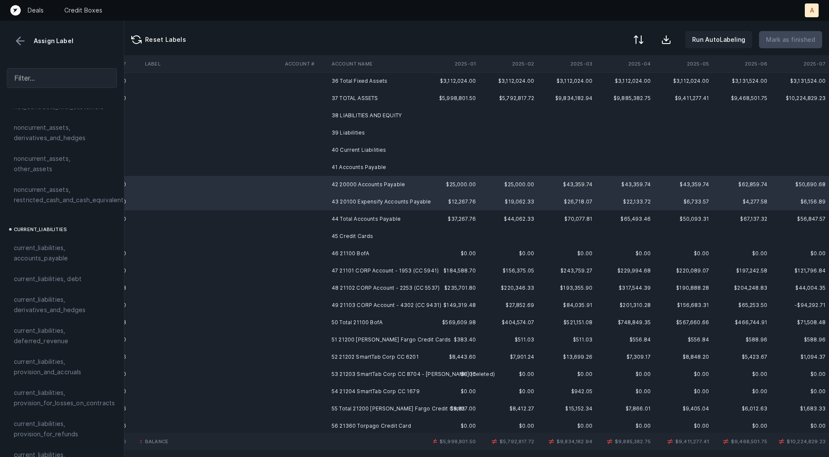
scroll to position [488, 0]
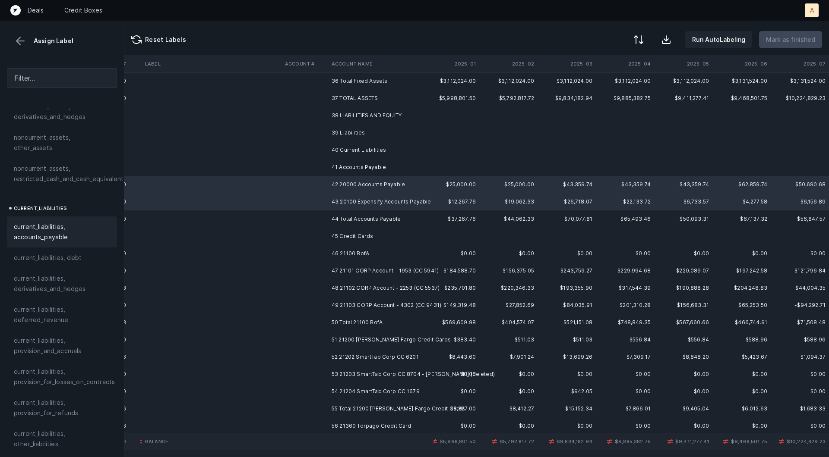
click at [40, 224] on span "current_liabilities, accounts_payable" at bounding box center [62, 232] width 96 height 21
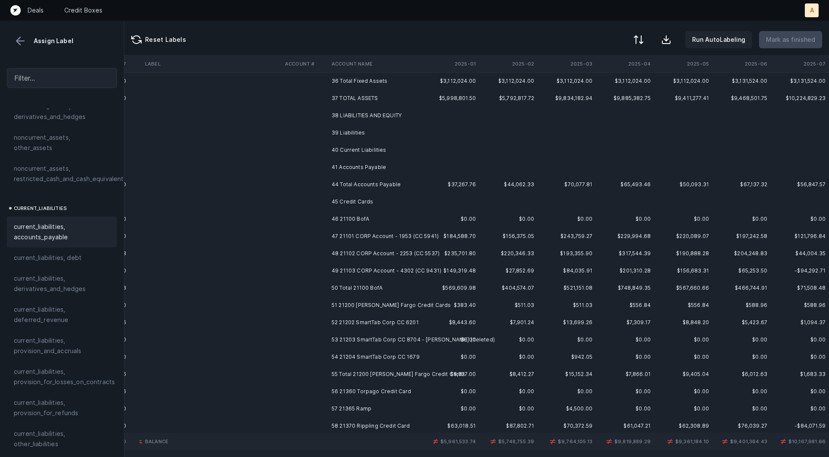
click at [346, 218] on td "46 21100 BofA" at bounding box center [380, 219] width 105 height 17
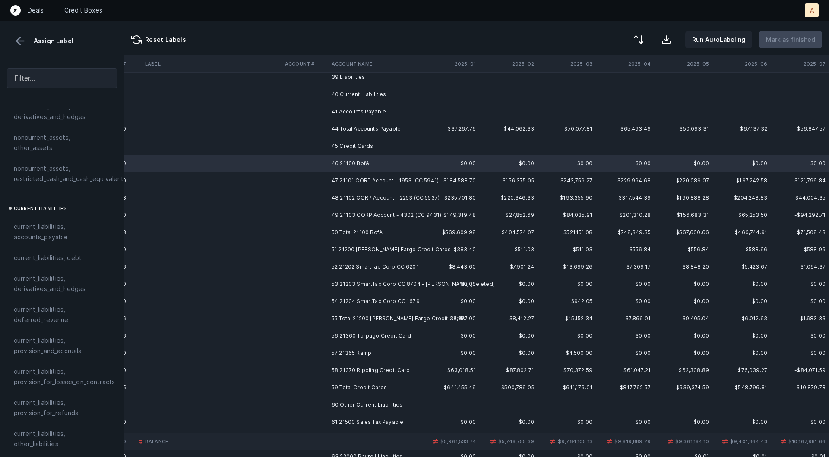
scroll to position [256, 714]
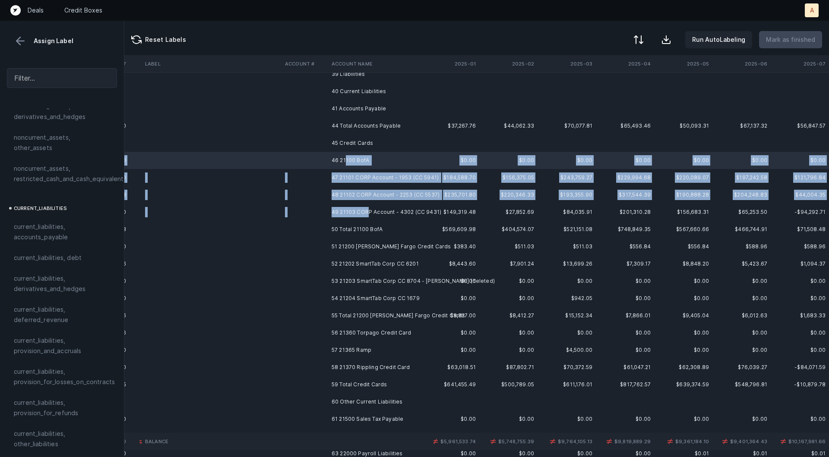
click at [369, 210] on td "49 21103 CORP Account - 4302 (CC 9431)" at bounding box center [380, 212] width 105 height 17
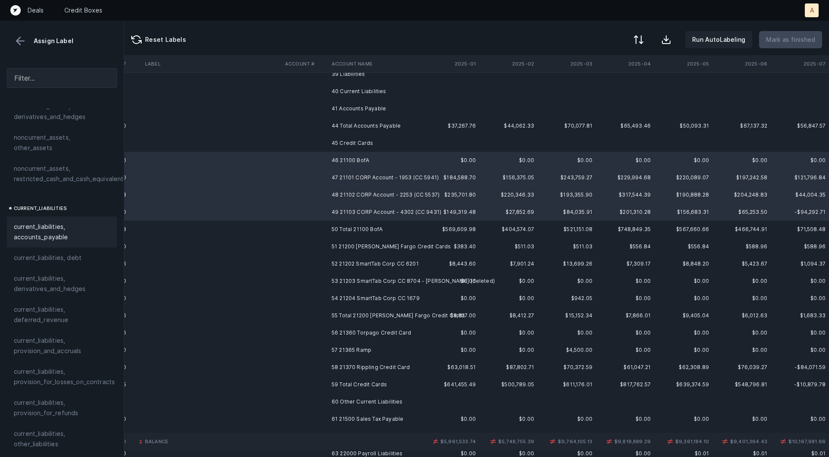
click at [31, 217] on div "current_liabilities, accounts_payable" at bounding box center [62, 232] width 110 height 31
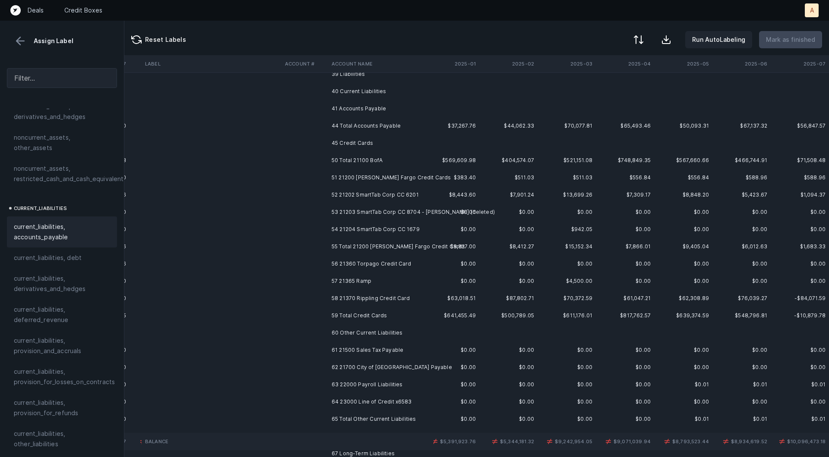
click at [363, 178] on td "51 21200 [PERSON_NAME] Fargo Credit Cards" at bounding box center [380, 177] width 105 height 17
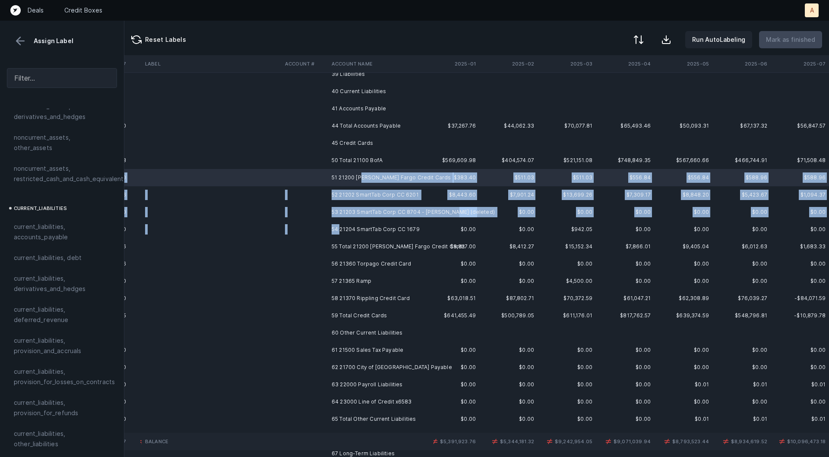
click at [341, 232] on td "54 21204 SmartTab Corp CC 1679" at bounding box center [380, 229] width 105 height 17
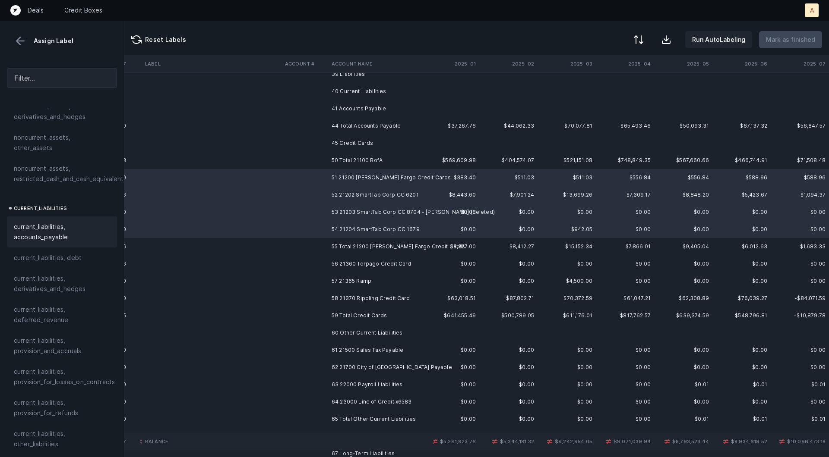
click at [57, 222] on span "current_liabilities, accounts_payable" at bounding box center [62, 232] width 96 height 21
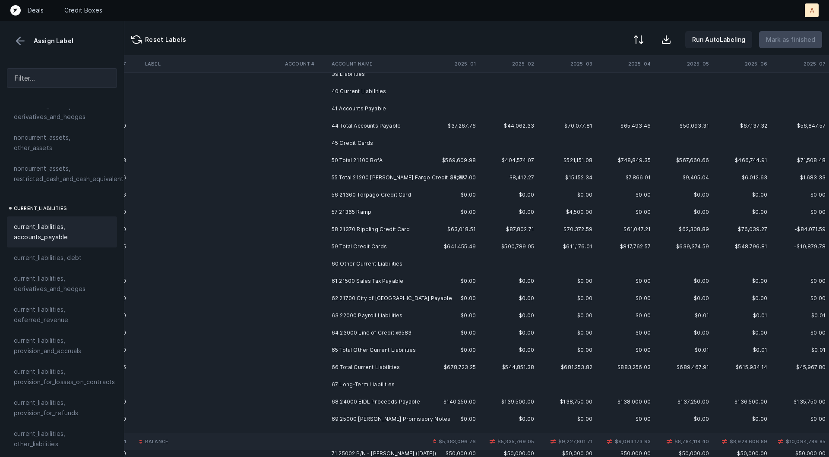
click at [363, 191] on td "56 21360 Torpago Credit Card" at bounding box center [380, 194] width 105 height 17
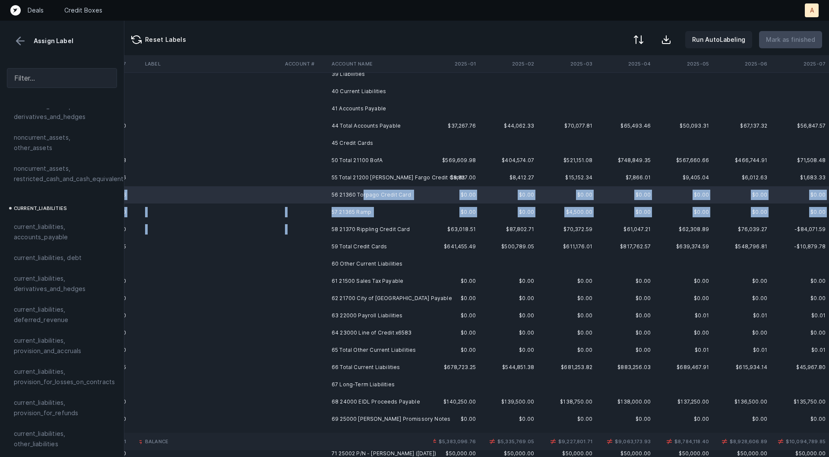
click at [329, 232] on td "58 21370 Rippling Credit Card" at bounding box center [380, 229] width 105 height 17
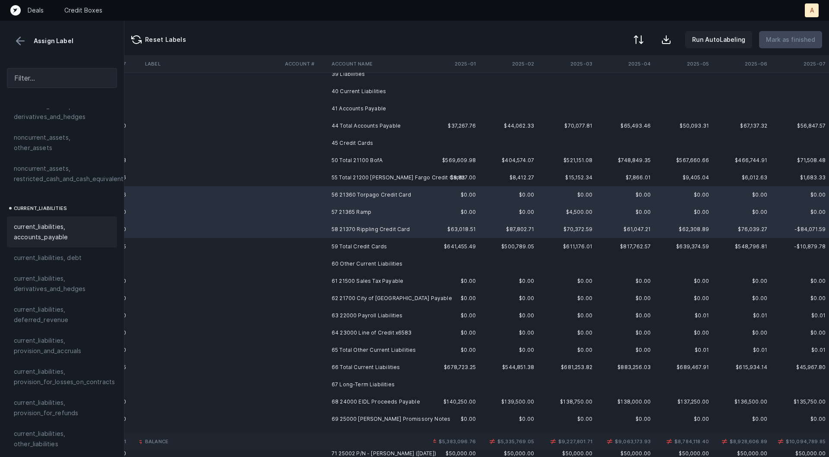
click at [68, 222] on span "current_liabilities, accounts_payable" at bounding box center [62, 232] width 96 height 21
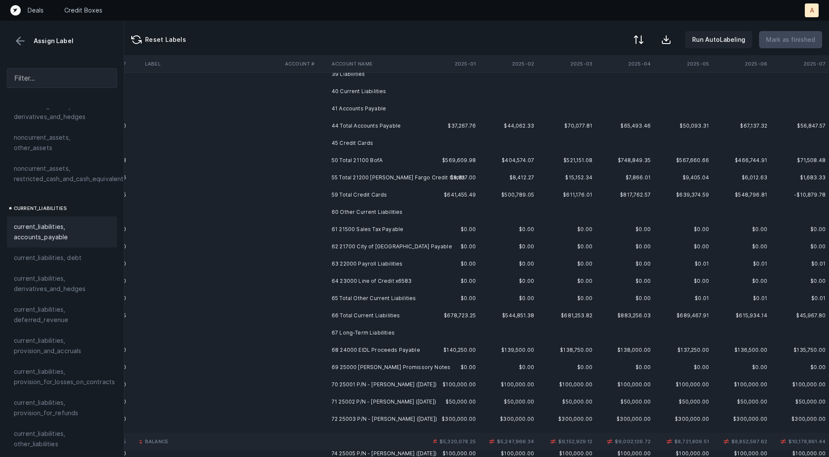
click at [367, 223] on td "61 21500 Sales Tax Payable" at bounding box center [380, 229] width 105 height 17
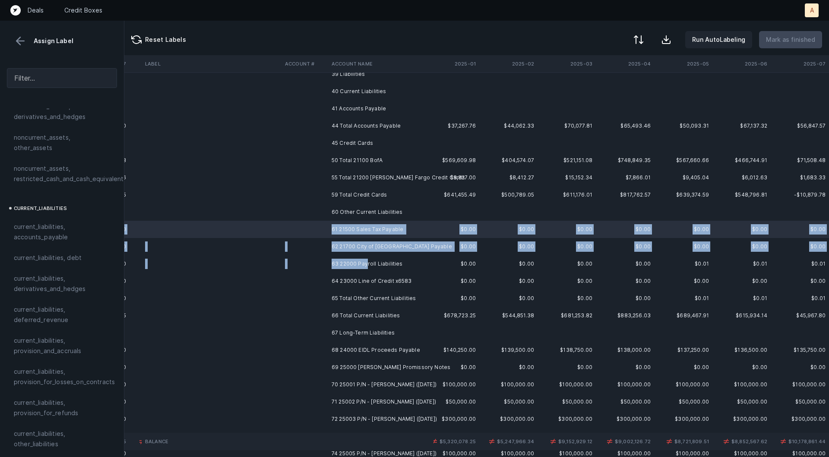
click at [367, 261] on td "63 22000 Payroll Liabilities" at bounding box center [380, 263] width 105 height 17
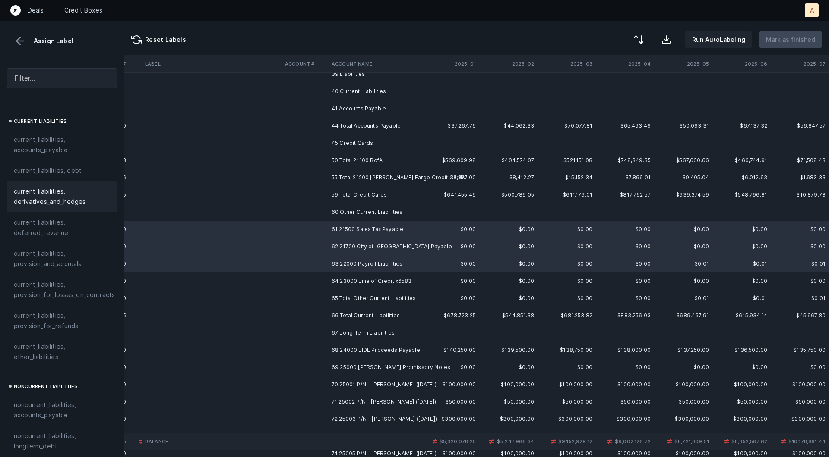
scroll to position [616, 0]
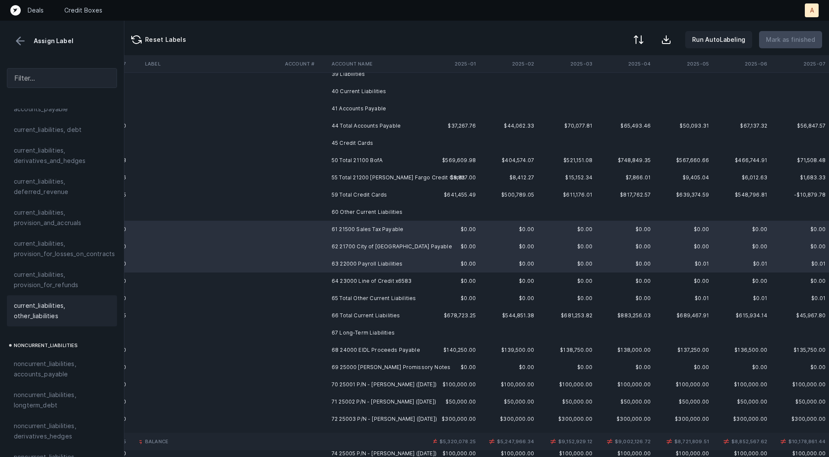
click at [31, 301] on span "current_liabilities, other_liabilities" at bounding box center [62, 311] width 96 height 21
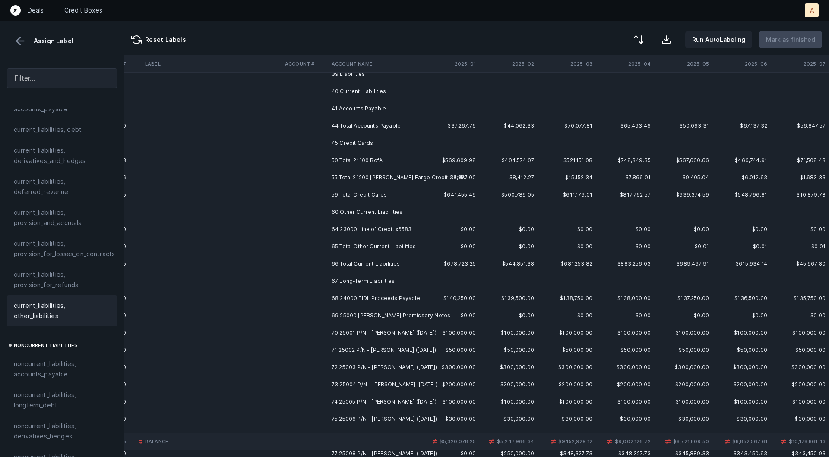
click at [288, 227] on td at bounding box center [304, 229] width 47 height 17
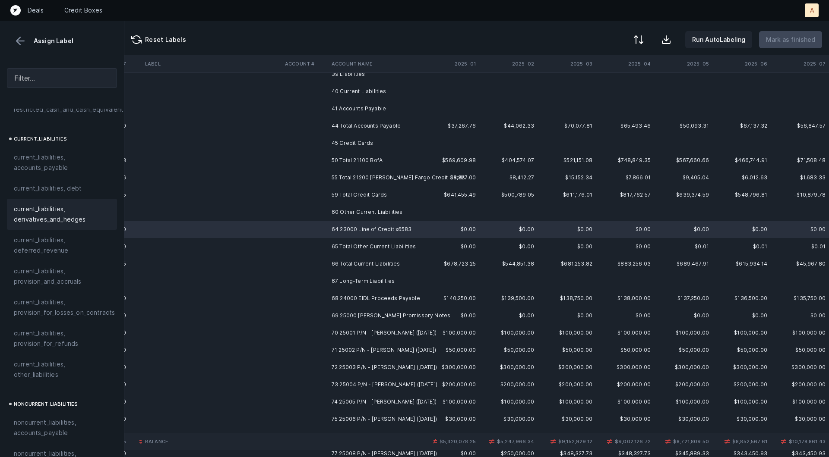
scroll to position [555, 0]
click at [38, 189] on div "current_liabilities, debt" at bounding box center [62, 191] width 110 height 21
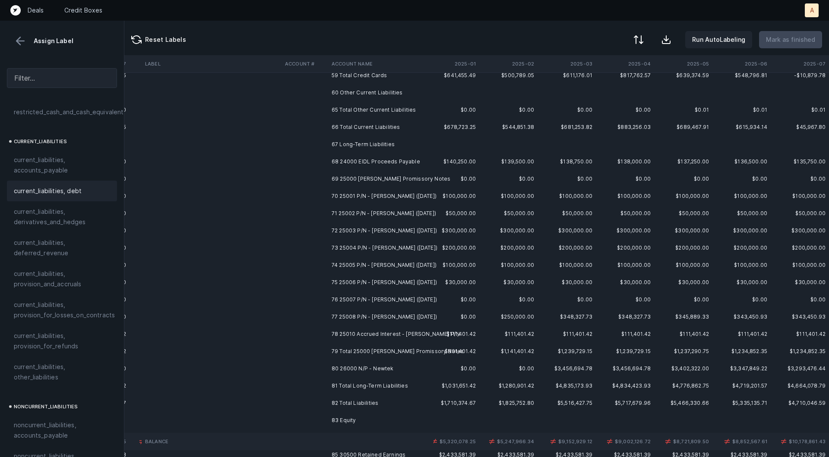
scroll to position [376, 714]
click at [383, 158] on td "68 24000 EIDL Proceeds Payable" at bounding box center [380, 160] width 105 height 17
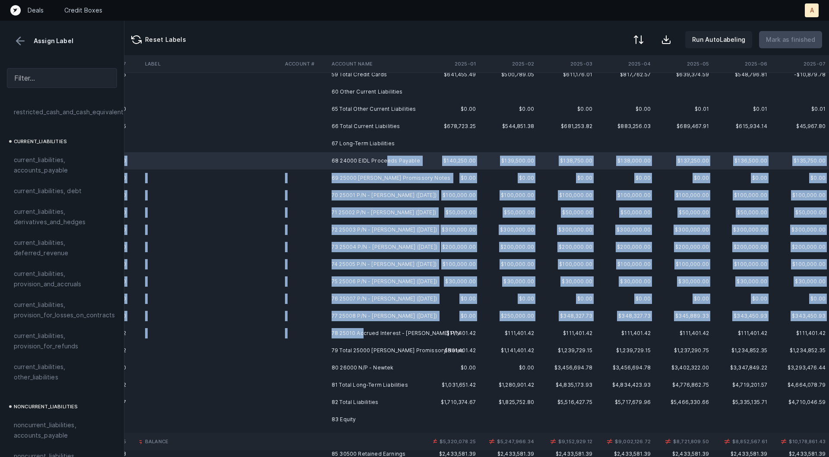
click at [361, 334] on td "78 25010 Accrued Interest - [PERSON_NAME] P/N" at bounding box center [380, 333] width 105 height 17
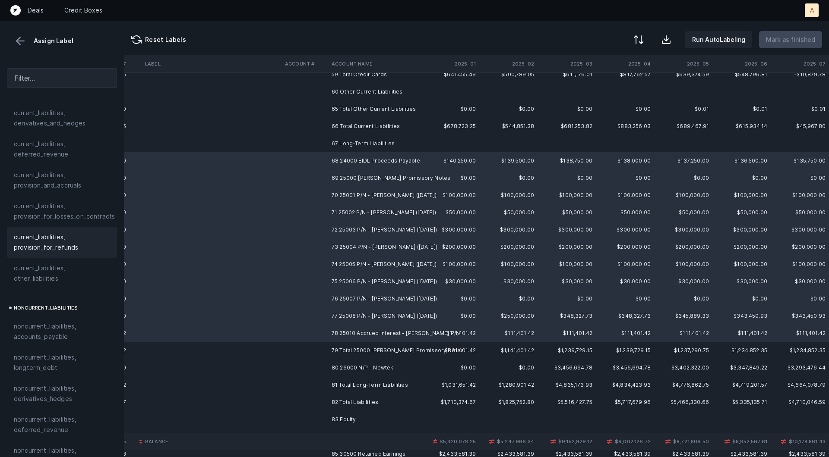
scroll to position [693, 0]
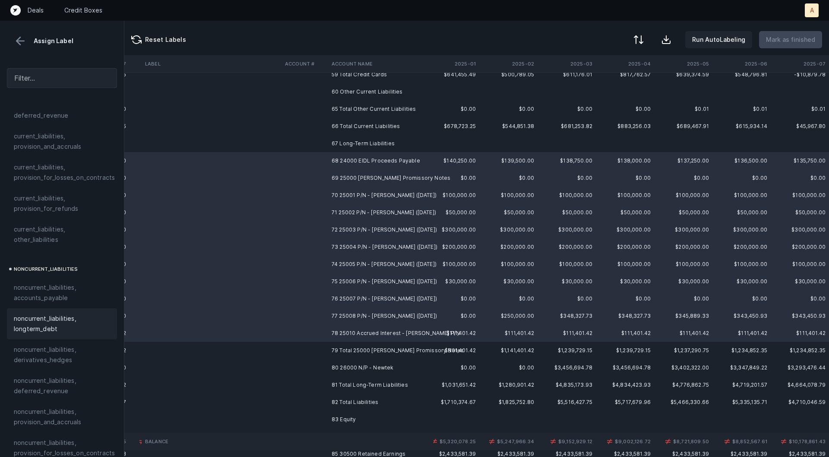
click at [34, 314] on span "noncurrent_liabilities, longterm_debt" at bounding box center [62, 324] width 96 height 21
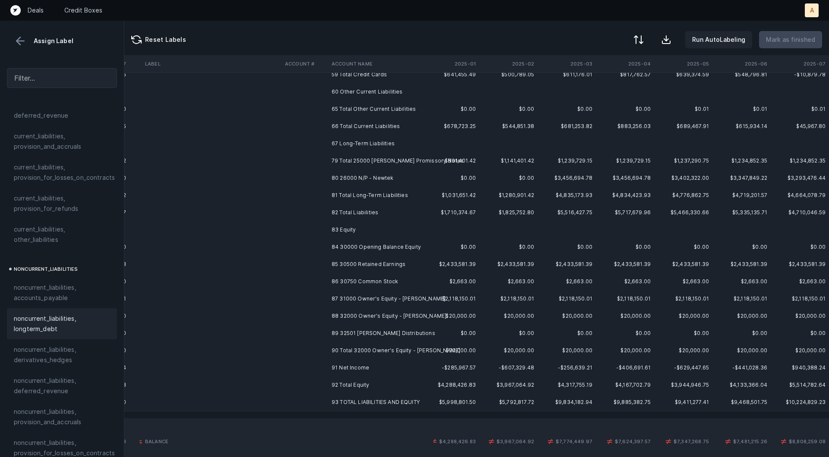
click at [363, 178] on td "80 26000 N/P - Newtek" at bounding box center [380, 178] width 105 height 17
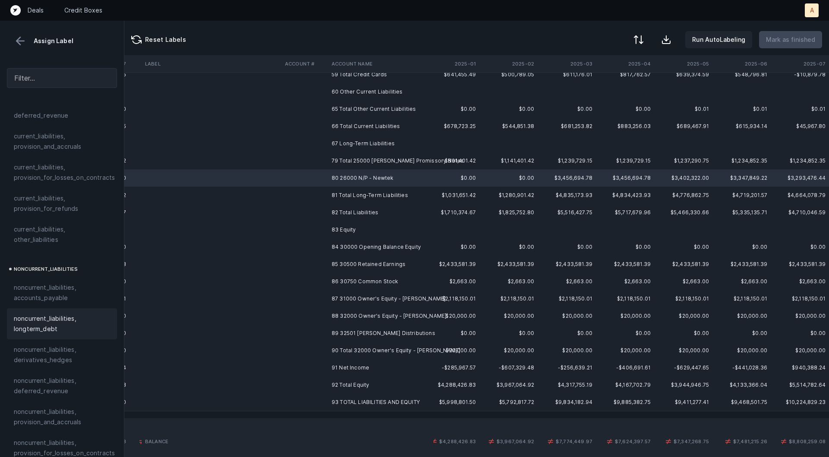
click at [32, 314] on span "noncurrent_liabilities, longterm_debt" at bounding box center [62, 324] width 96 height 21
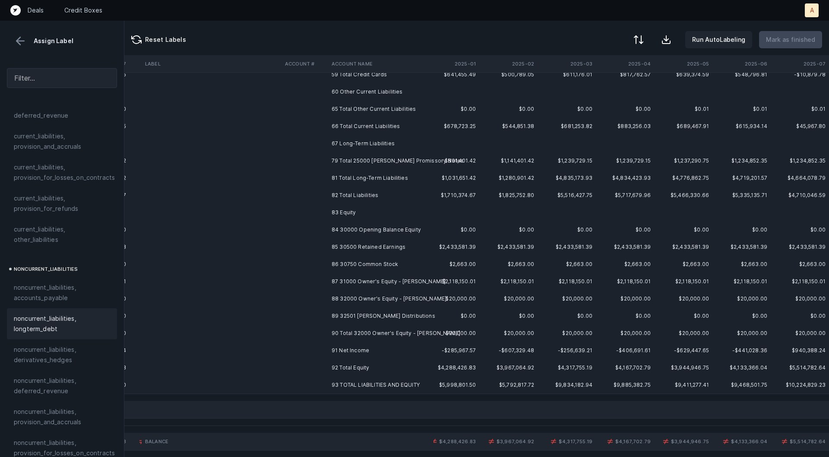
click at [384, 228] on td "84 30000 Opening Balance Equity" at bounding box center [380, 229] width 105 height 17
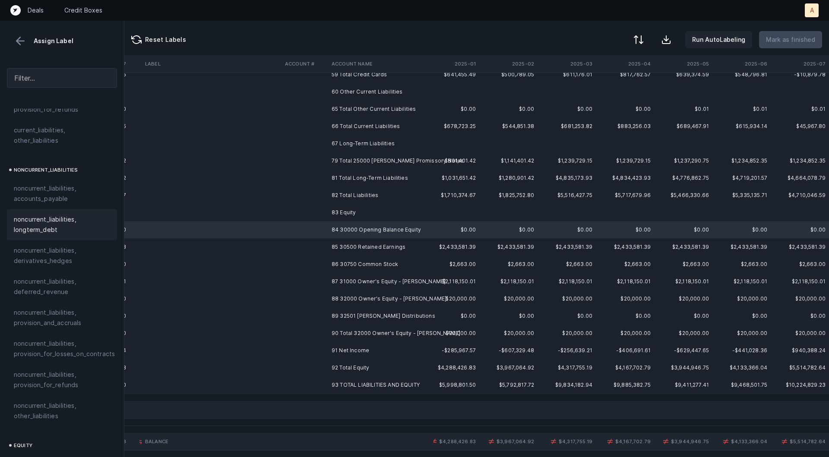
scroll to position [936, 0]
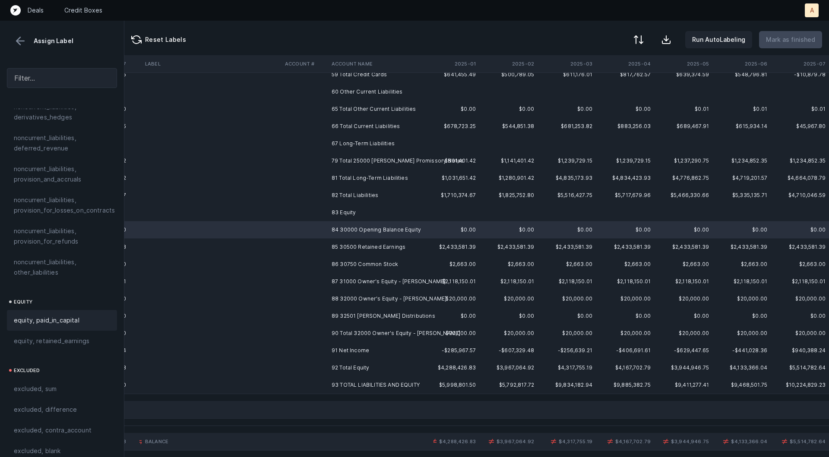
click at [42, 310] on div "equity, paid_in_capital" at bounding box center [62, 320] width 110 height 21
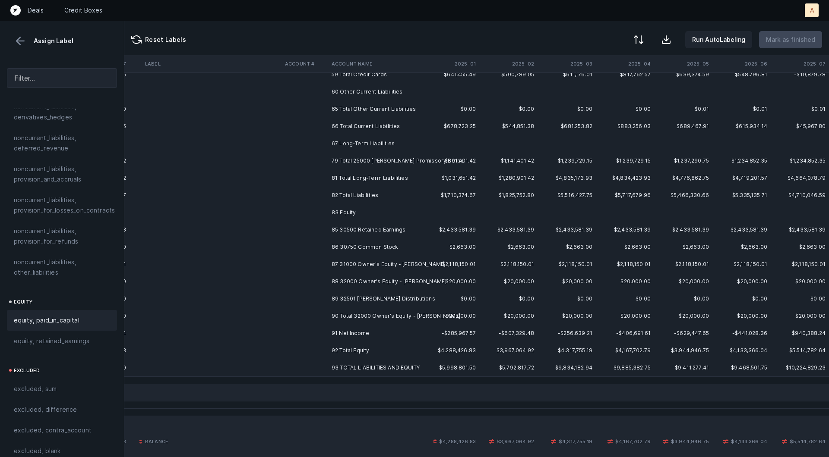
click at [335, 229] on td "85 30500 Retained Earnings" at bounding box center [380, 229] width 105 height 17
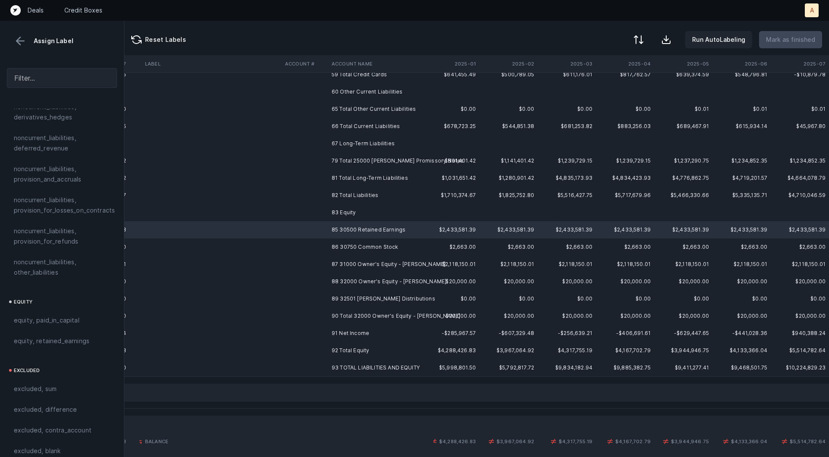
click at [316, 329] on td at bounding box center [304, 333] width 47 height 17
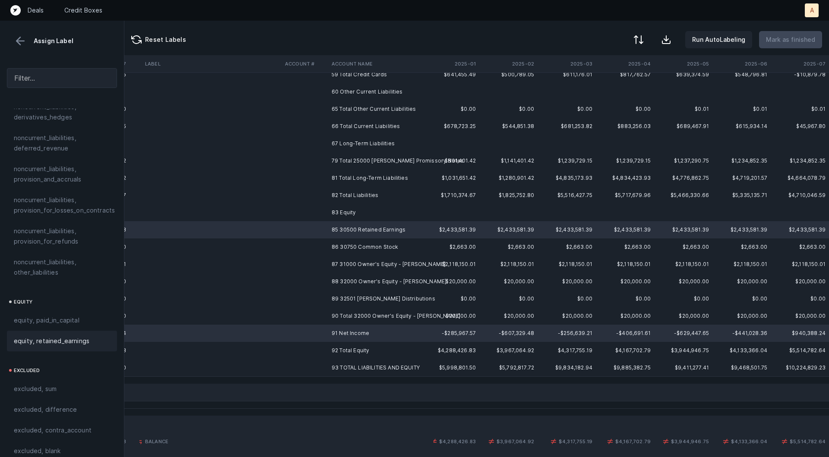
click at [85, 336] on span "equity, retained_earnings" at bounding box center [52, 341] width 76 height 10
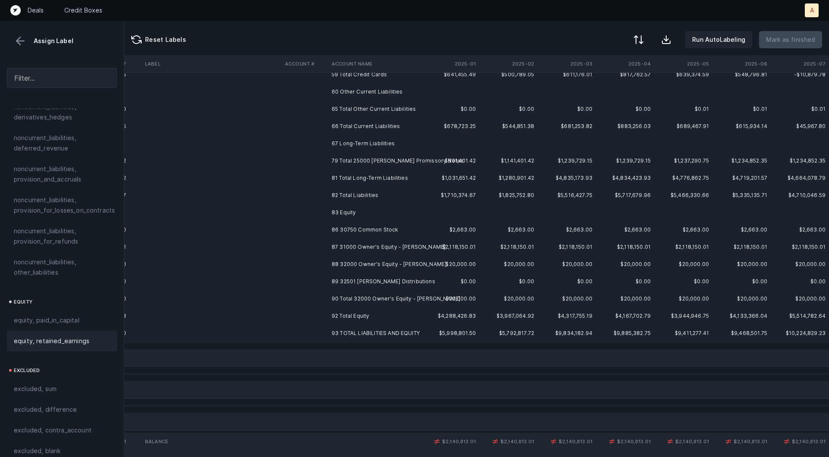
click at [356, 227] on td "86 30750 Common Stock" at bounding box center [380, 229] width 105 height 17
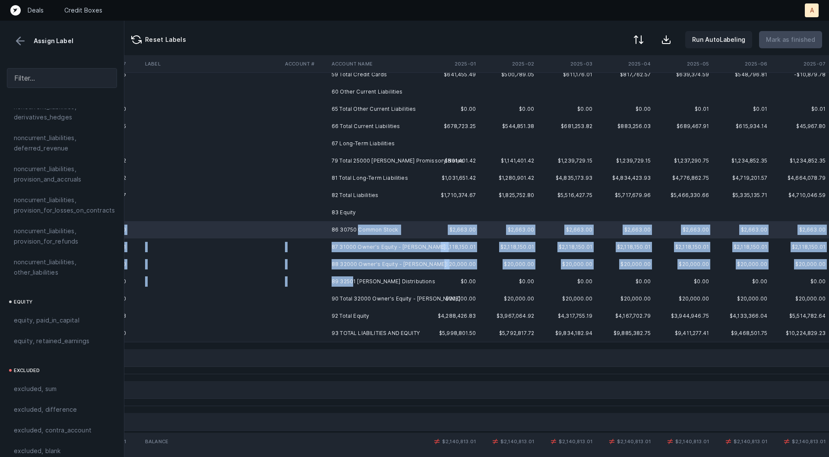
click at [353, 277] on td "89 32501 [PERSON_NAME] Distributions" at bounding box center [380, 281] width 105 height 17
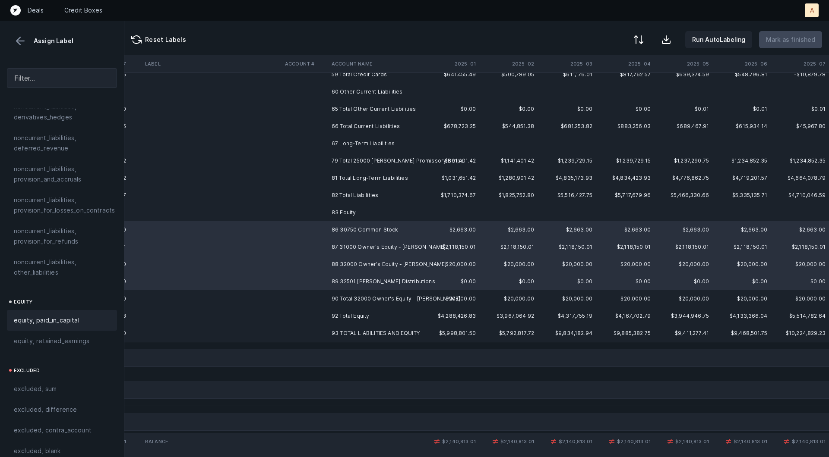
click at [70, 315] on span "equity, paid_in_capital" at bounding box center [47, 320] width 66 height 10
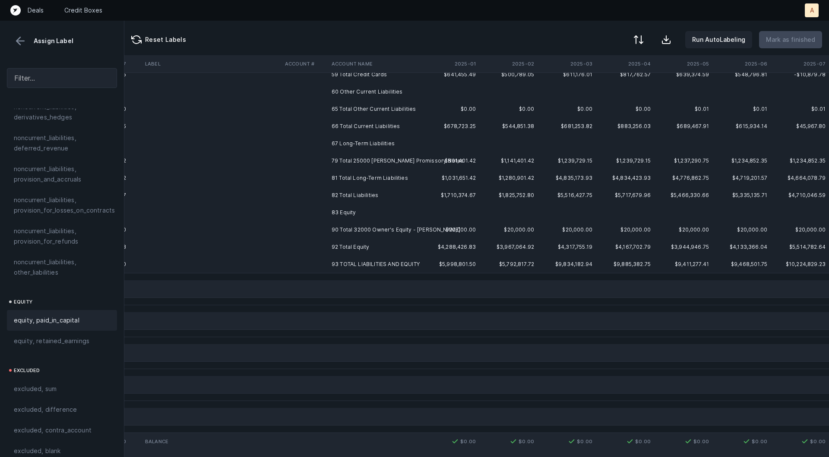
scroll to position [0, 714]
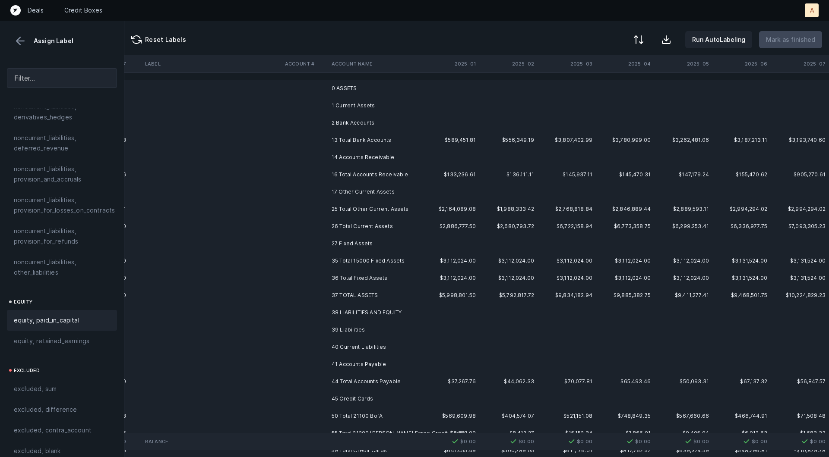
click at [397, 94] on td "0 ASSETS" at bounding box center [380, 88] width 105 height 17
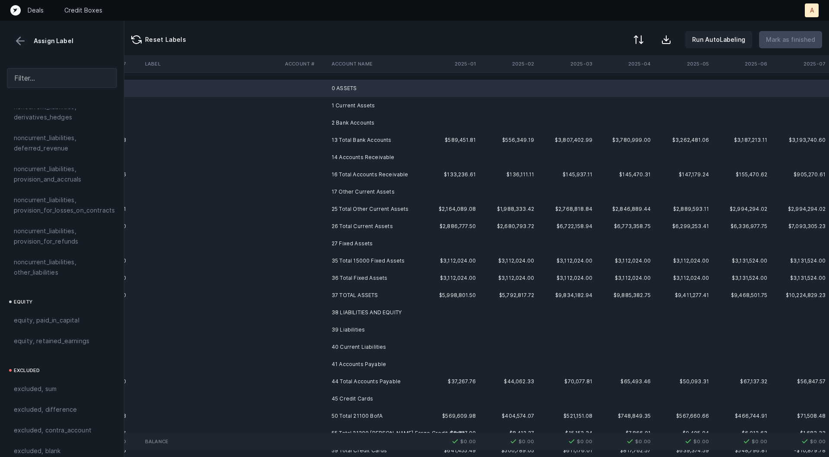
click at [378, 102] on td "1 Current Assets" at bounding box center [380, 105] width 105 height 17
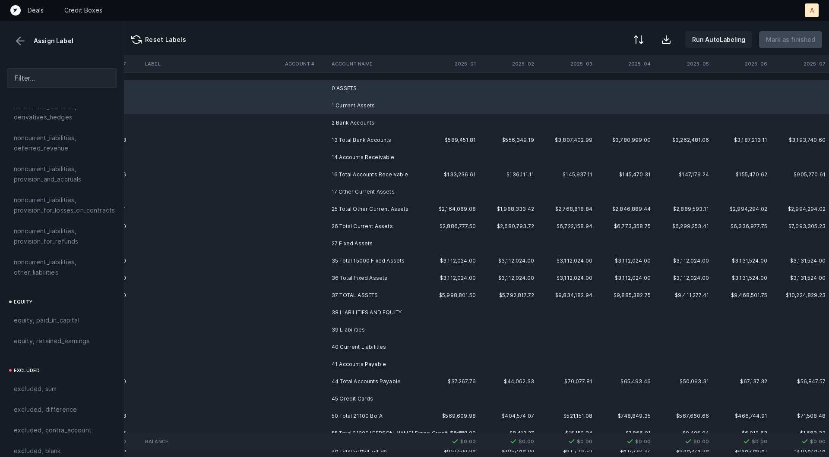
click at [363, 117] on td "2 Bank Accounts" at bounding box center [380, 122] width 105 height 17
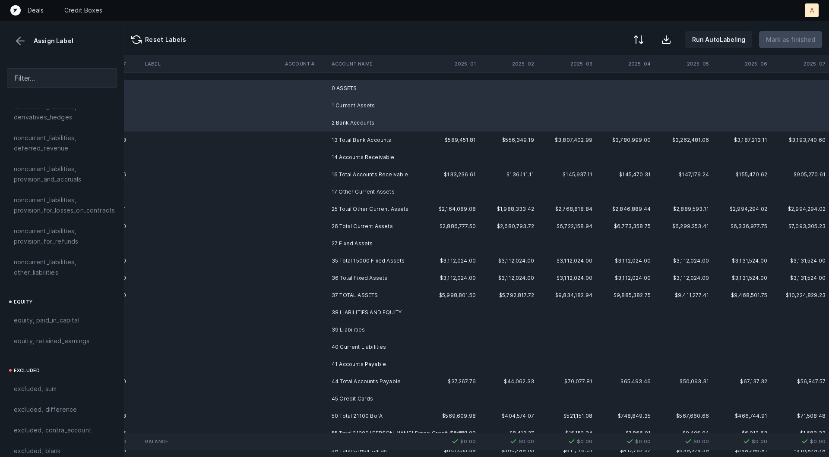
click at [348, 155] on td "14 Accounts Receivable" at bounding box center [380, 157] width 105 height 17
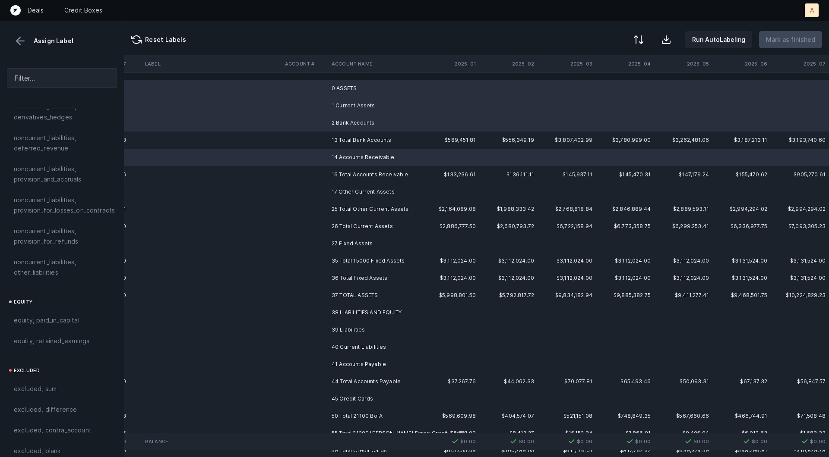
click at [329, 191] on td "17 Other Current Assets" at bounding box center [380, 191] width 105 height 17
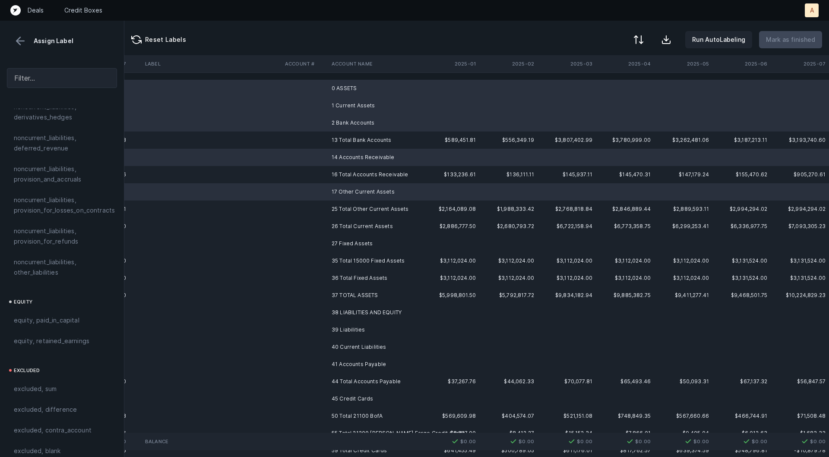
click at [328, 244] on td at bounding box center [304, 243] width 47 height 17
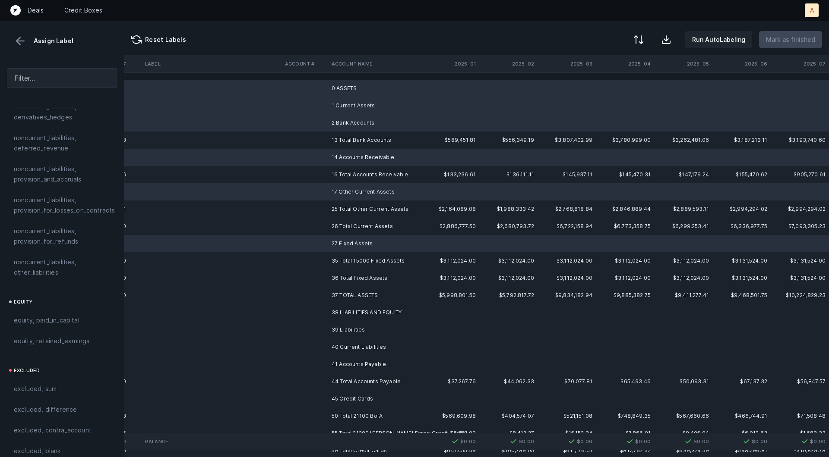
click at [325, 304] on td at bounding box center [304, 312] width 47 height 17
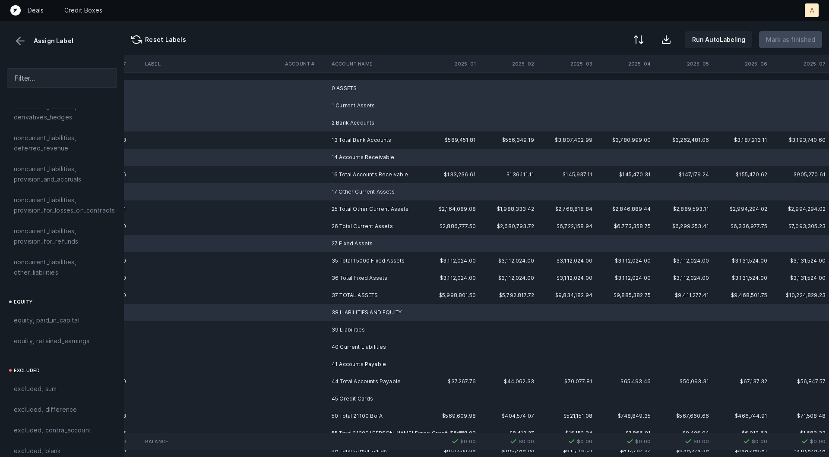
click at [325, 331] on td at bounding box center [304, 330] width 47 height 17
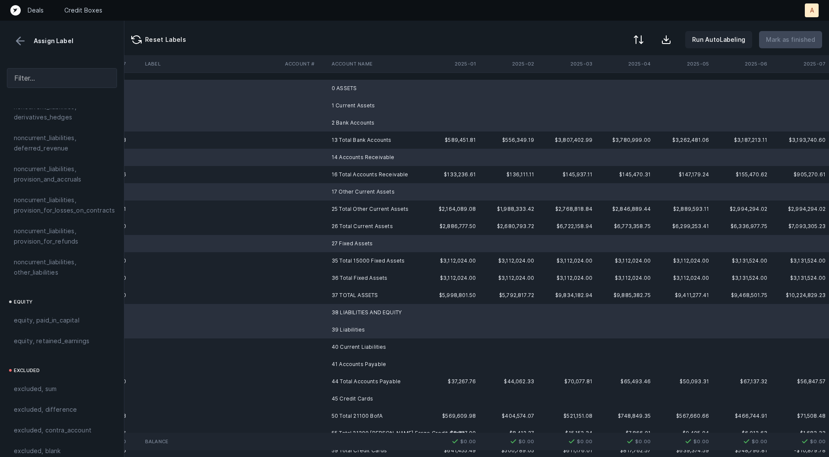
click at [321, 350] on td at bounding box center [304, 347] width 47 height 17
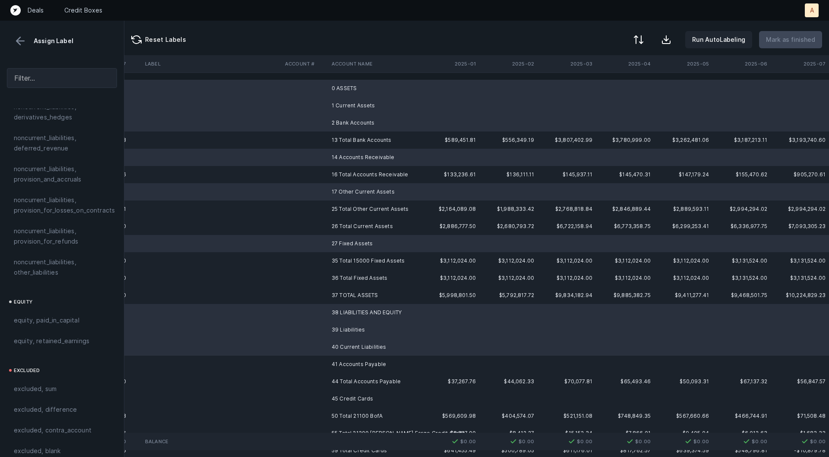
click at [313, 368] on td at bounding box center [304, 364] width 47 height 17
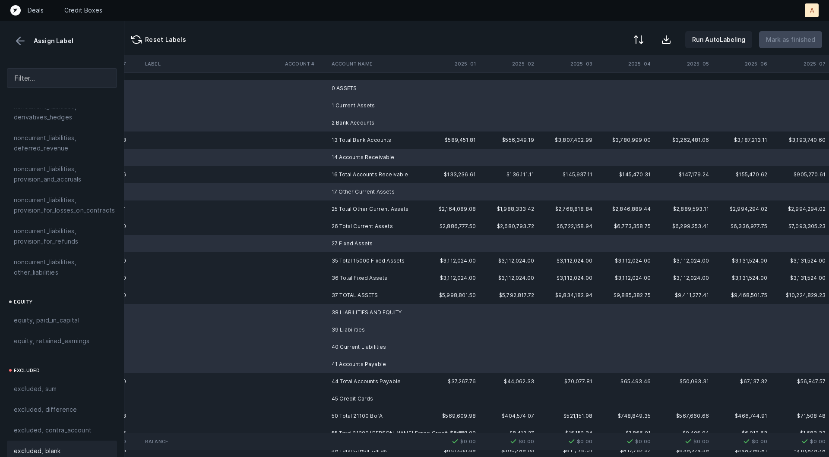
click at [29, 446] on span "excluded, blank" at bounding box center [37, 451] width 47 height 10
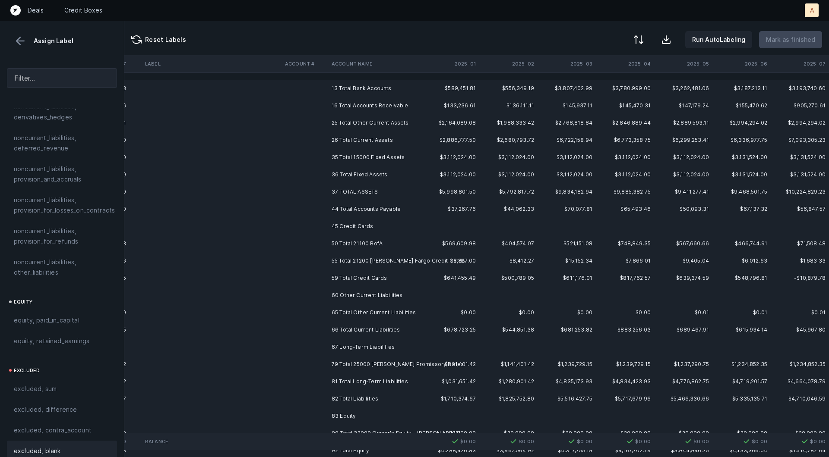
click at [335, 222] on td "45 Credit Cards" at bounding box center [380, 226] width 105 height 17
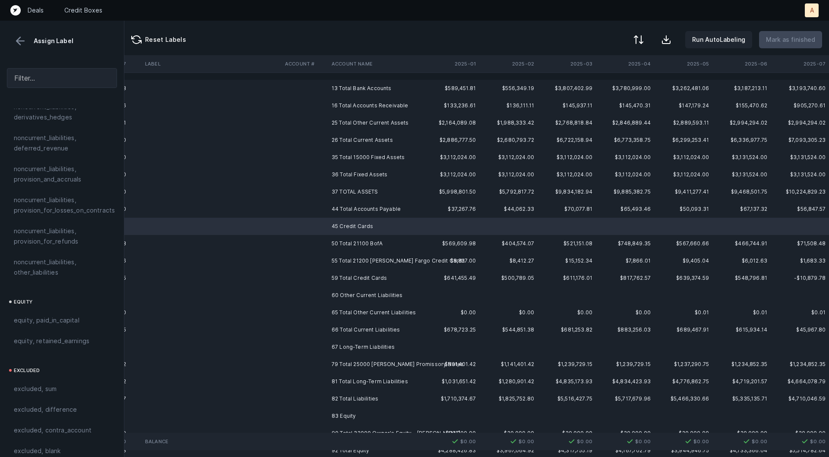
click at [336, 295] on td "60 Other Current Liabilities" at bounding box center [380, 295] width 105 height 17
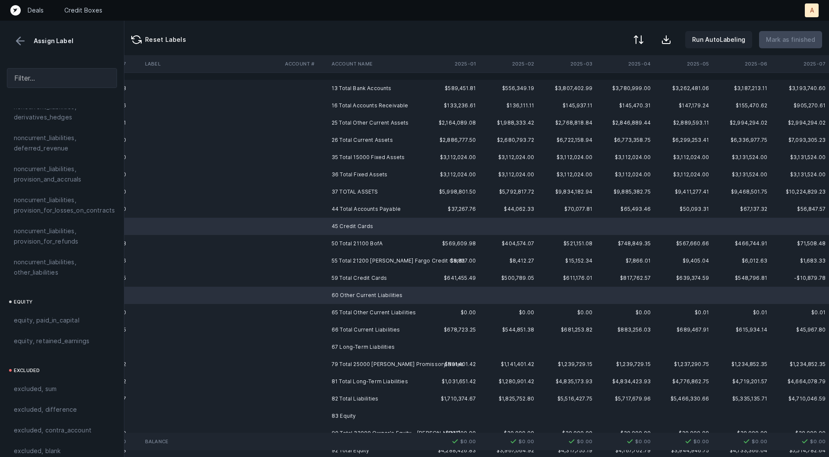
click at [337, 347] on td "67 Long-Term Liabilities" at bounding box center [380, 347] width 105 height 17
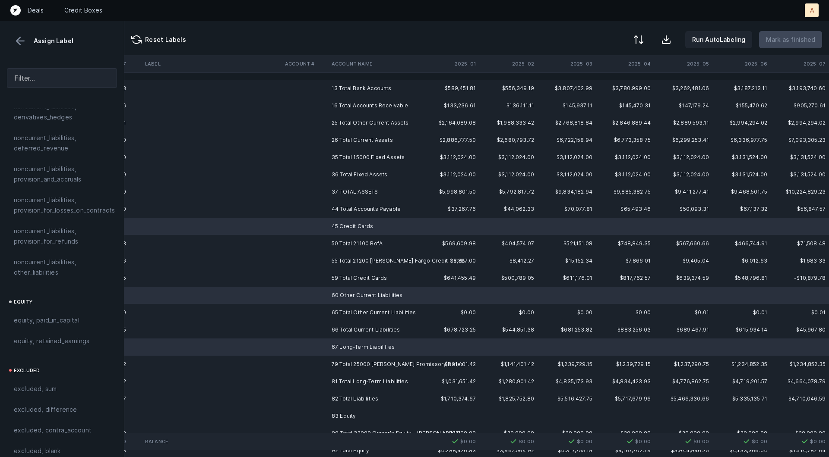
click at [322, 409] on td at bounding box center [304, 416] width 47 height 17
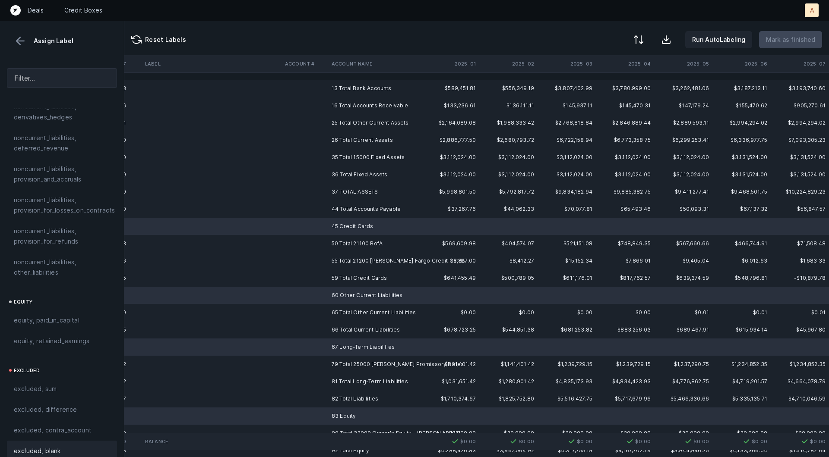
click at [87, 446] on div "excluded, blank" at bounding box center [62, 451] width 110 height 21
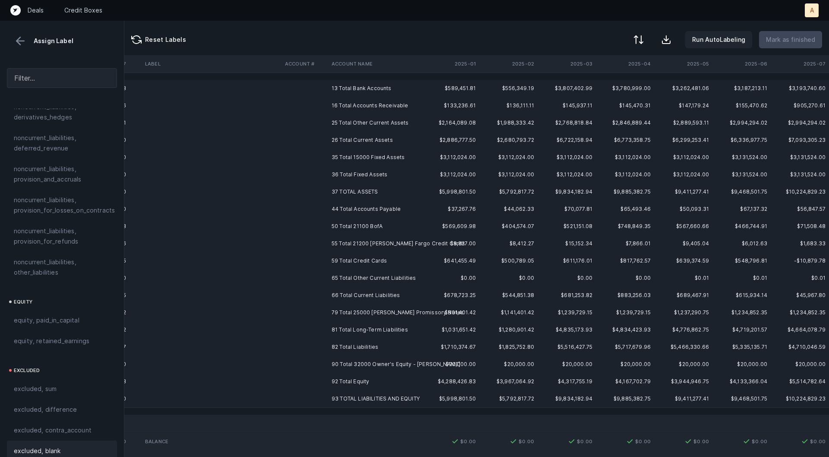
click at [360, 85] on td "13 Total Bank Accounts" at bounding box center [380, 88] width 105 height 17
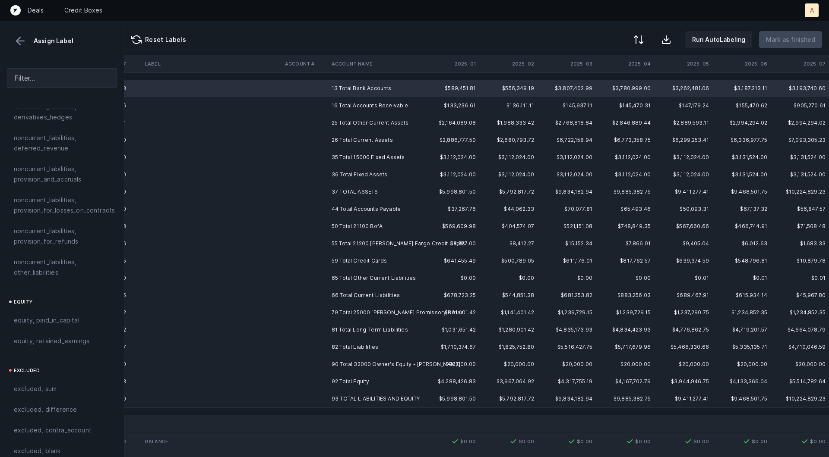
click at [345, 395] on td "93 TOTAL LIABILITIES AND EQUITY" at bounding box center [380, 399] width 105 height 17
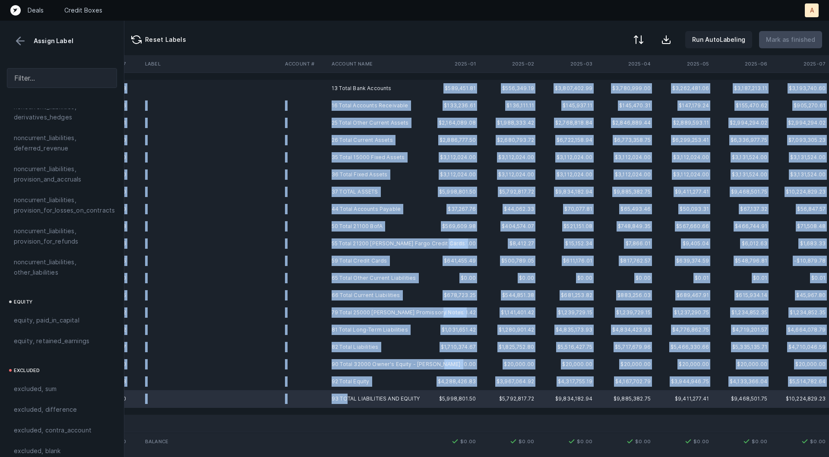
click at [362, 96] on td "13 Total Bank Accounts" at bounding box center [380, 88] width 105 height 17
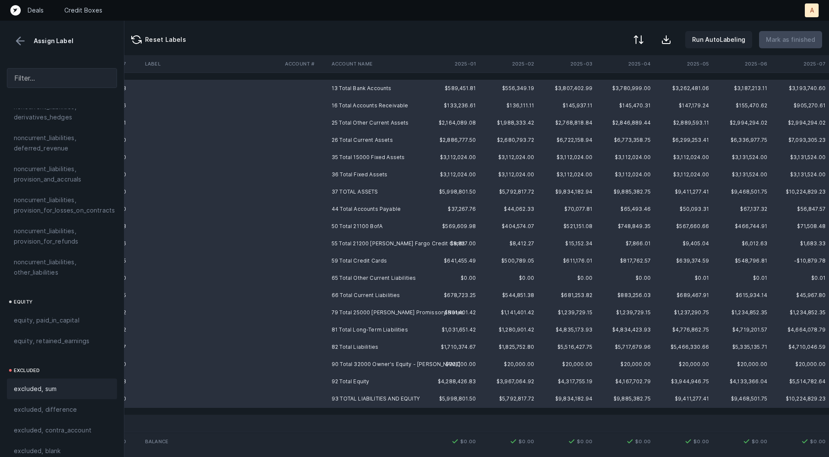
click at [46, 384] on span "excluded, sum" at bounding box center [35, 389] width 43 height 10
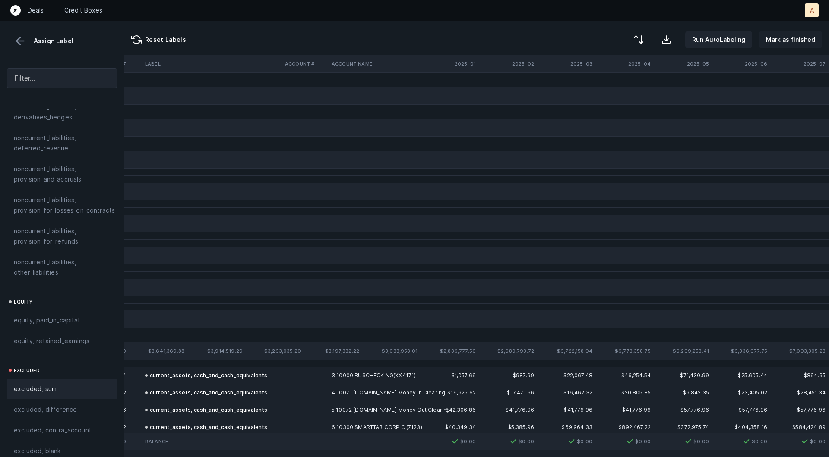
click at [784, 41] on p "Mark as finished" at bounding box center [790, 40] width 49 height 10
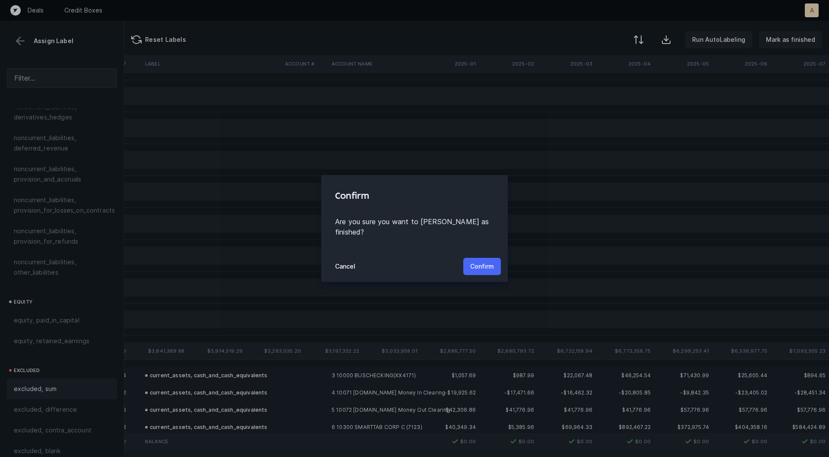
click at [482, 262] on p "Confirm" at bounding box center [482, 267] width 24 height 10
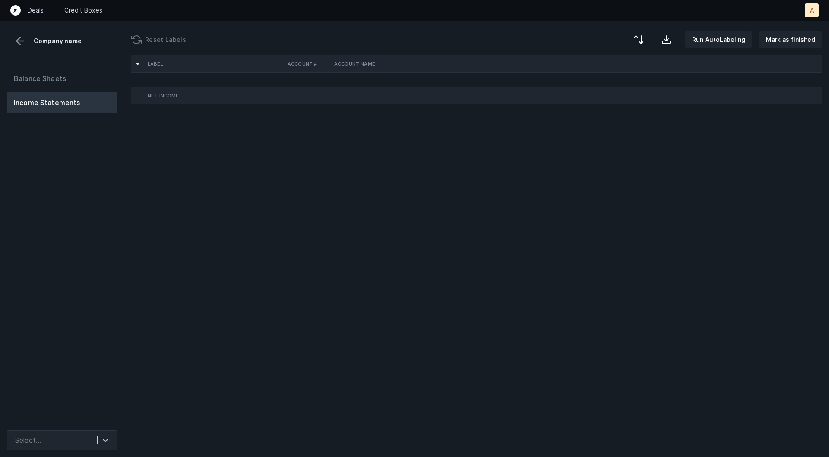
click at [99, 218] on div "Balance Sheets Income Statements" at bounding box center [62, 242] width 124 height 362
click at [104, 441] on icon at bounding box center [105, 440] width 5 height 3
click at [90, 417] on div "Quickbooks" at bounding box center [62, 416] width 110 height 17
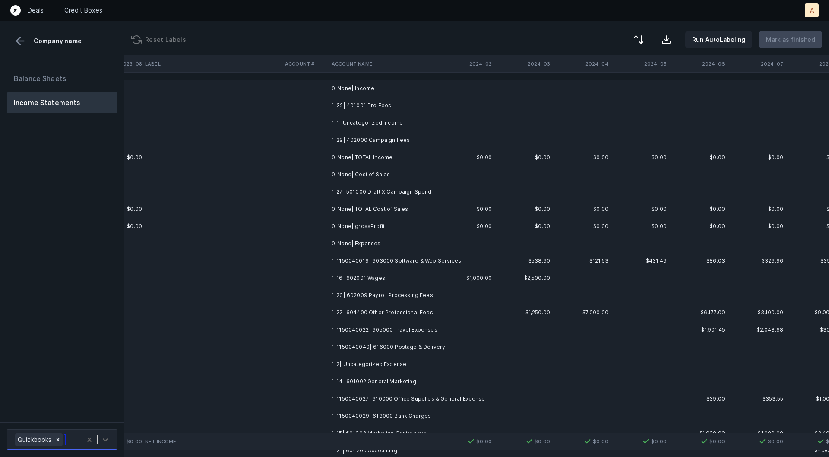
scroll to position [0, 2404]
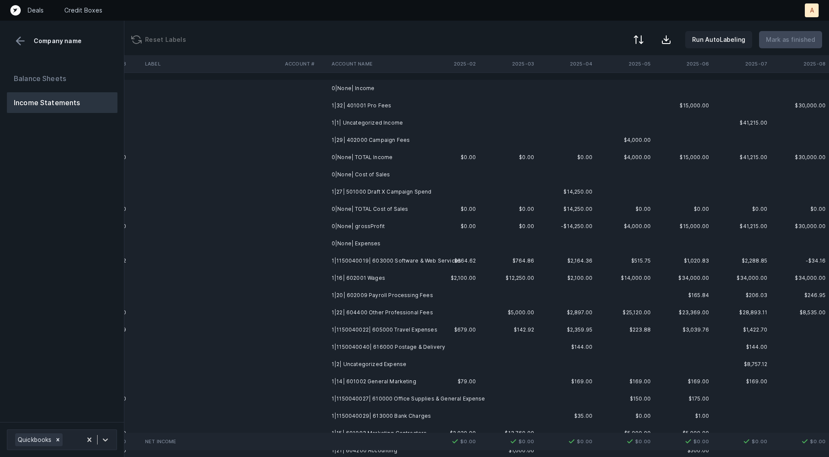
click at [365, 99] on td "1|32| 401001 Pro Fees" at bounding box center [380, 105] width 105 height 17
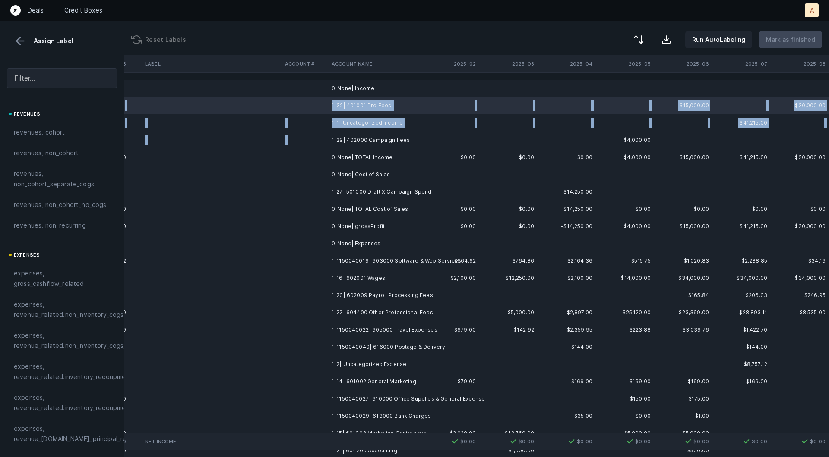
click at [359, 133] on td "1|29| 402000 Campaign Fees" at bounding box center [380, 140] width 105 height 17
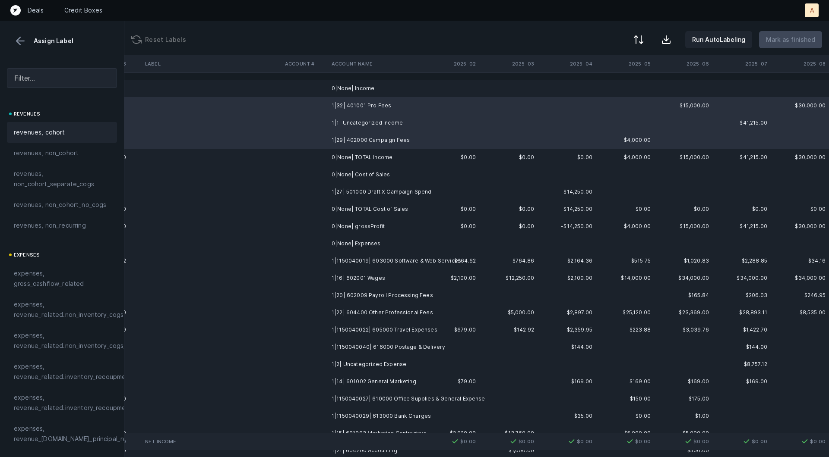
click at [73, 131] on div "revenues, cohort" at bounding box center [62, 132] width 96 height 10
click at [360, 191] on td "1|27| 501000 Draft X Campaign Spend" at bounding box center [380, 191] width 105 height 17
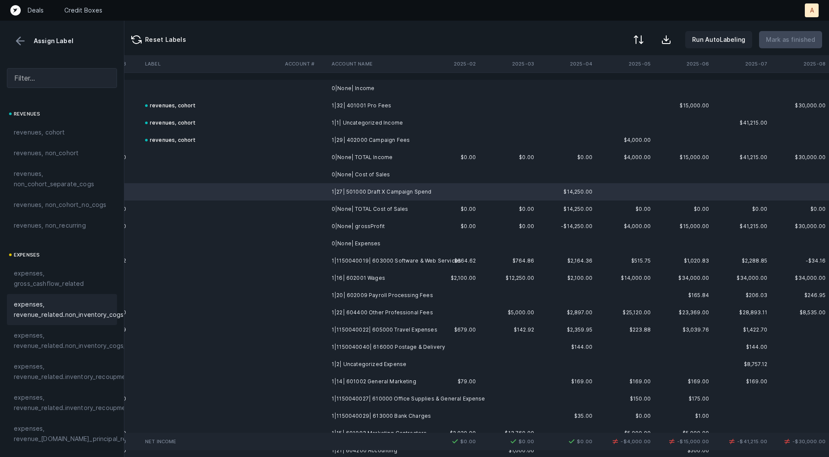
click at [92, 309] on span "expenses, revenue_related.non_inventory_cogs" at bounding box center [69, 310] width 110 height 21
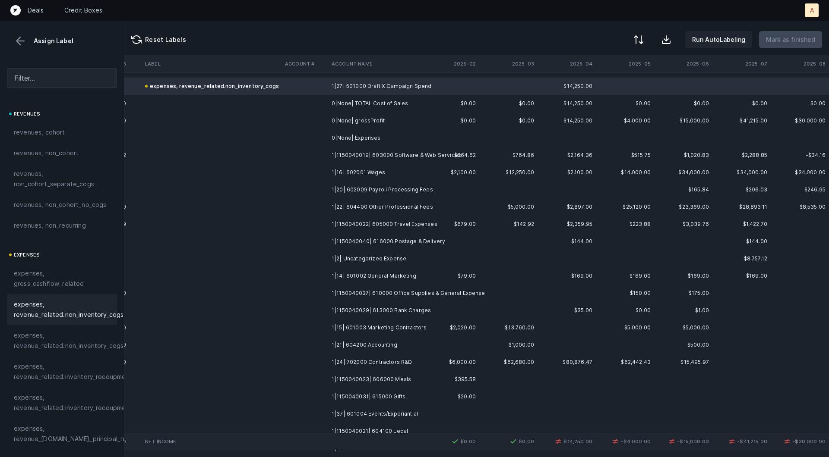
click at [387, 158] on td "1|1150040019| 603000 Software & Web Services" at bounding box center [380, 155] width 105 height 17
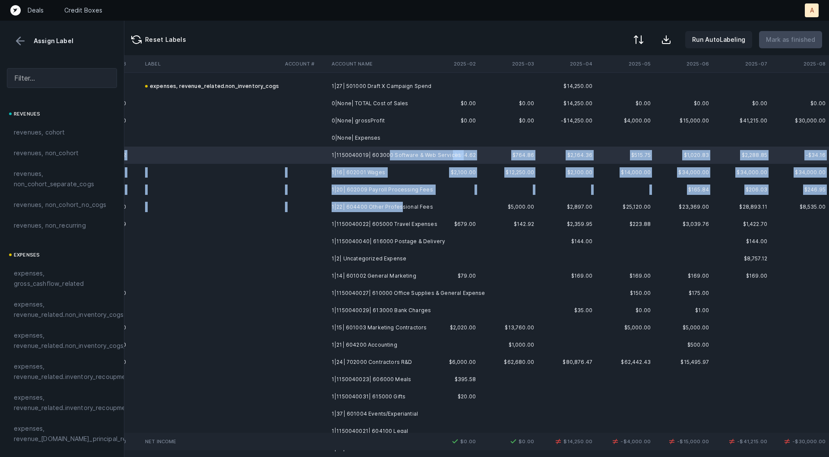
click at [400, 204] on td "1|22| 604400 Other Professional Fees" at bounding box center [380, 207] width 105 height 17
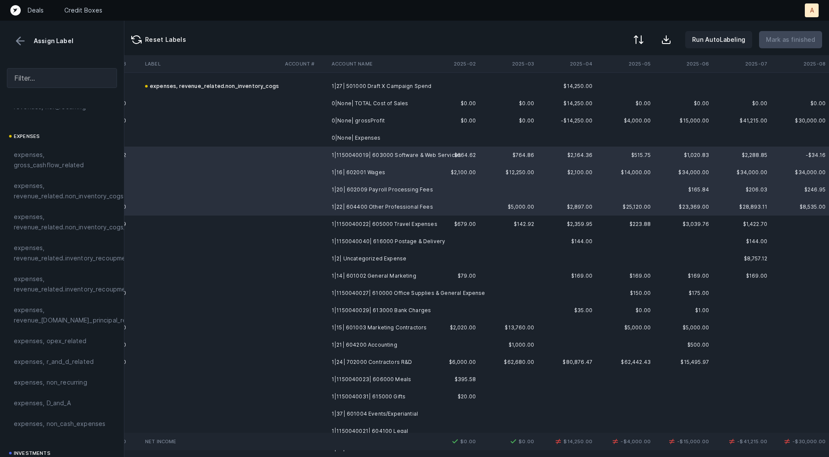
scroll to position [161, 0]
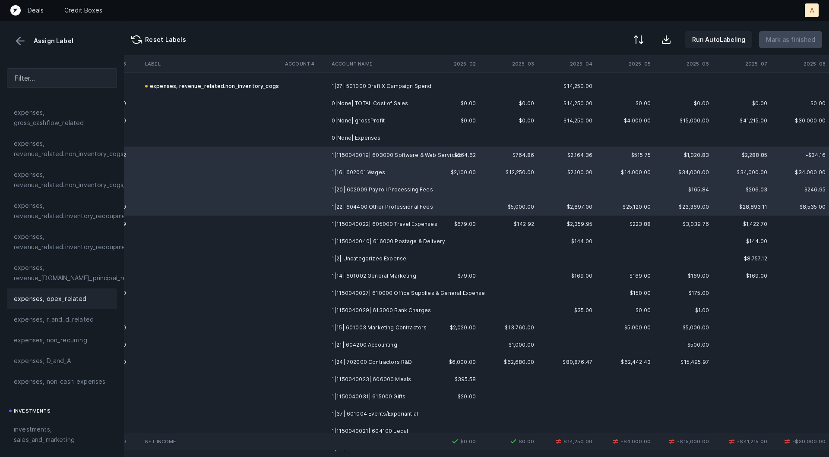
click at [35, 300] on span "expenses, opex_related" at bounding box center [50, 299] width 73 height 10
click at [272, 224] on td at bounding box center [212, 224] width 140 height 17
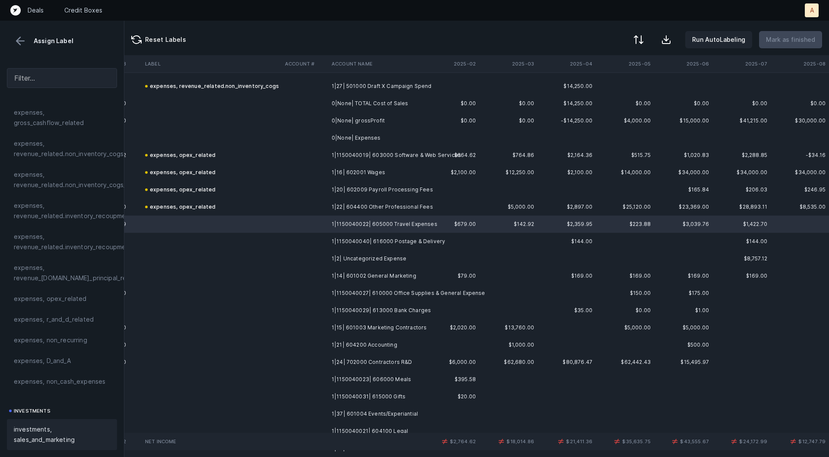
click at [55, 429] on span "investments, sales_and_marketing" at bounding box center [62, 435] width 96 height 21
click at [394, 244] on td "1|1150040040| 616000 Postage & Delivery" at bounding box center [380, 241] width 105 height 17
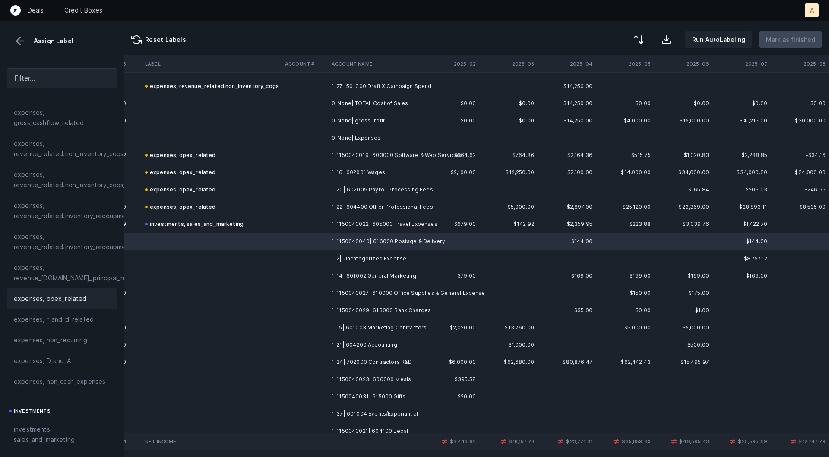
click at [27, 300] on span "expenses, opex_related" at bounding box center [50, 299] width 73 height 10
click at [227, 255] on td at bounding box center [212, 258] width 140 height 17
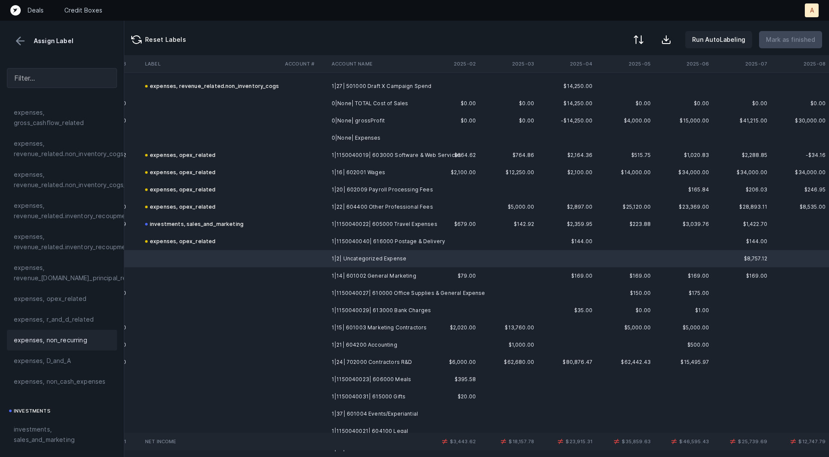
click at [78, 344] on span "expenses, non_recurring" at bounding box center [50, 340] width 73 height 10
click at [297, 281] on td at bounding box center [304, 276] width 47 height 17
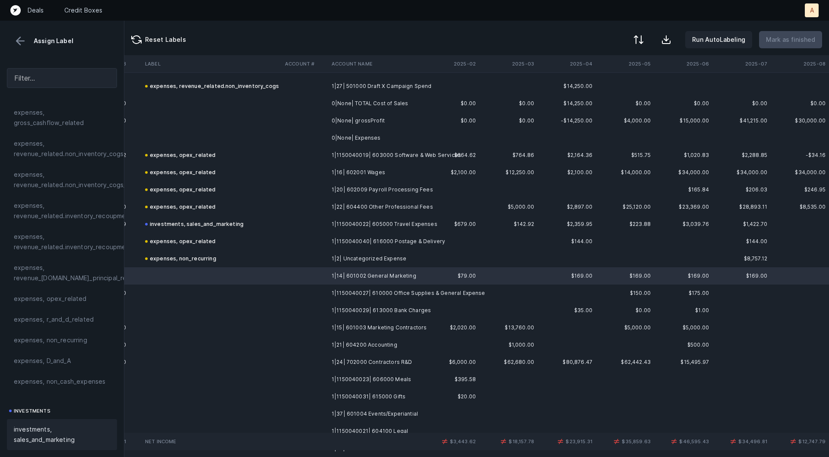
click at [72, 422] on div "investments, sales_and_marketing" at bounding box center [62, 434] width 110 height 31
click at [307, 289] on td at bounding box center [304, 293] width 47 height 17
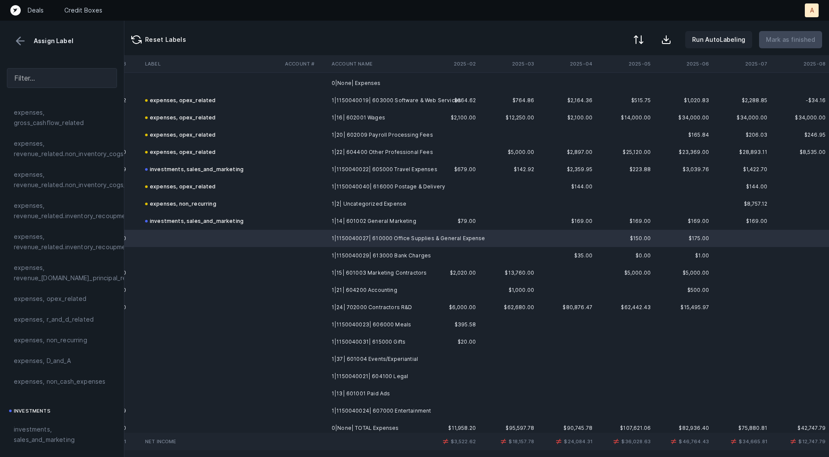
scroll to position [193, 2404]
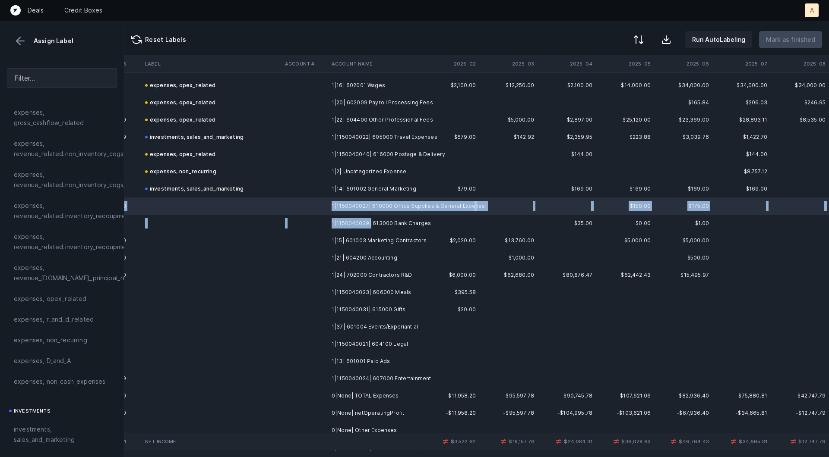
click at [368, 221] on td "1|1150040029| 613000 Bank Charges" at bounding box center [380, 223] width 105 height 17
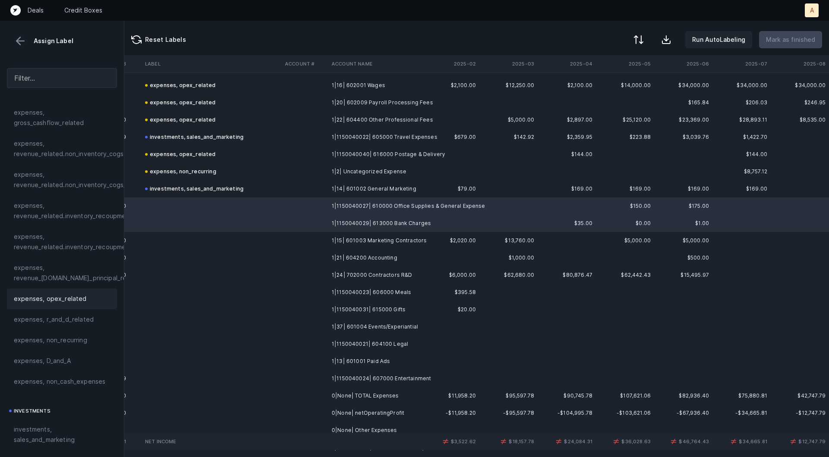
click at [84, 302] on div "expenses, opex_related" at bounding box center [62, 299] width 96 height 10
click at [258, 245] on td at bounding box center [212, 240] width 140 height 17
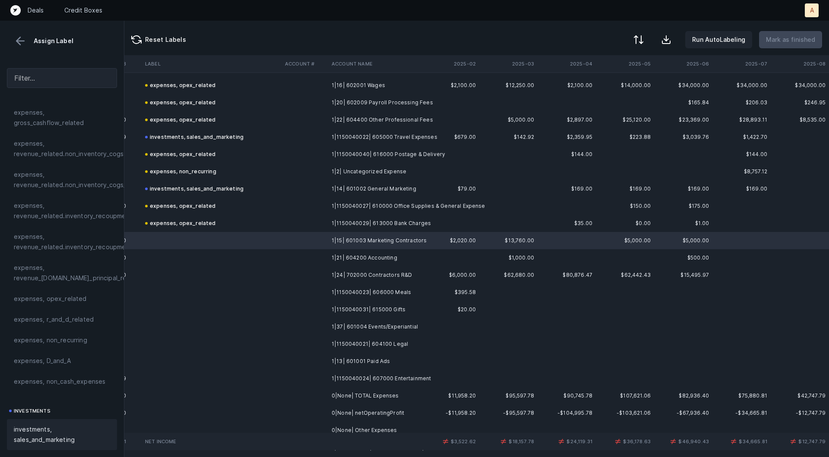
click at [66, 427] on span "investments, sales_and_marketing" at bounding box center [62, 435] width 96 height 21
click at [302, 257] on td at bounding box center [304, 257] width 47 height 17
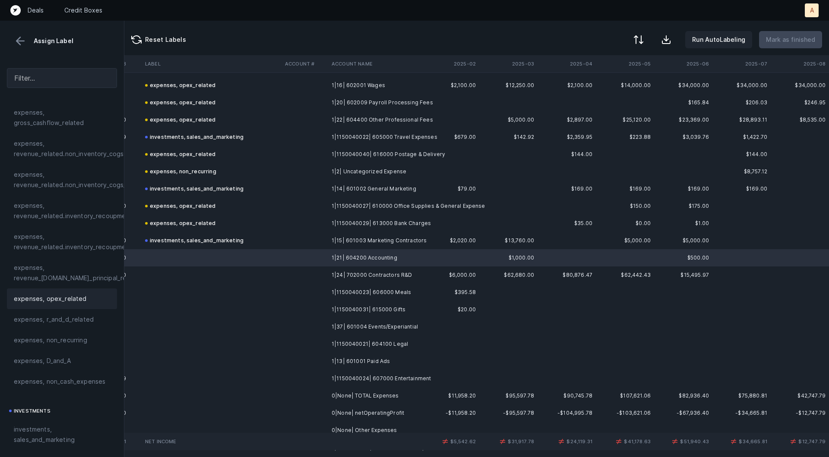
click at [81, 296] on span "expenses, opex_related" at bounding box center [50, 299] width 73 height 10
click at [199, 273] on td at bounding box center [212, 275] width 140 height 17
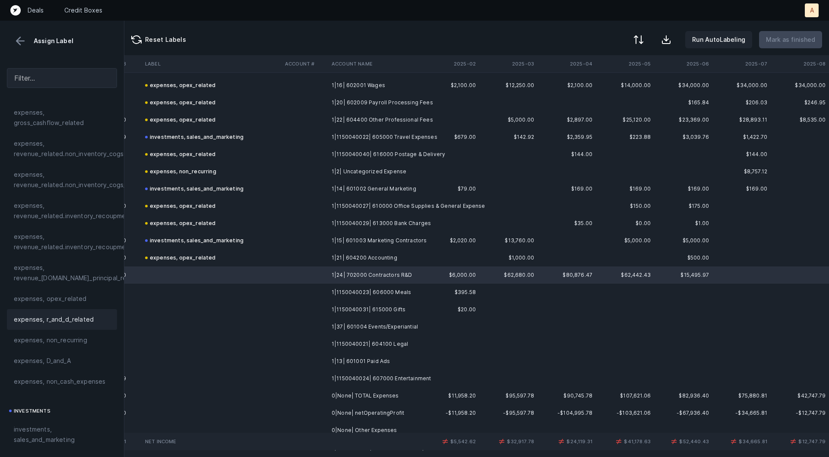
click at [82, 315] on span "expenses, r_and_d_related" at bounding box center [54, 320] width 80 height 10
click at [274, 293] on td at bounding box center [212, 292] width 140 height 17
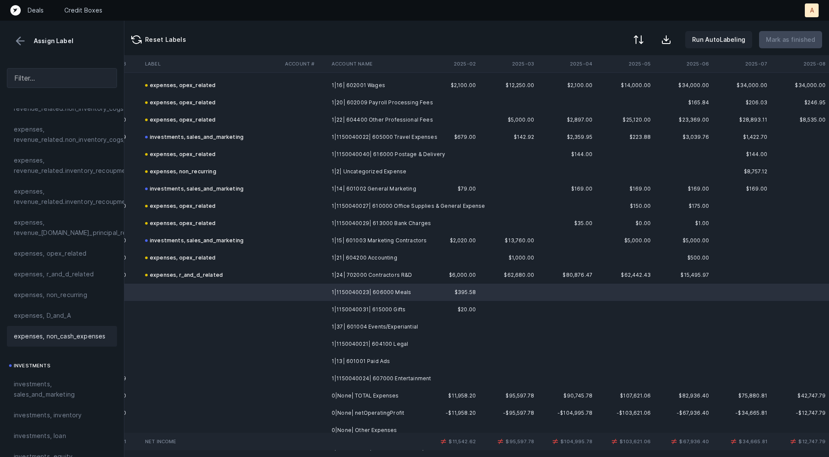
scroll to position [222, 0]
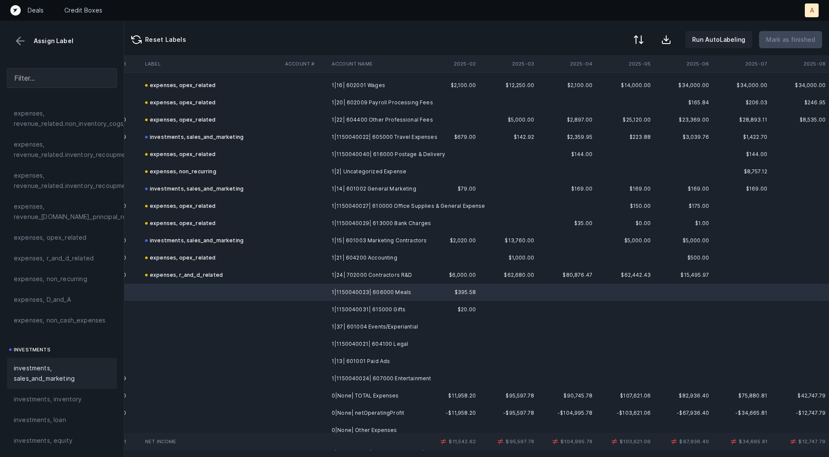
click at [52, 378] on span "investments, sales_and_marketing" at bounding box center [62, 373] width 96 height 21
click at [280, 314] on td at bounding box center [212, 309] width 140 height 17
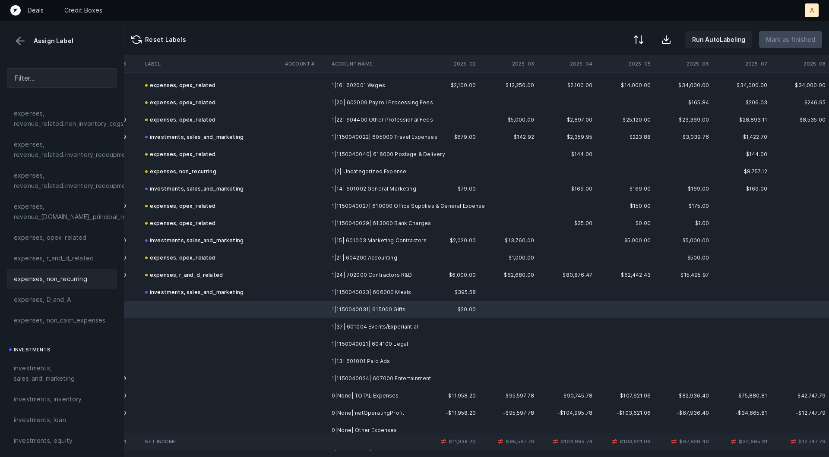
click at [92, 277] on div "expenses, non_recurring" at bounding box center [62, 279] width 96 height 10
click at [307, 327] on td at bounding box center [304, 326] width 47 height 17
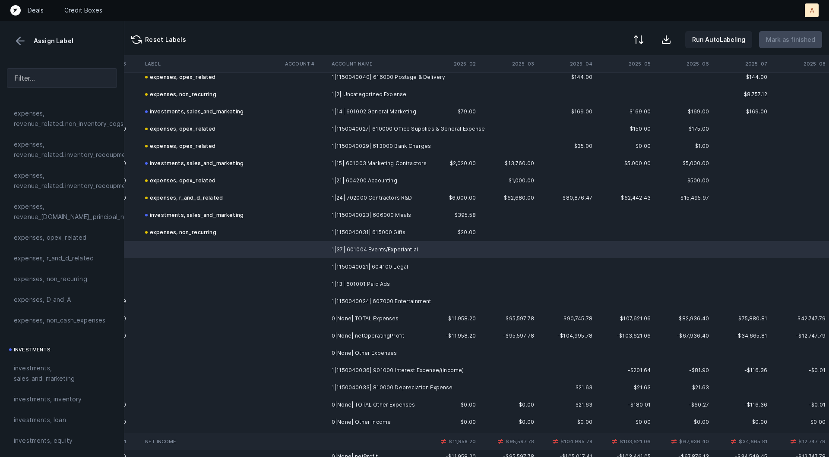
scroll to position [273, 2404]
click at [78, 366] on span "investments, sales_and_marketing" at bounding box center [62, 373] width 96 height 21
click at [344, 263] on td "1|1150040021| 604100 Legal" at bounding box center [380, 264] width 105 height 17
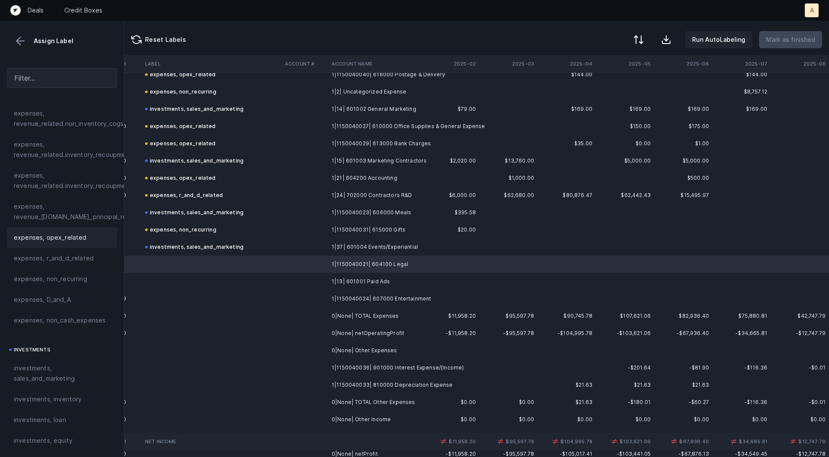
click at [49, 230] on div "expenses, opex_related" at bounding box center [62, 237] width 110 height 21
click at [217, 279] on td at bounding box center [212, 281] width 140 height 17
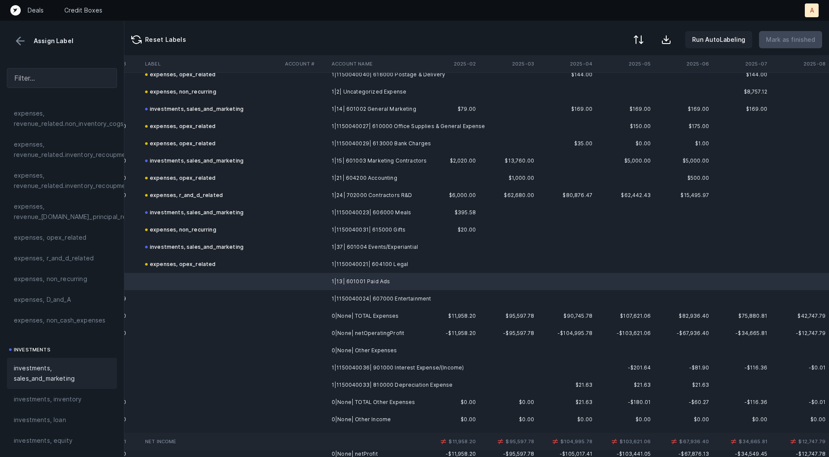
click at [78, 369] on span "investments, sales_and_marketing" at bounding box center [62, 373] width 96 height 21
click at [245, 293] on td at bounding box center [212, 298] width 140 height 17
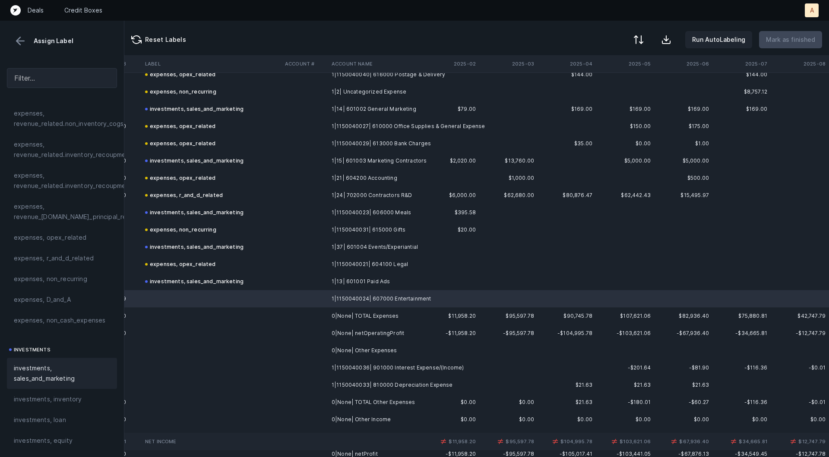
click at [81, 375] on span "investments, sales_and_marketing" at bounding box center [62, 373] width 96 height 21
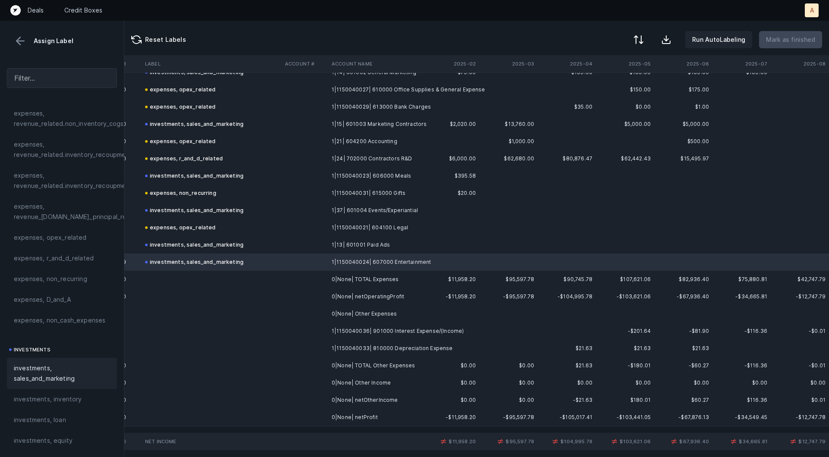
click at [354, 325] on td "1|1150040036| 901000 Interest Expense/(Income)" at bounding box center [380, 331] width 105 height 17
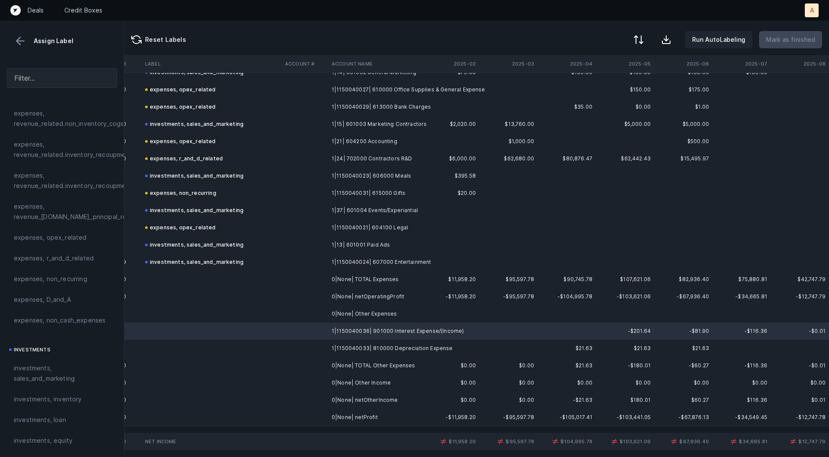
click at [270, 343] on td at bounding box center [212, 348] width 140 height 17
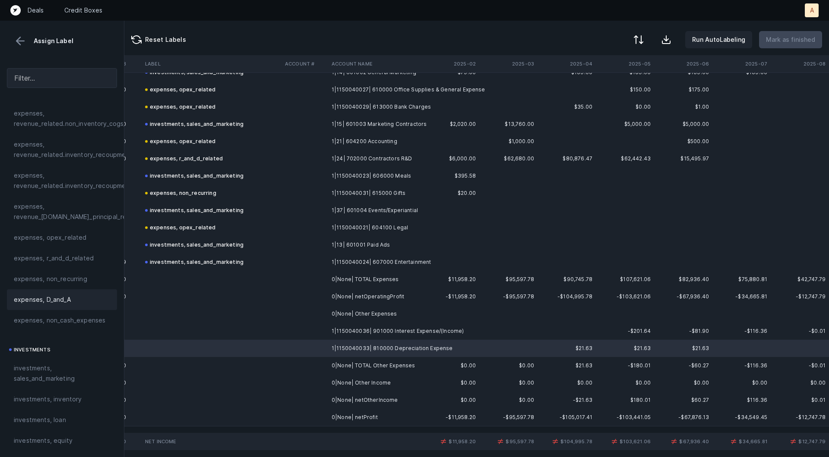
click at [54, 295] on span "expenses, D_and_A" at bounding box center [42, 300] width 57 height 10
click at [175, 332] on td at bounding box center [212, 331] width 140 height 17
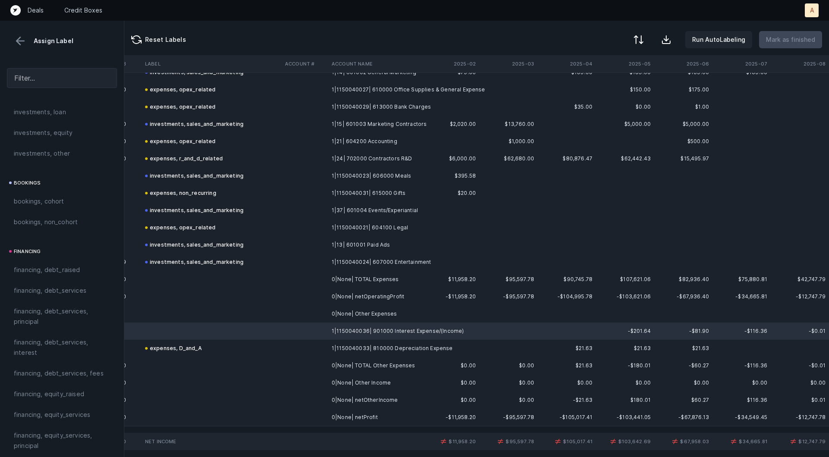
scroll to position [524, 0]
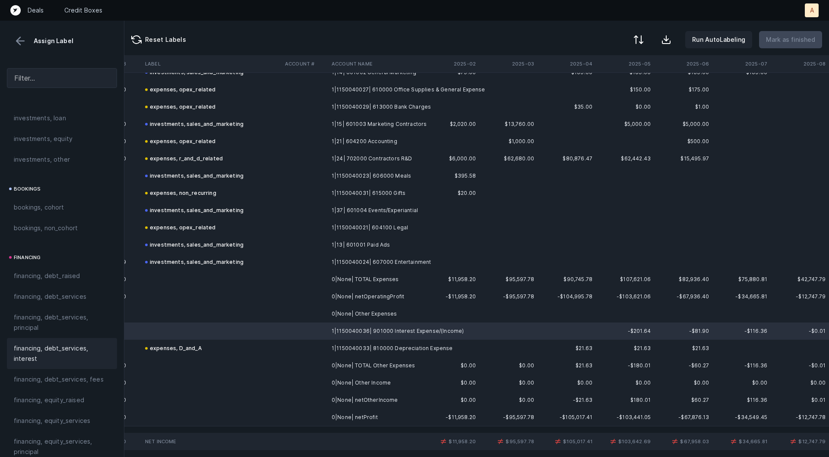
click at [31, 344] on span "financing, debt_services, interest" at bounding box center [62, 354] width 96 height 21
click at [350, 418] on td "0|None| netProfit" at bounding box center [380, 417] width 105 height 17
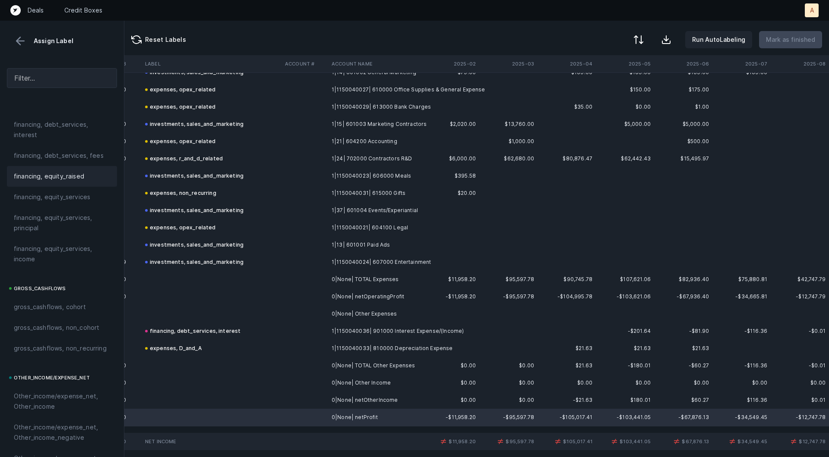
scroll to position [966, 0]
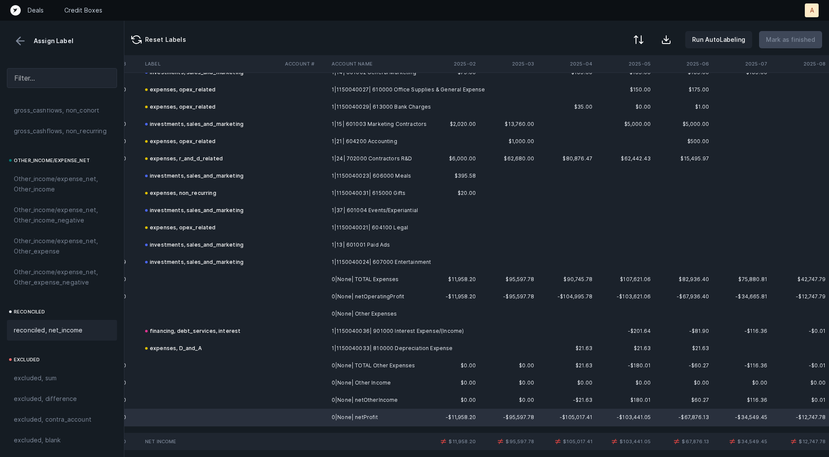
click at [83, 324] on div "reconciled, net_income" at bounding box center [62, 330] width 110 height 21
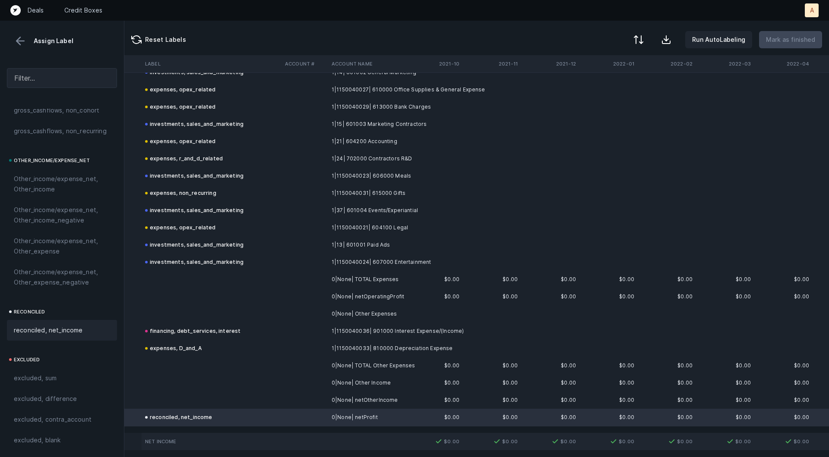
scroll to position [309, 0]
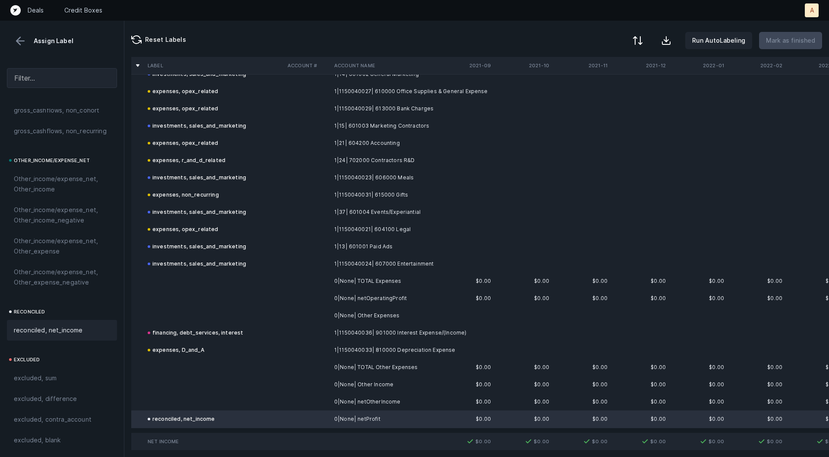
click at [639, 34] on button at bounding box center [637, 40] width 19 height 19
click at [600, 86] on div "By Hum label" at bounding box center [583, 91] width 38 height 10
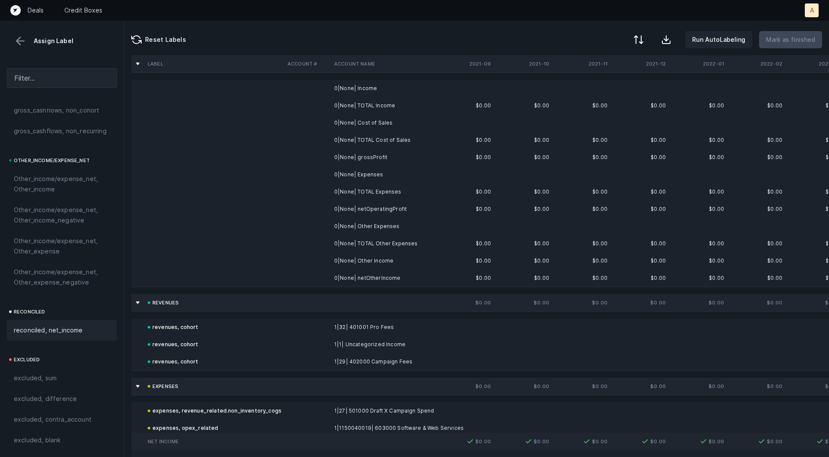
drag, startPoint x: 508, startPoint y: 128, endPoint x: 511, endPoint y: 205, distance: 77.7
click at [407, 92] on td "0|None| Income" at bounding box center [383, 88] width 105 height 17
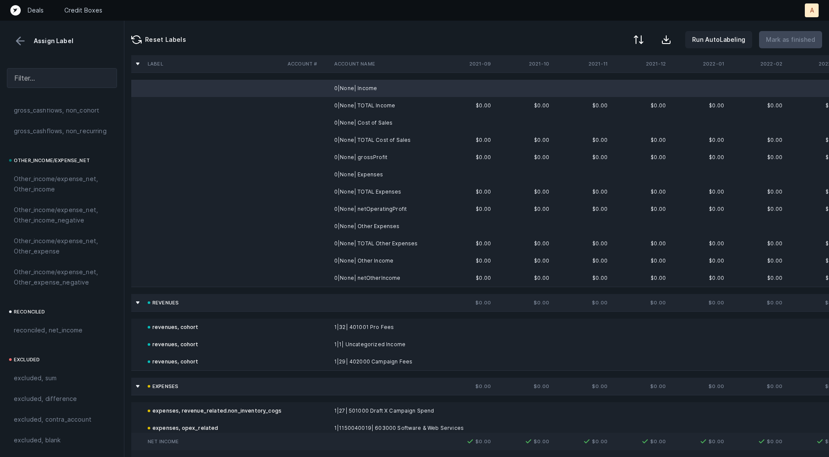
click at [375, 116] on td "0|None| Cost of Sales" at bounding box center [383, 122] width 105 height 17
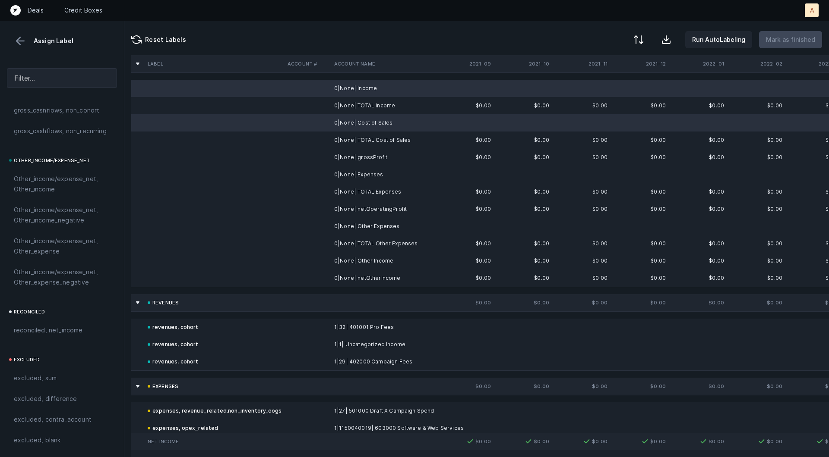
click at [357, 172] on td "0|None| Expenses" at bounding box center [383, 174] width 105 height 17
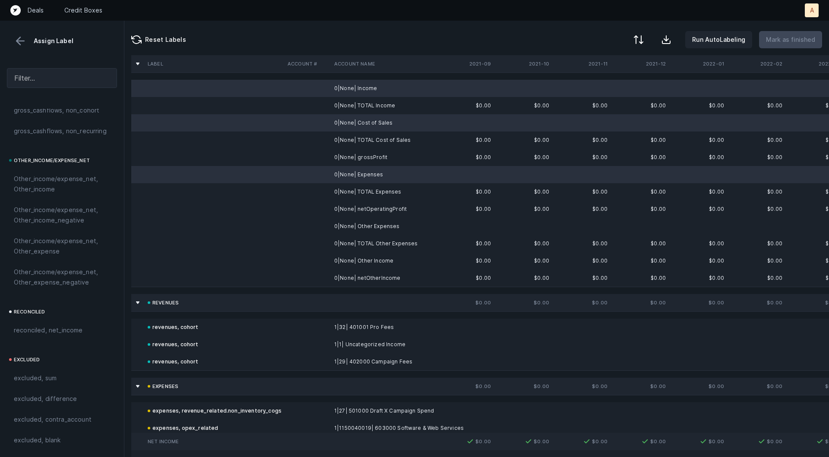
click at [349, 225] on td "0|None| Other Expenses" at bounding box center [383, 226] width 105 height 17
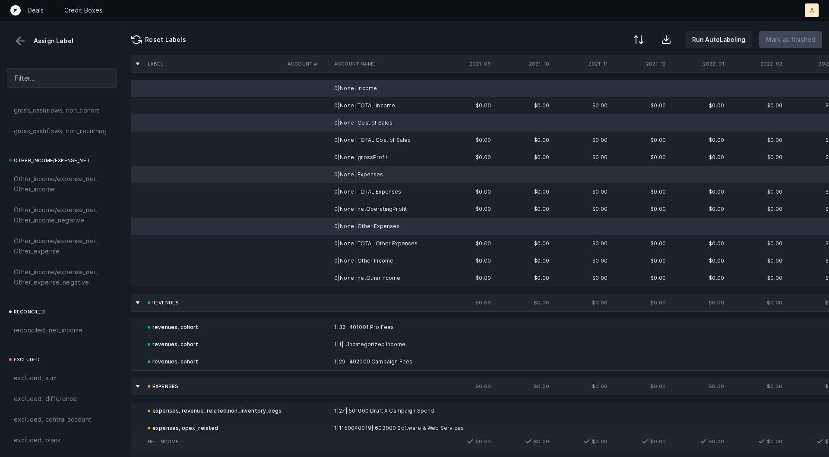
click at [337, 252] on td "0|None| Other Income" at bounding box center [383, 260] width 105 height 17
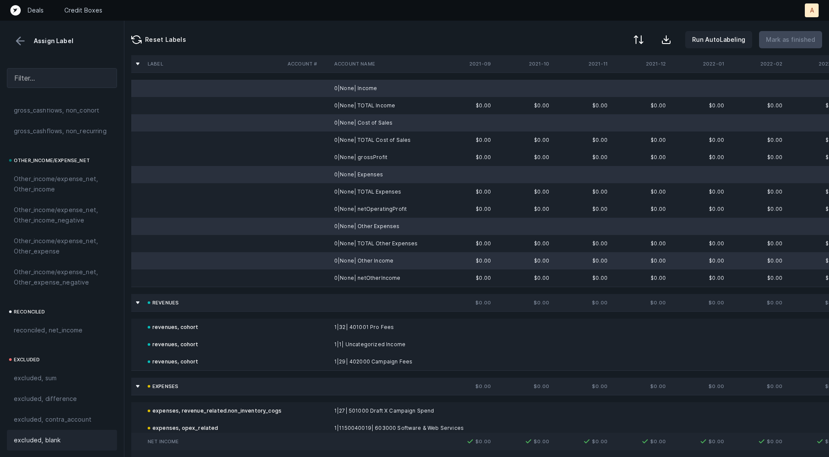
click at [48, 439] on span "excluded, blank" at bounding box center [37, 440] width 47 height 10
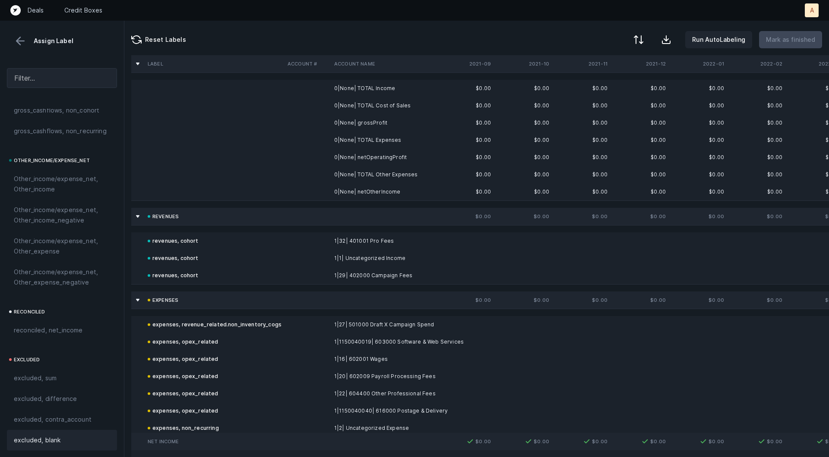
click at [376, 116] on td "0|None| grossProfit" at bounding box center [383, 122] width 105 height 17
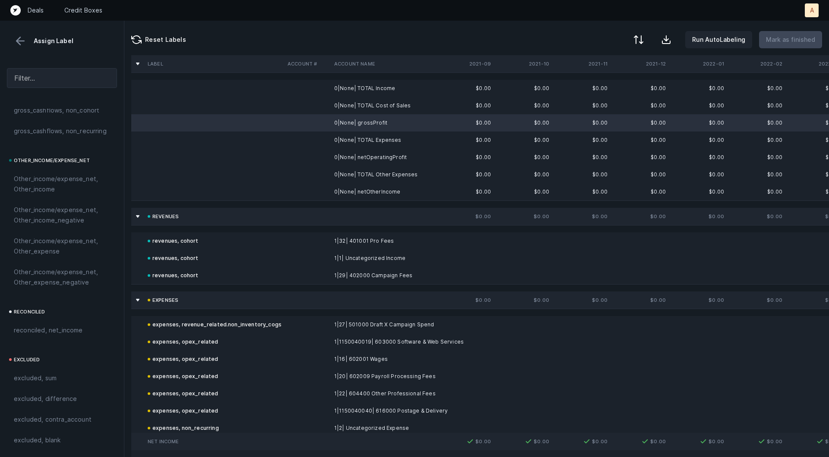
click at [360, 154] on td "0|None| netOperatingProfit" at bounding box center [383, 157] width 105 height 17
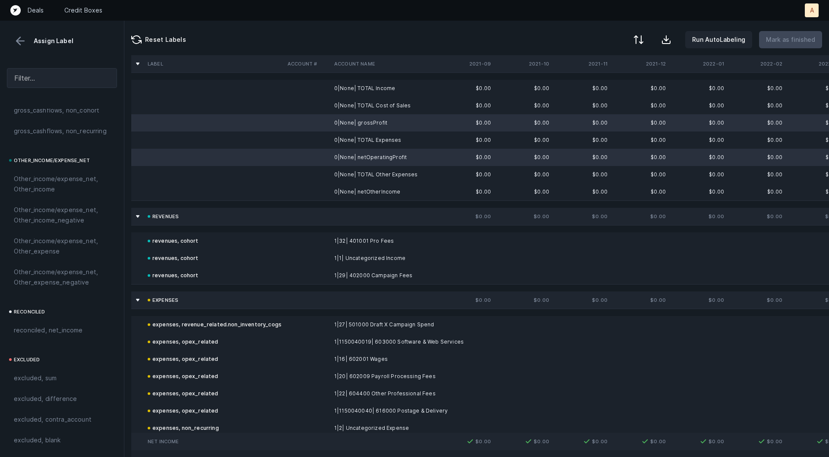
click at [347, 186] on td "0|None| netOtherIncome" at bounding box center [383, 191] width 105 height 17
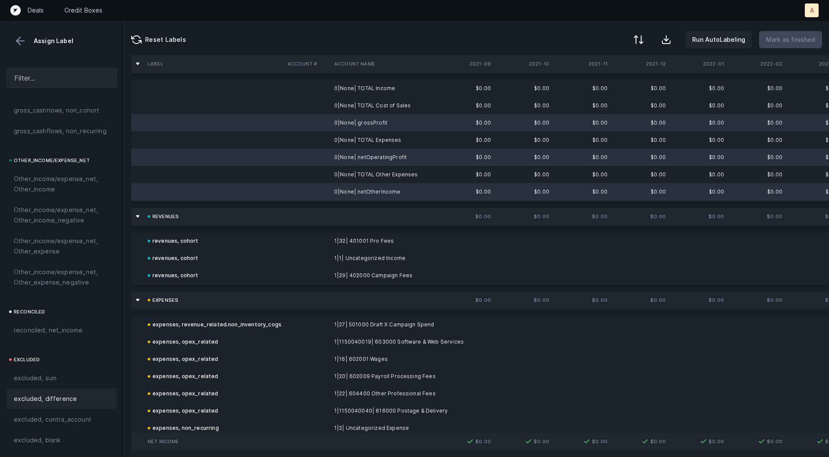
click at [72, 400] on span "excluded, difference" at bounding box center [45, 399] width 63 height 10
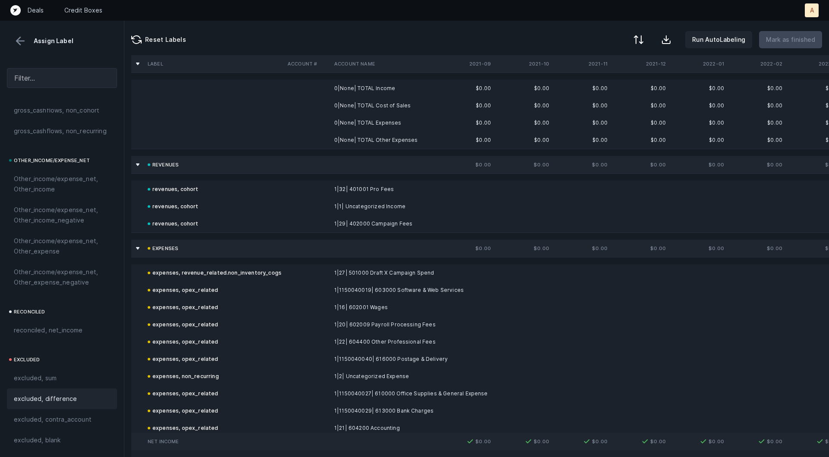
click at [378, 87] on td "0|None| TOTAL Income" at bounding box center [383, 88] width 105 height 17
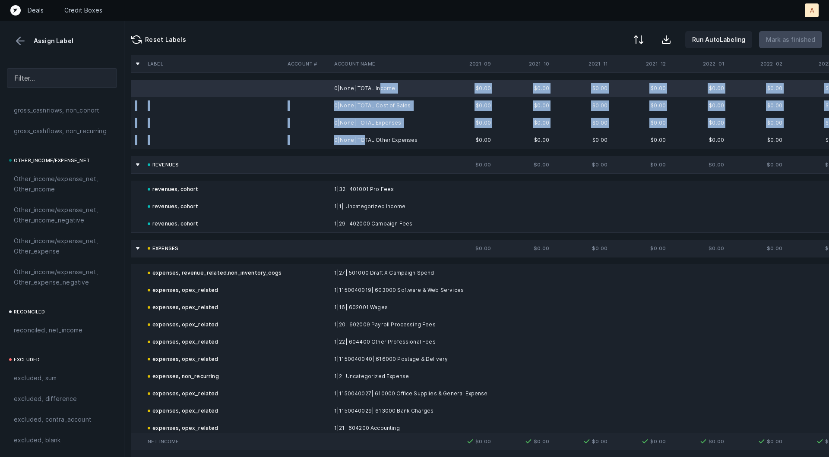
click at [361, 143] on td "0|None| TOTAL Other Expenses" at bounding box center [383, 140] width 105 height 17
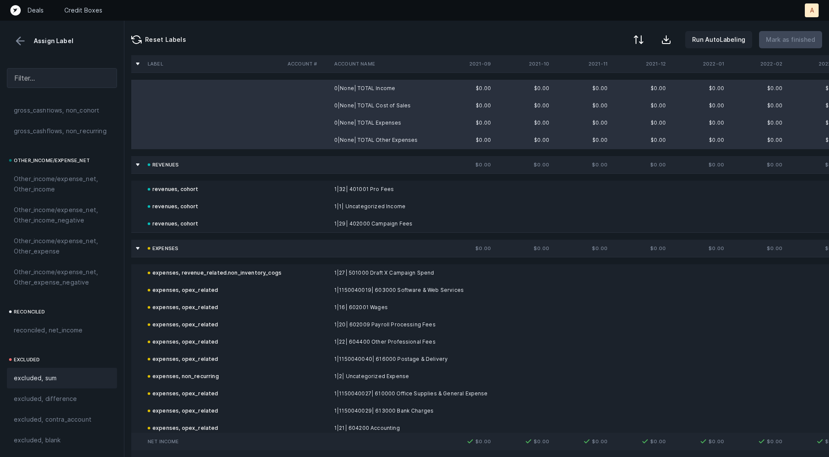
click at [61, 384] on div "excluded, sum" at bounding box center [62, 378] width 110 height 21
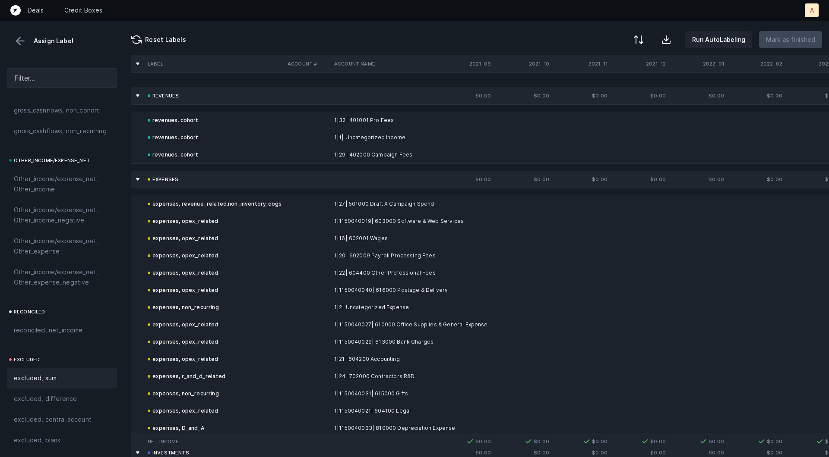
click at [19, 30] on div "Assign Label" at bounding box center [62, 34] width 124 height 27
click at [19, 36] on button at bounding box center [20, 41] width 13 height 13
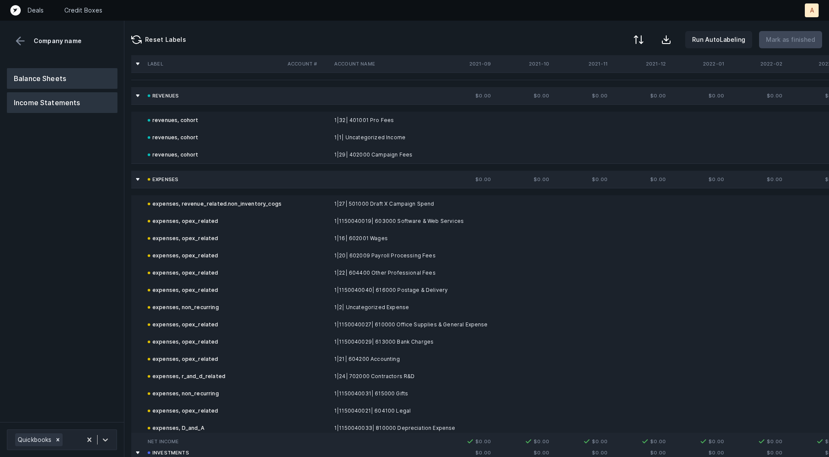
click at [35, 77] on button "Balance Sheets" at bounding box center [62, 78] width 110 height 21
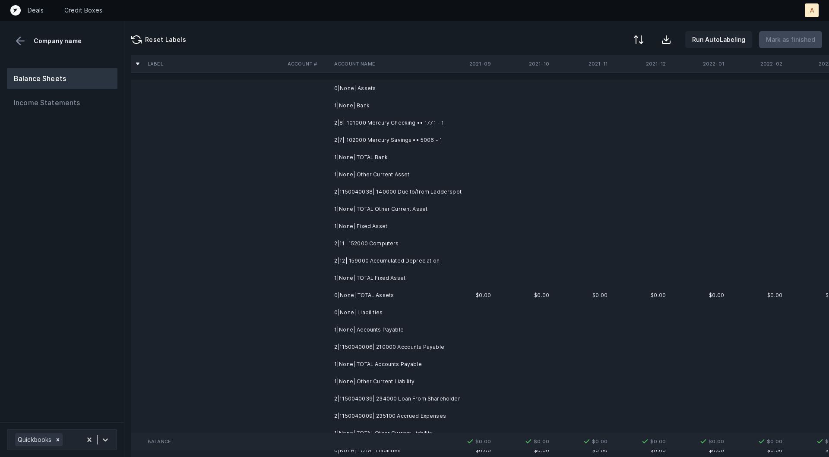
click at [392, 125] on td "2|8| 101000 Mercury Checking •• 1771 - 1" at bounding box center [383, 122] width 105 height 17
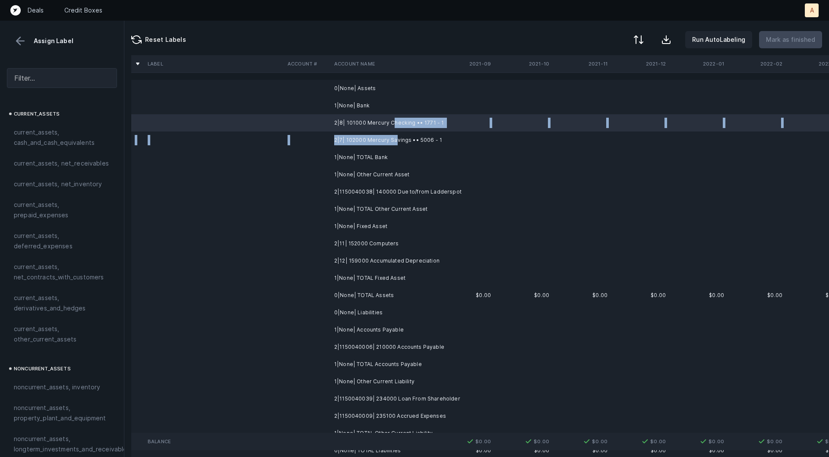
click at [394, 145] on td "2|7| 102000 Mercury Savings •• 5006 - 1" at bounding box center [383, 140] width 105 height 17
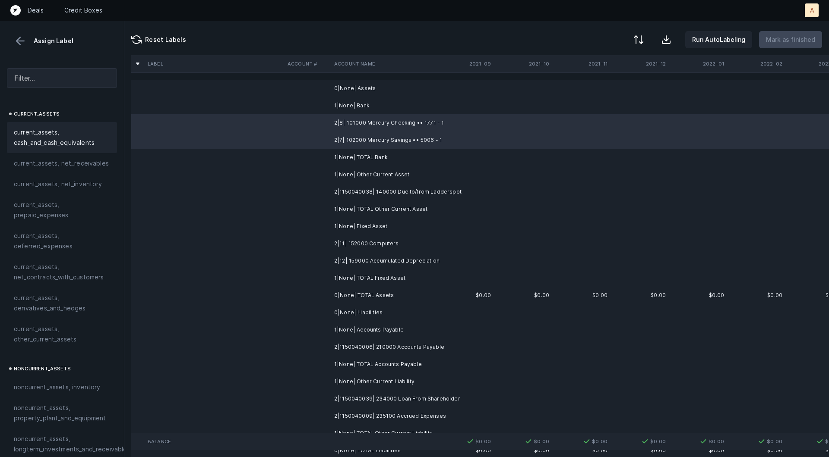
click at [76, 149] on div "current_assets, cash_and_cash_equivalents" at bounding box center [62, 137] width 110 height 31
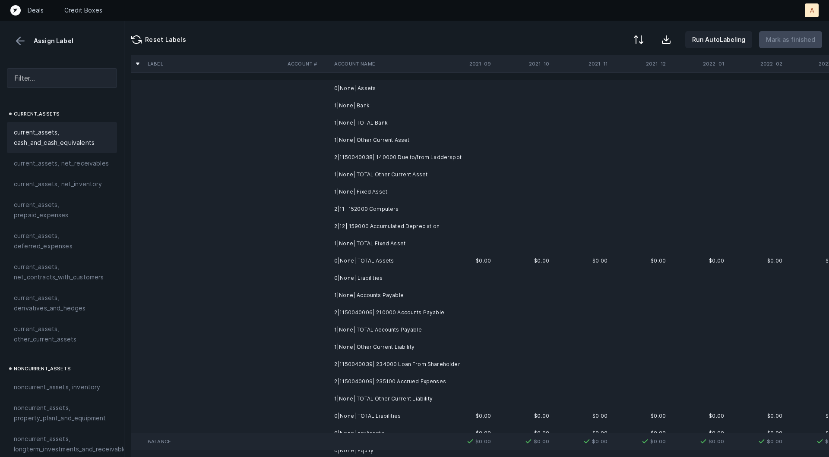
click at [358, 160] on td "2|1150040038| 140000 Due to/from Ladderspot" at bounding box center [383, 157] width 105 height 17
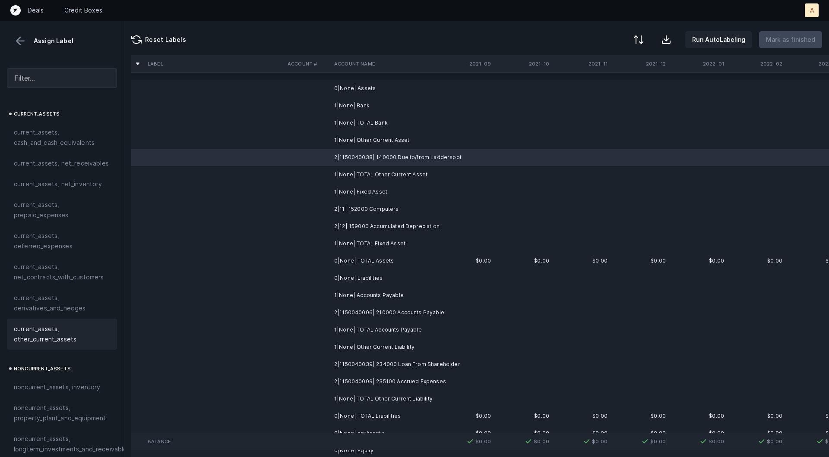
click at [56, 330] on span "current_assets, other_current_assets" at bounding box center [62, 334] width 96 height 21
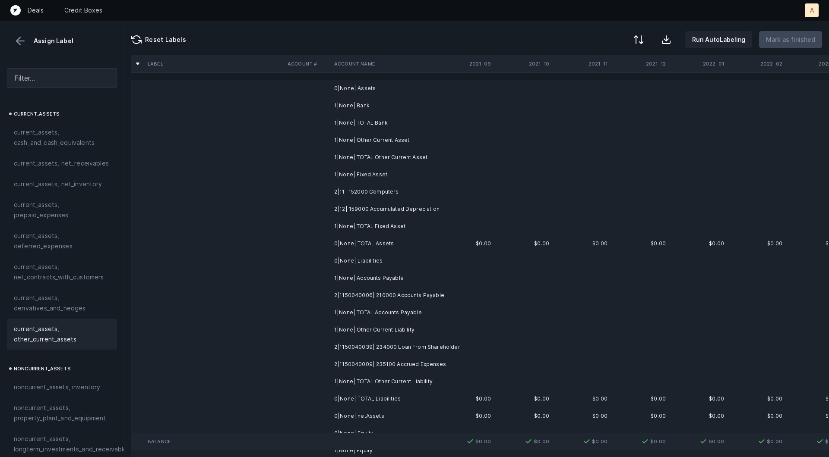
click at [346, 196] on td "2|11| 152000 Computers" at bounding box center [383, 191] width 105 height 17
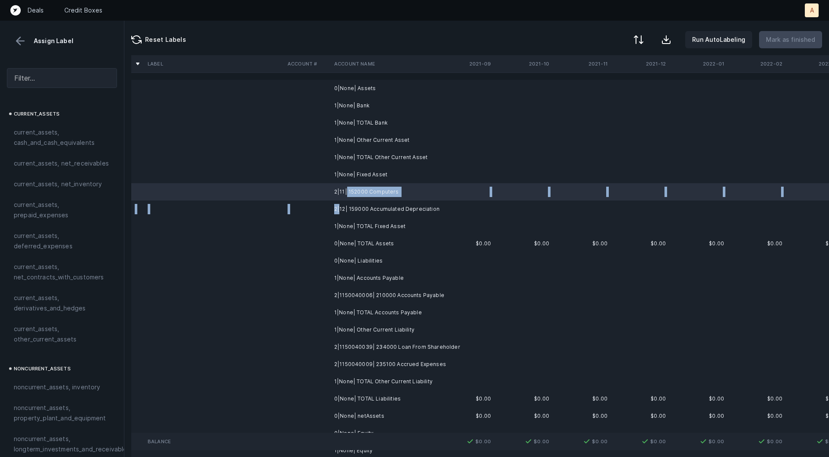
click at [339, 211] on td "2|12| 159000 Accumulated Depreciation" at bounding box center [383, 209] width 105 height 17
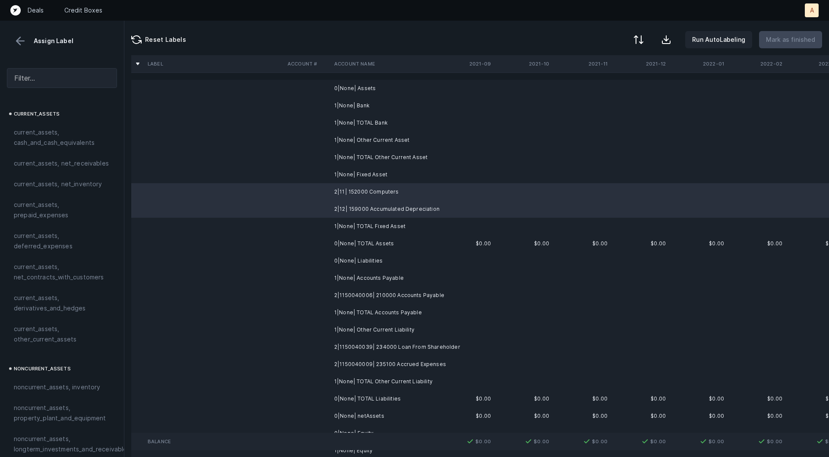
scroll to position [163, 0]
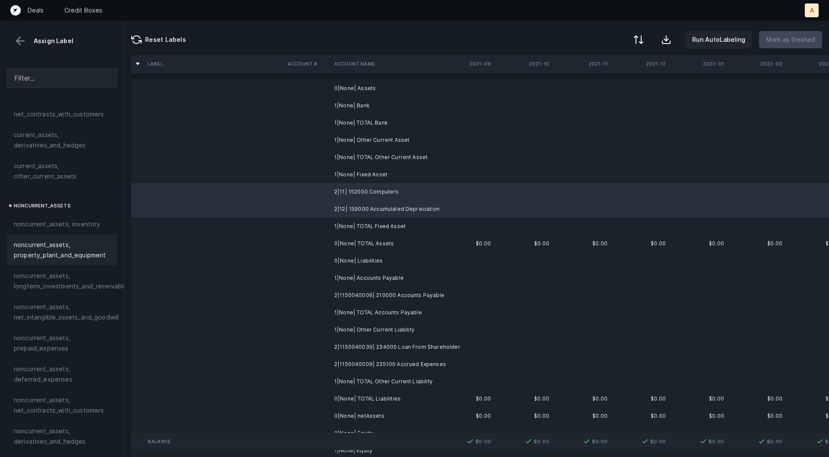
click at [43, 249] on span "noncurrent_assets, property_plant_and_equipment" at bounding box center [62, 250] width 96 height 21
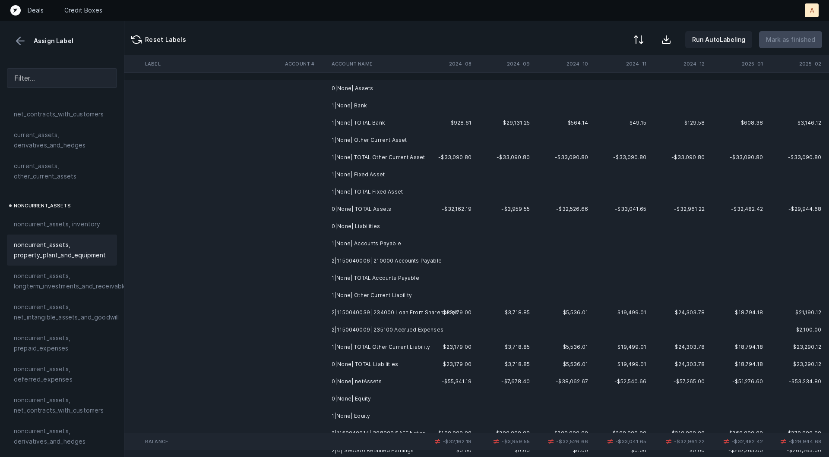
scroll to position [0, 2107]
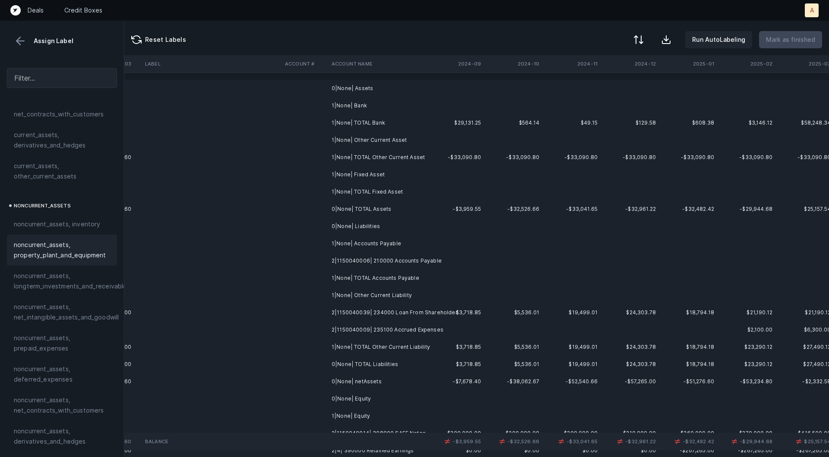
click at [350, 260] on td "2|1150040006| 210000 Accounts Payable" at bounding box center [380, 260] width 105 height 17
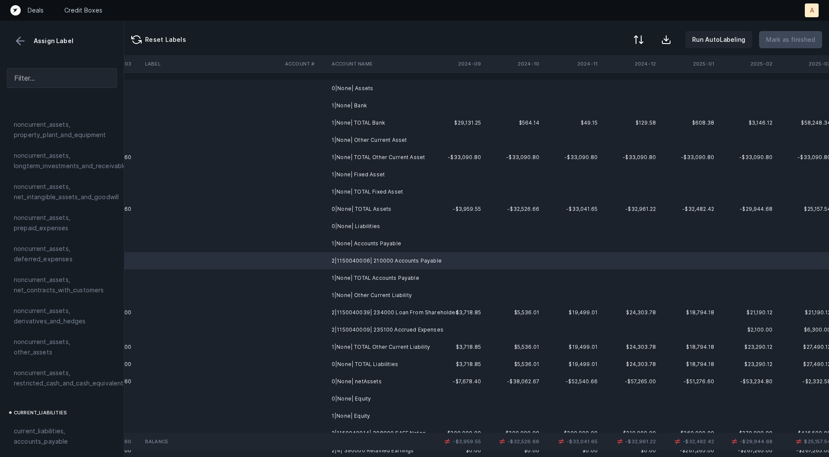
scroll to position [423, 0]
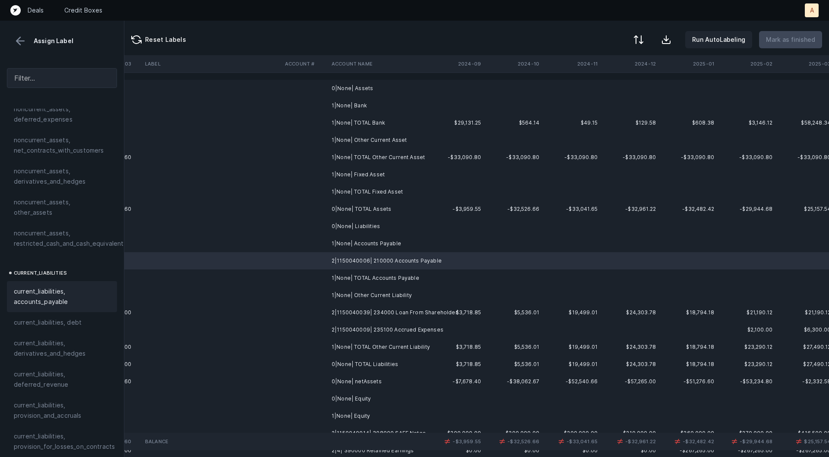
click at [25, 287] on span "current_liabilities, accounts_payable" at bounding box center [62, 297] width 96 height 21
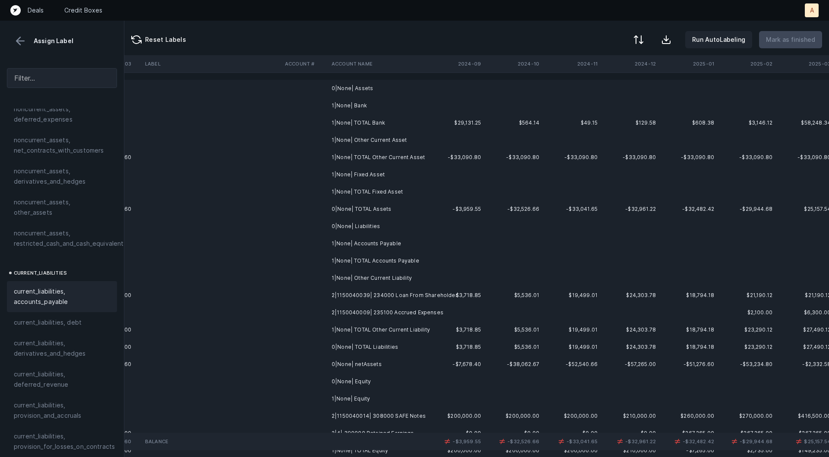
click at [336, 296] on td "2|1150040039| 234000 Loan From Shareholder" at bounding box center [380, 295] width 105 height 17
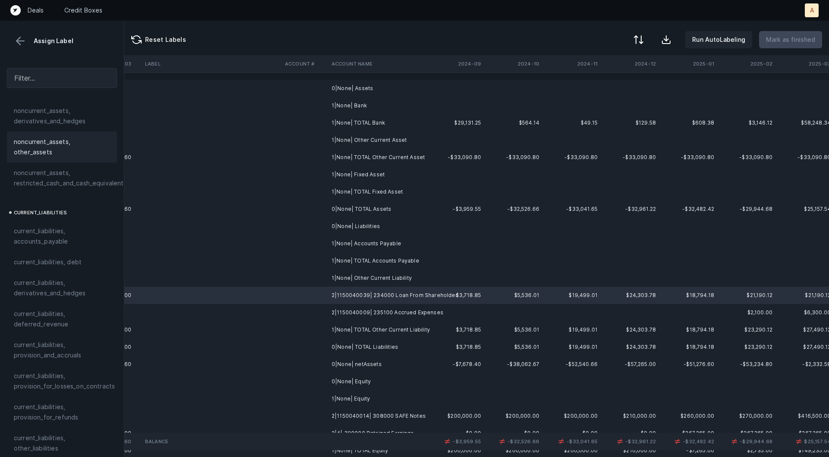
scroll to position [520, 0]
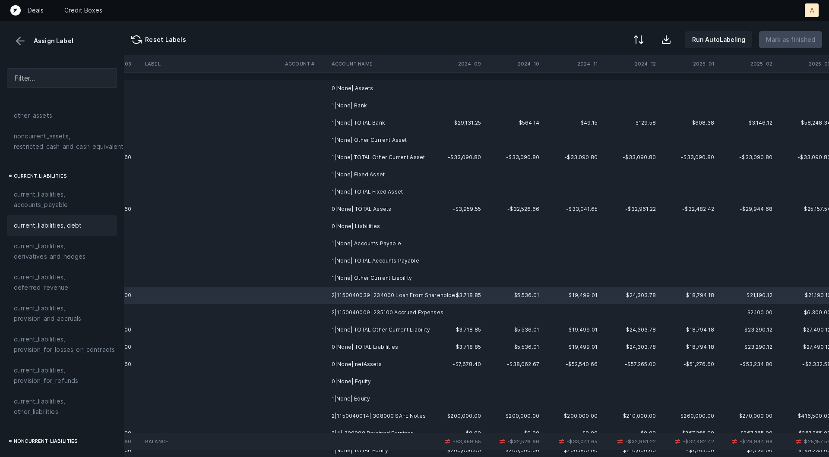
click at [76, 221] on span "current_liabilities, debt" at bounding box center [48, 226] width 68 height 10
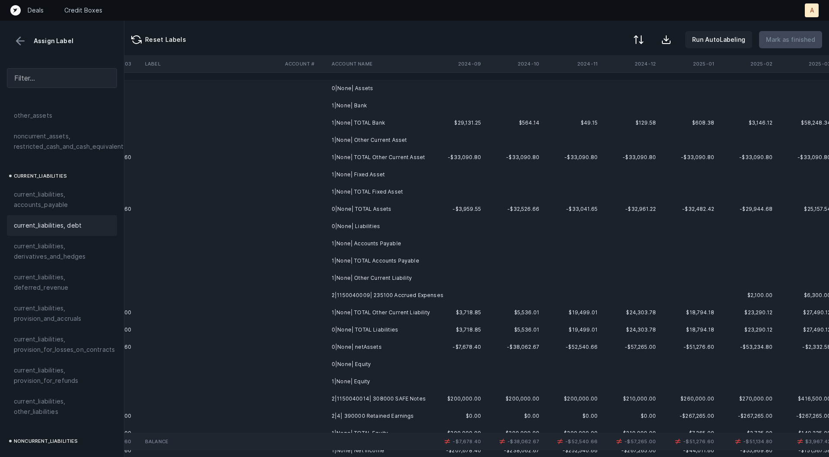
click at [308, 296] on td at bounding box center [304, 295] width 47 height 17
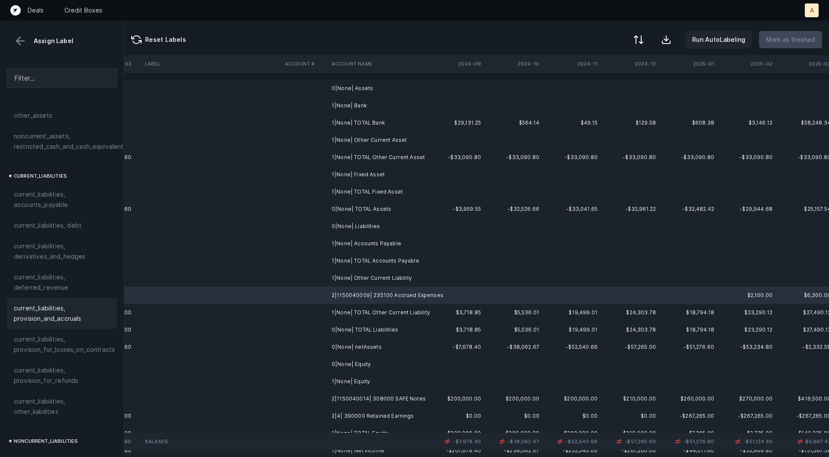
click at [76, 303] on span "current_liabilities, provision_and_accruals" at bounding box center [62, 313] width 96 height 21
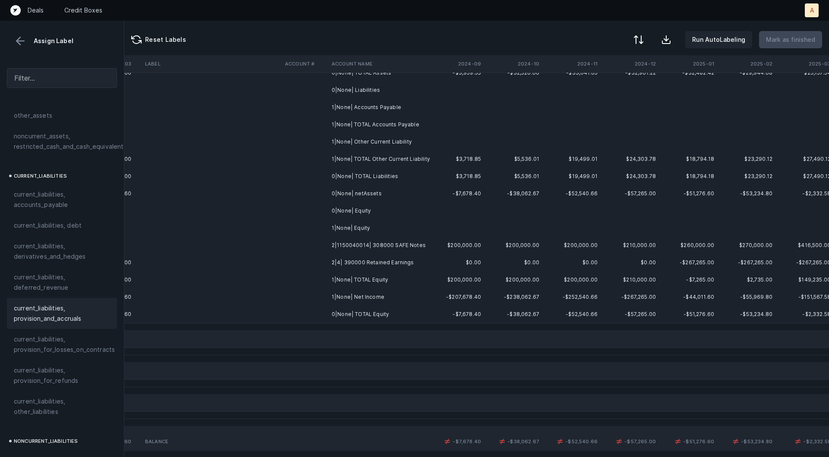
scroll to position [164, 2107]
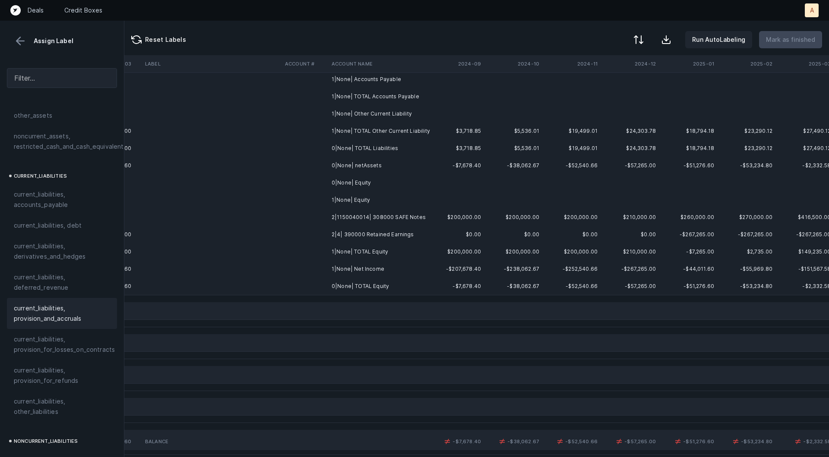
click at [404, 219] on td "2|1150040014| 308000 SAFE Notes" at bounding box center [380, 217] width 105 height 17
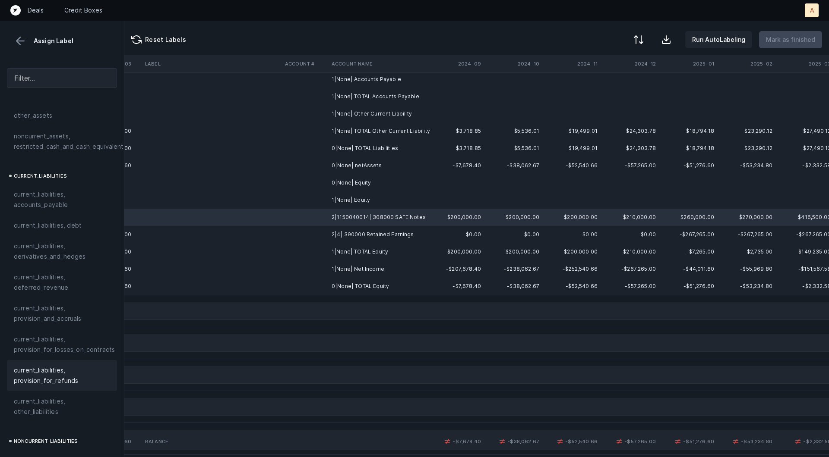
scroll to position [936, 0]
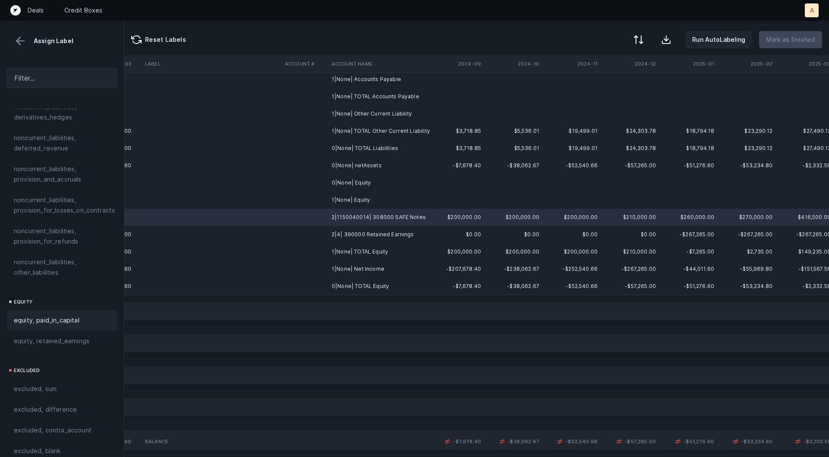
click at [57, 315] on span "equity, paid_in_capital" at bounding box center [47, 320] width 66 height 10
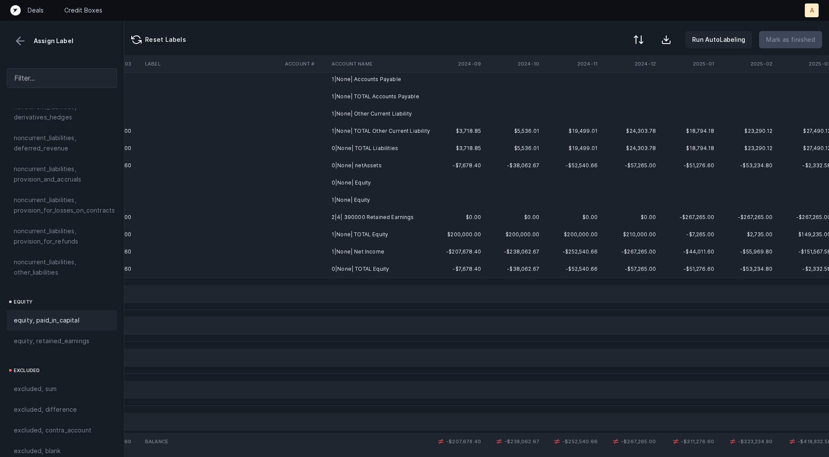
click at [277, 222] on td at bounding box center [212, 217] width 140 height 17
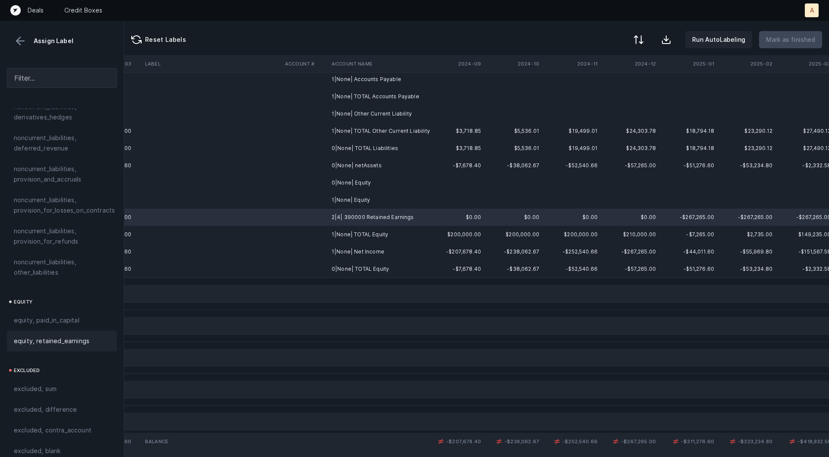
click at [70, 336] on span "equity, retained_earnings" at bounding box center [52, 341] width 76 height 10
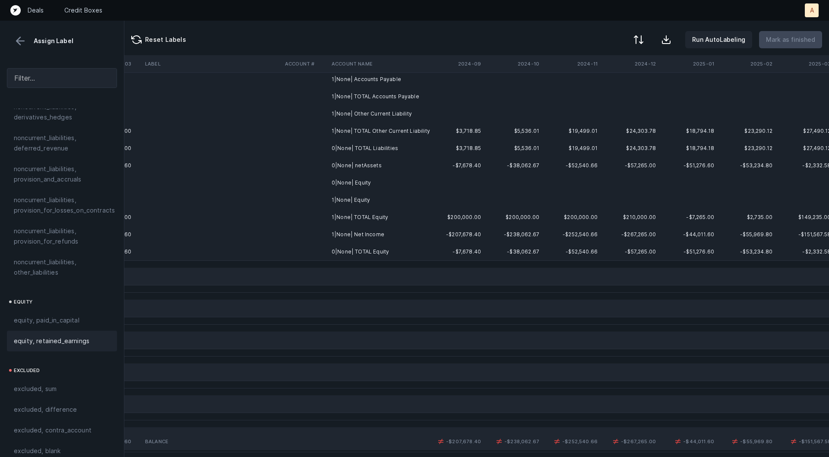
click at [315, 239] on td at bounding box center [304, 234] width 47 height 17
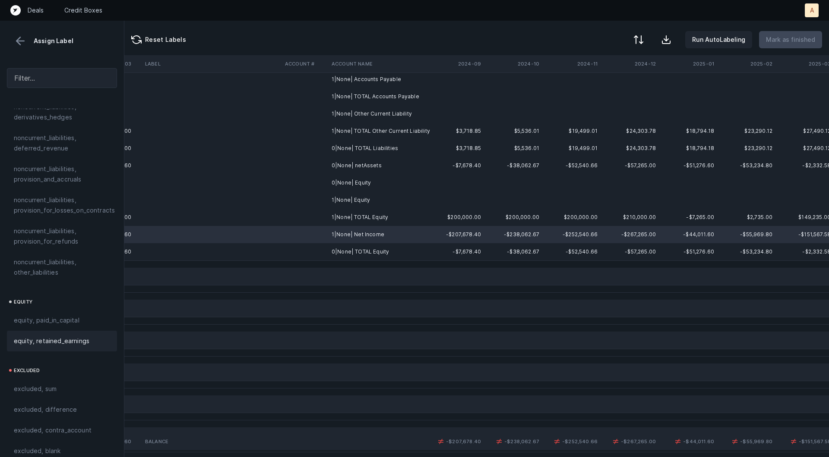
click at [90, 336] on div "equity, retained_earnings" at bounding box center [62, 341] width 96 height 10
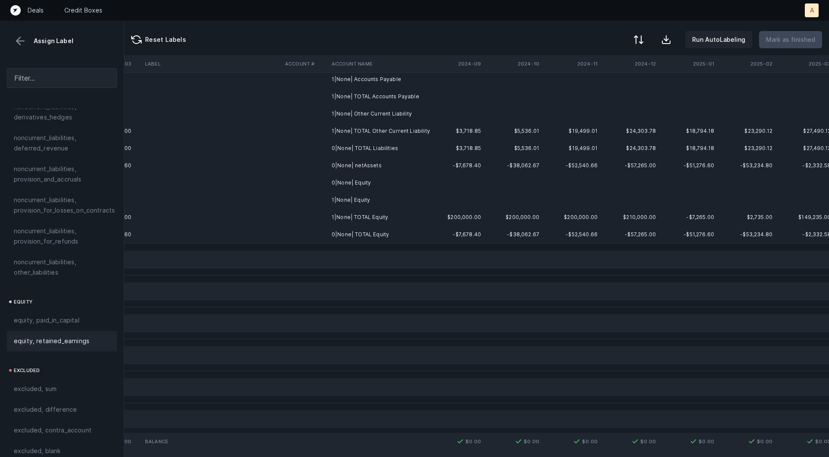
scroll to position [0, 2107]
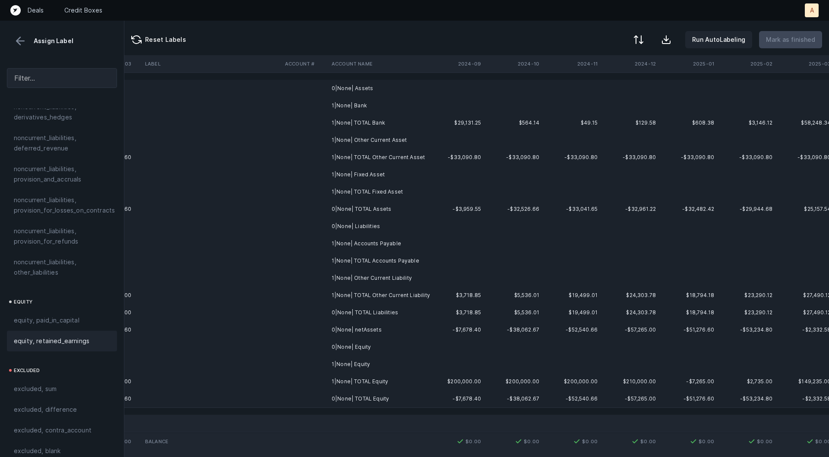
click at [381, 91] on td "0|None| Assets" at bounding box center [380, 88] width 105 height 17
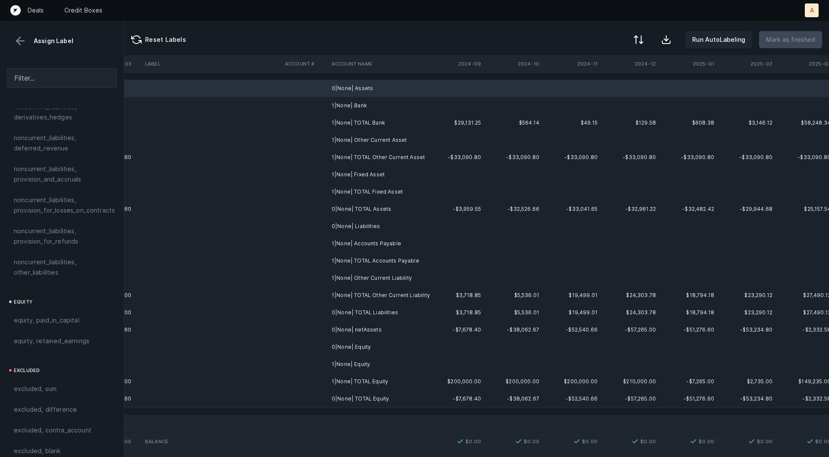
click at [366, 100] on td "1|None| Bank" at bounding box center [380, 105] width 105 height 17
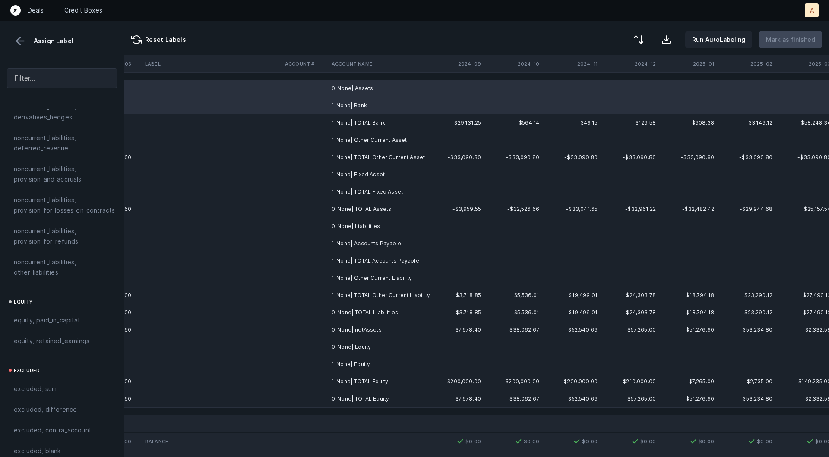
click at [357, 135] on td "1|None| Other Current Asset" at bounding box center [380, 140] width 105 height 17
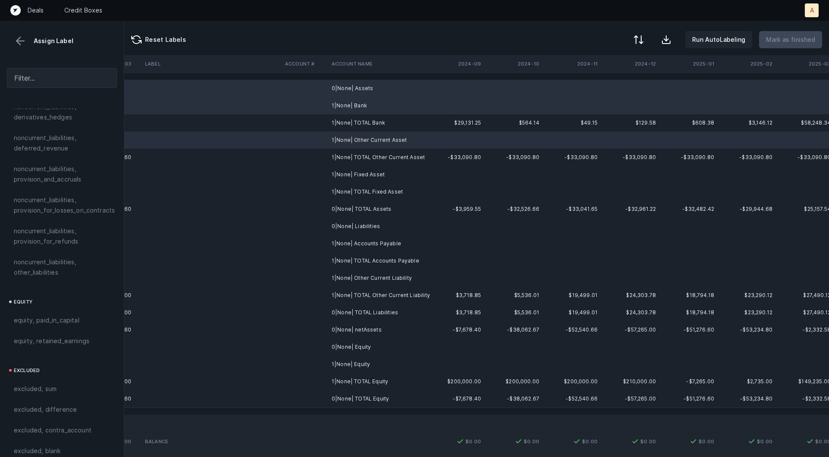
click at [350, 177] on td "1|None| Fixed Asset" at bounding box center [380, 174] width 105 height 17
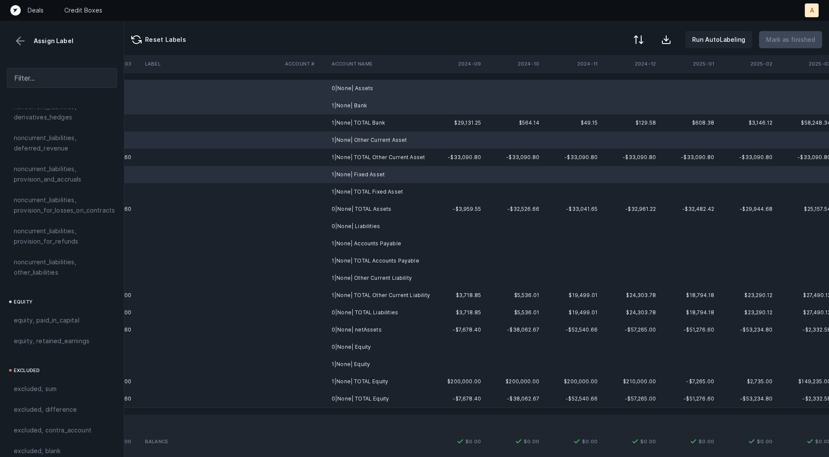
click at [334, 228] on td "0|None| Liabilities" at bounding box center [380, 226] width 105 height 17
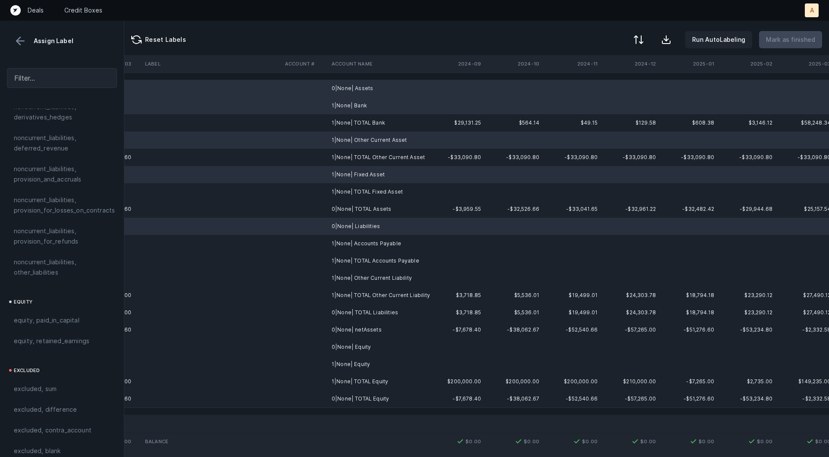
click at [331, 245] on td "1|None| Accounts Payable" at bounding box center [380, 243] width 105 height 17
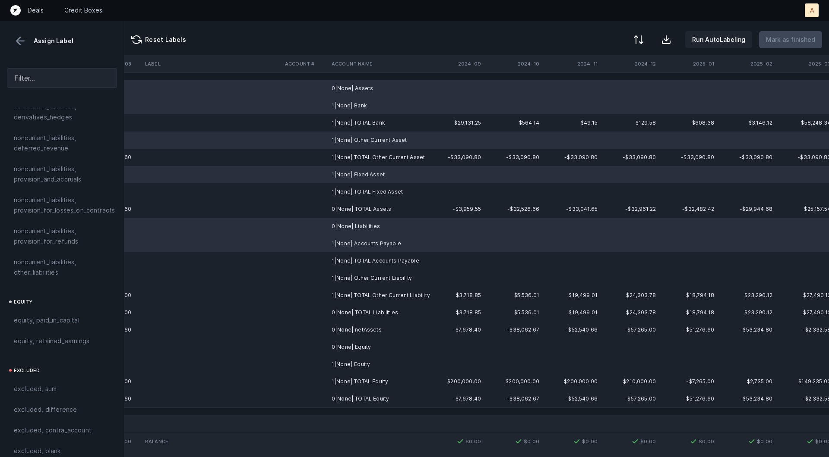
click at [326, 281] on td at bounding box center [304, 278] width 47 height 17
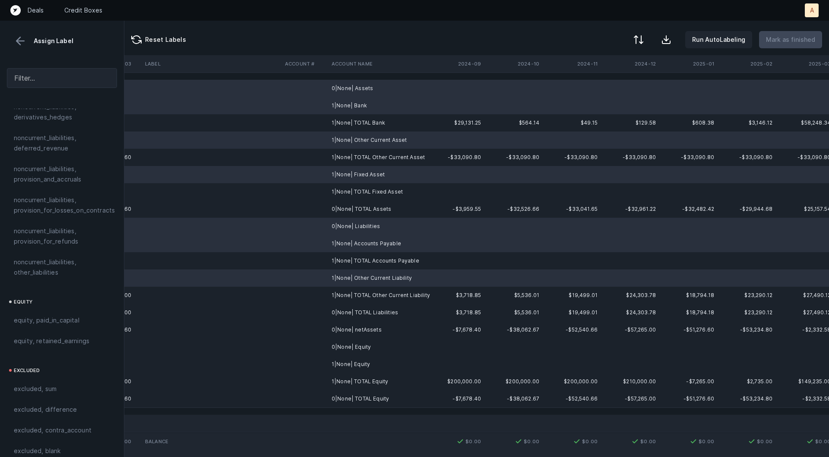
click at [317, 349] on td at bounding box center [304, 347] width 47 height 17
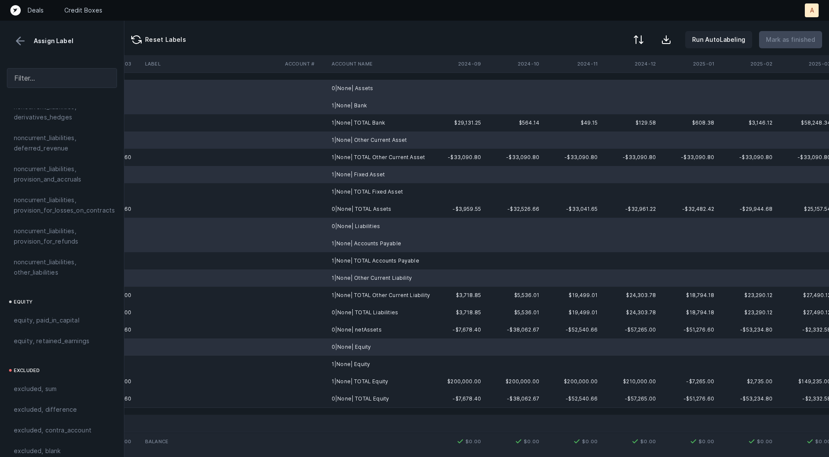
click at [305, 369] on td at bounding box center [304, 364] width 47 height 17
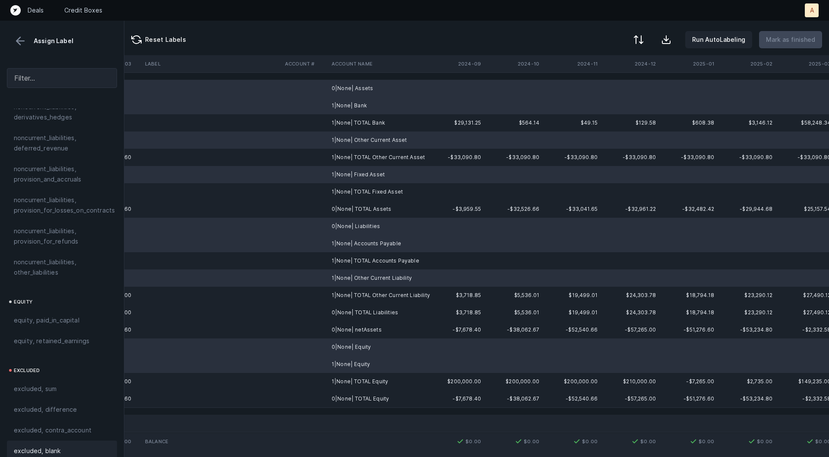
click at [51, 446] on span "excluded, blank" at bounding box center [37, 451] width 47 height 10
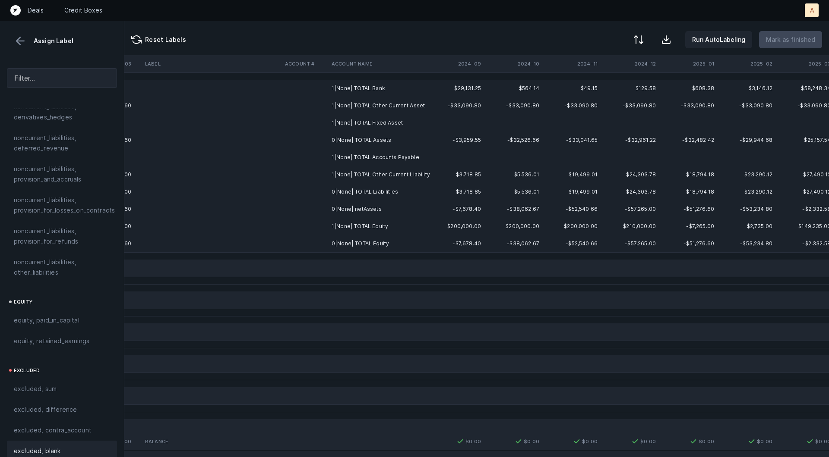
click at [385, 211] on td "0|None| netAssets" at bounding box center [380, 209] width 105 height 17
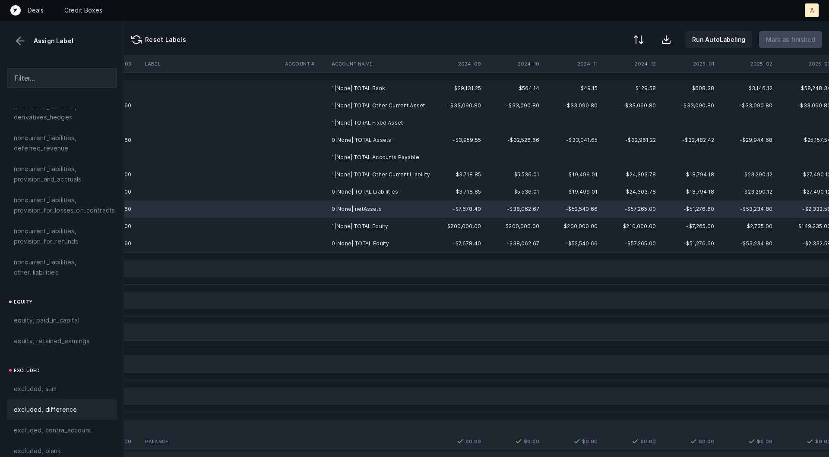
click at [86, 405] on div "excluded, difference" at bounding box center [62, 410] width 96 height 10
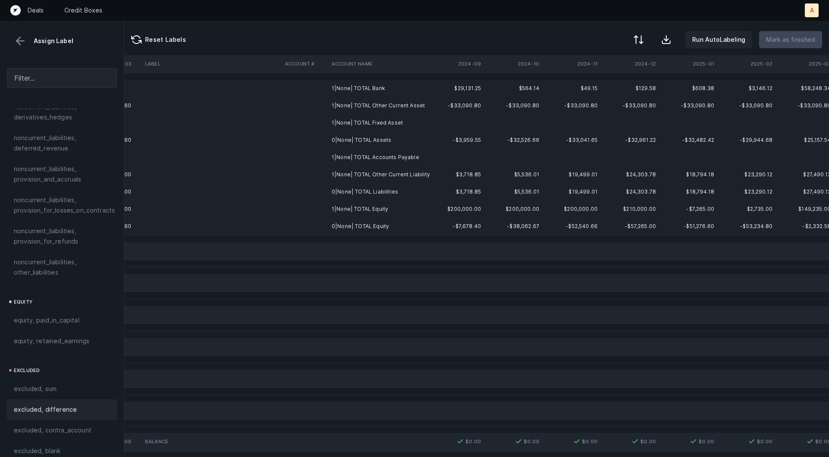
click at [371, 89] on td "1|None| TOTAL Bank" at bounding box center [380, 88] width 105 height 17
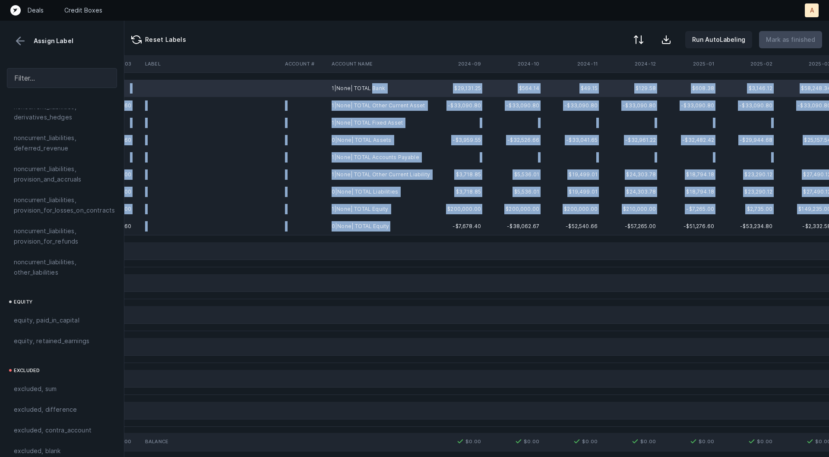
click at [391, 224] on td "0|None| TOTAL Equity" at bounding box center [380, 226] width 105 height 17
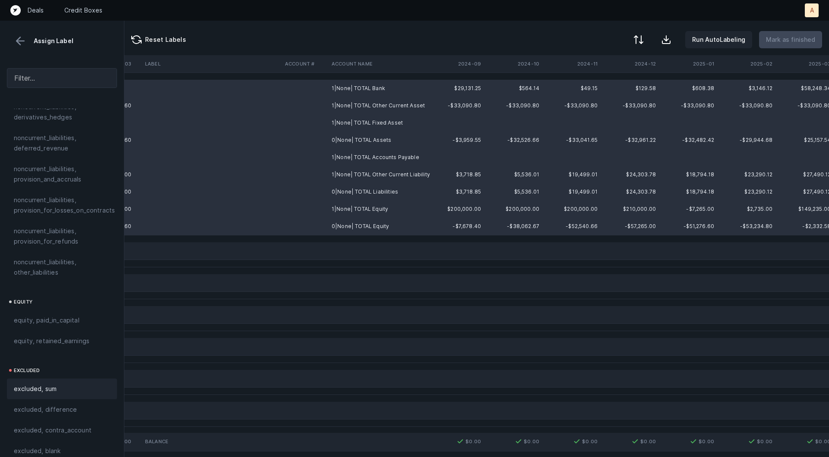
click at [63, 384] on div "excluded, sum" at bounding box center [62, 389] width 96 height 10
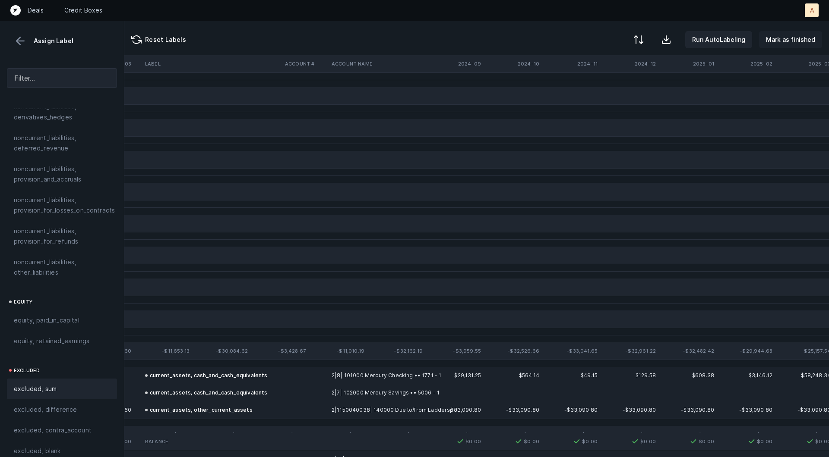
click at [781, 35] on p "Mark as finished" at bounding box center [790, 40] width 49 height 10
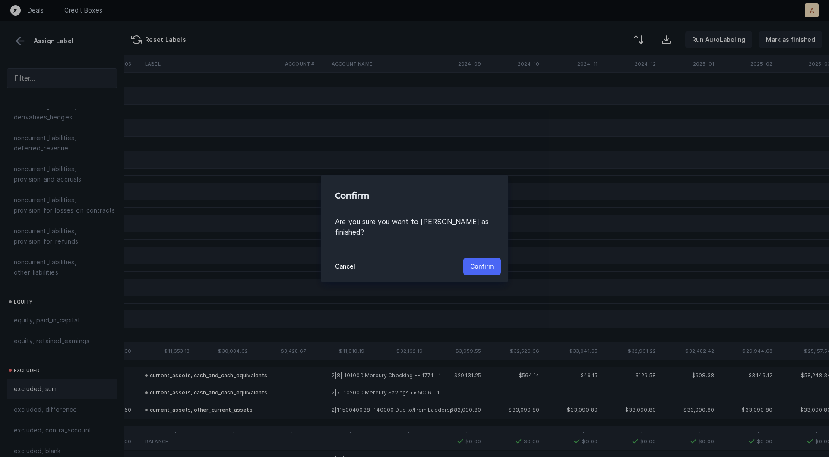
click at [481, 262] on p "Confirm" at bounding box center [482, 267] width 24 height 10
